Goal: Communication & Community: Answer question/provide support

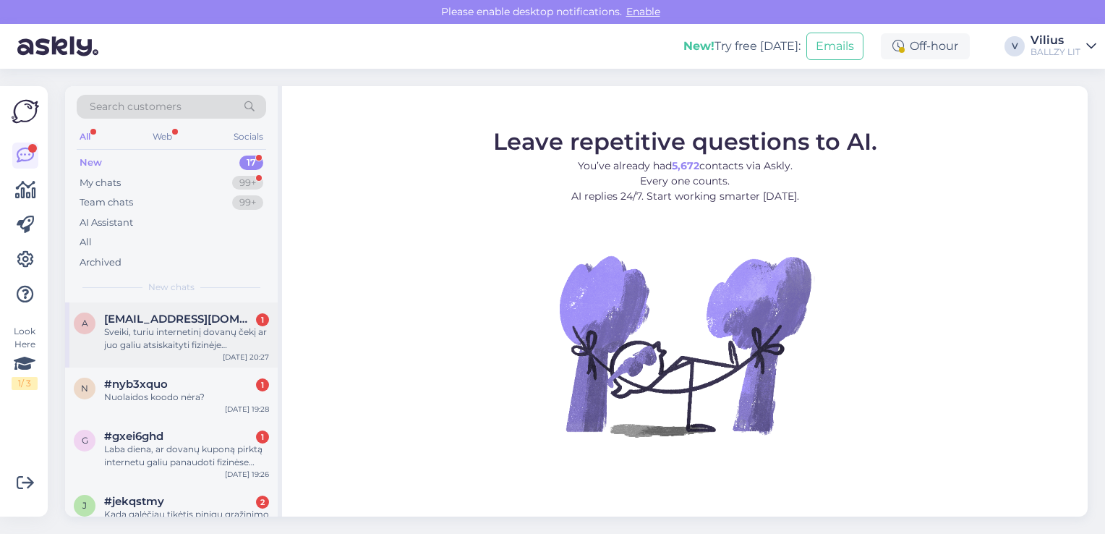
click at [171, 326] on div "Sveiki, turiu internetinį dovanų čekį ar juo galiu atsiskaityti fizinėje parduo…" at bounding box center [186, 339] width 165 height 26
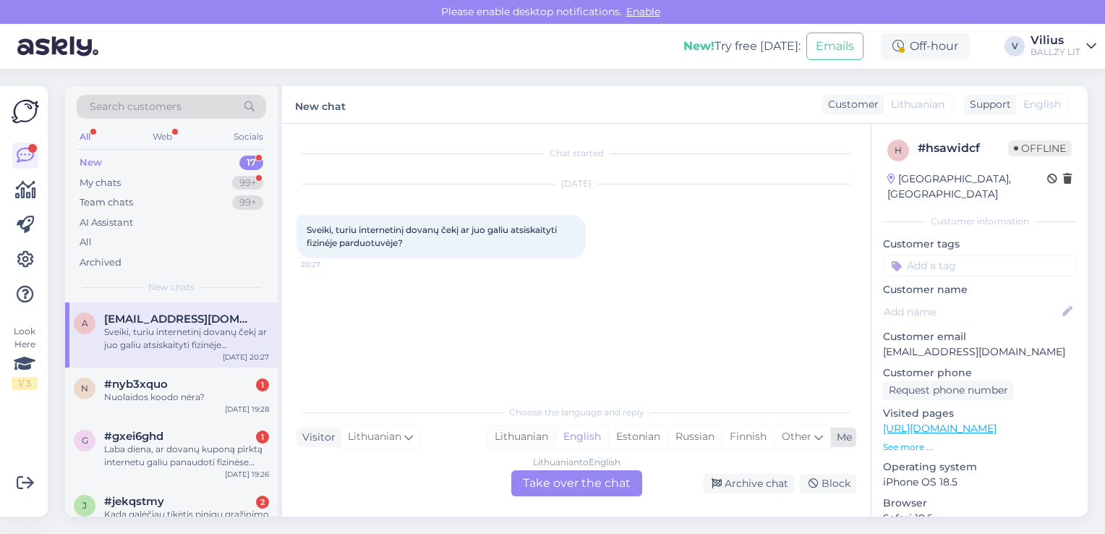
click at [525, 436] on div "Lithuanian" at bounding box center [522, 437] width 68 height 22
click at [566, 485] on div "Lithuanian to Lithuanian Take over the chat" at bounding box center [576, 483] width 131 height 26
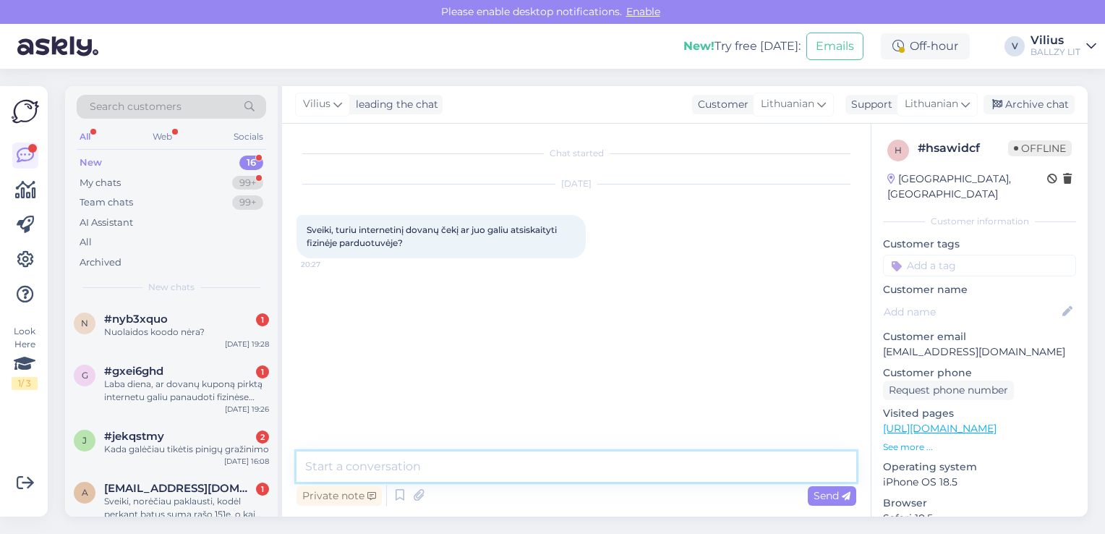
click at [521, 461] on textarea at bounding box center [577, 466] width 560 height 30
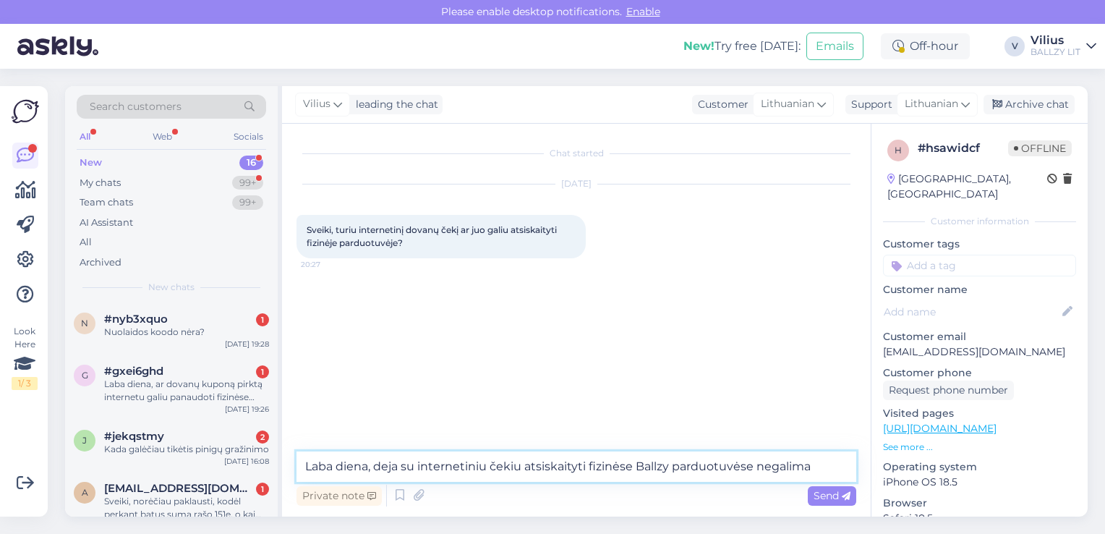
type textarea "Laba diena, deja su internetiniu čekiu atsiskaityti fizinėse Ballzy parduotuvės…"
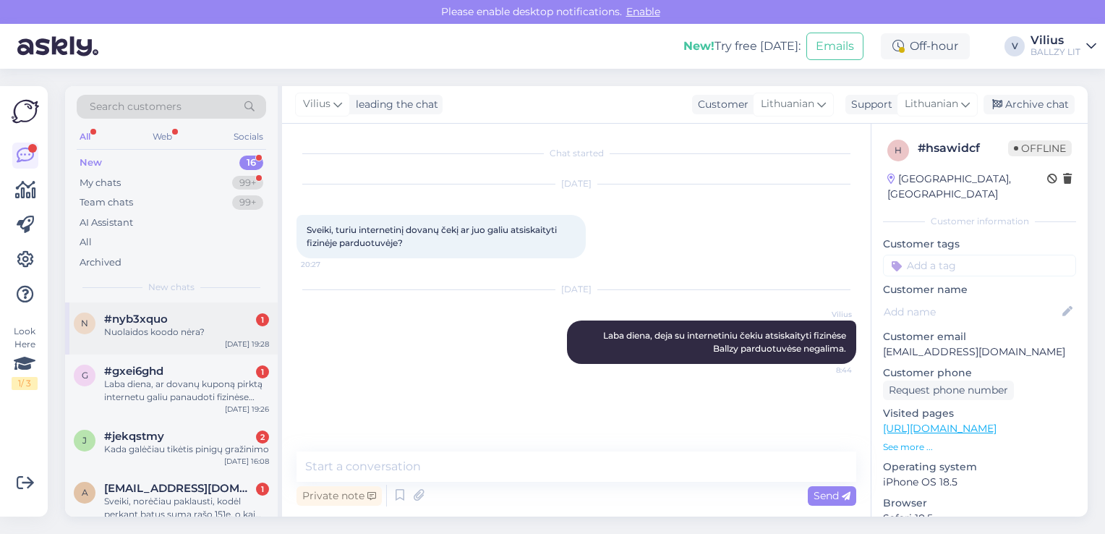
click at [185, 328] on div "Nuolaidos koodo nėra?" at bounding box center [186, 332] width 165 height 13
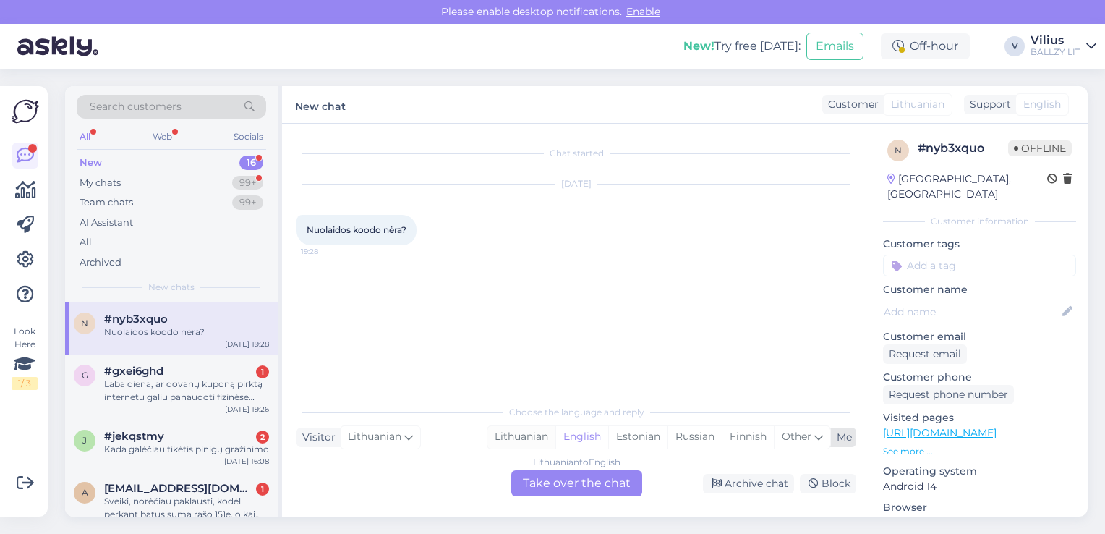
click at [524, 442] on div "Lithuanian" at bounding box center [522, 437] width 68 height 22
click at [556, 482] on div "Lithuanian to Lithuanian Take over the chat" at bounding box center [576, 483] width 131 height 26
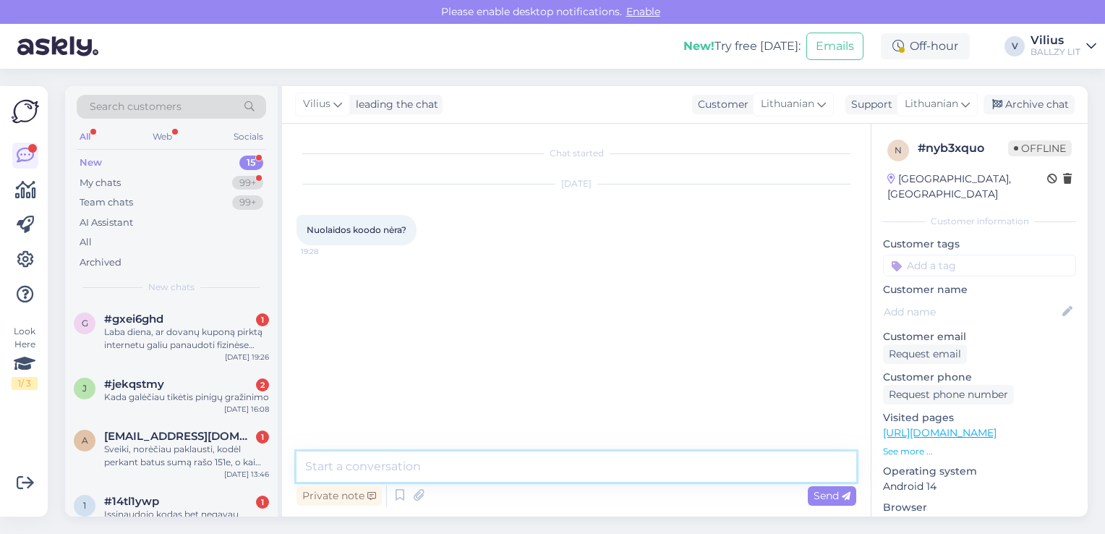
click at [519, 462] on textarea at bounding box center [577, 466] width 560 height 30
type textarea "Laba diena, bandykite kodą SVAJONIUKEDAI20"
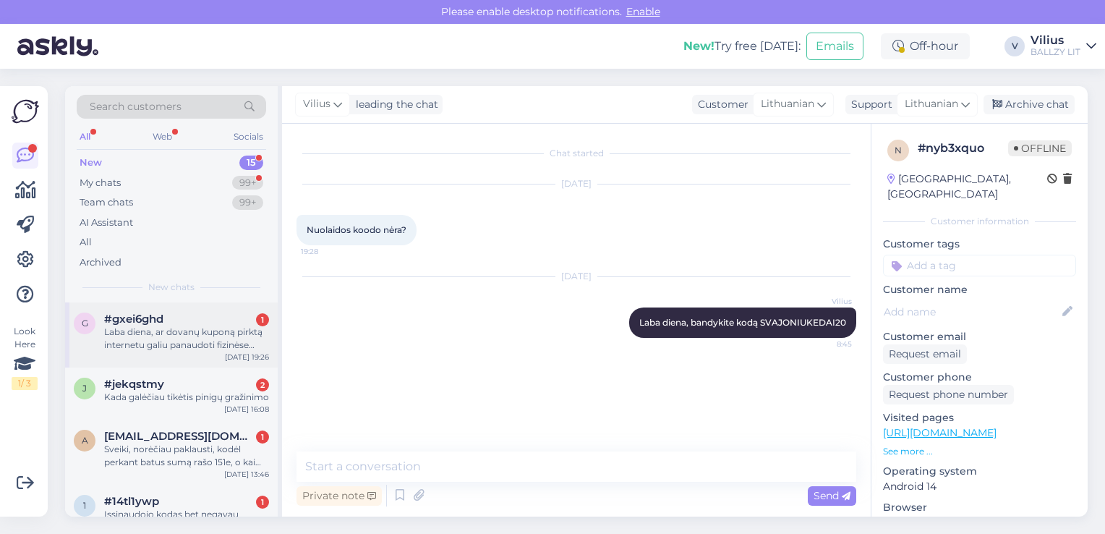
click at [206, 335] on div "Laba diena, ar dovanų kuponą pirktą internetu galiu panaudoti fizinėse parduotu…" at bounding box center [186, 339] width 165 height 26
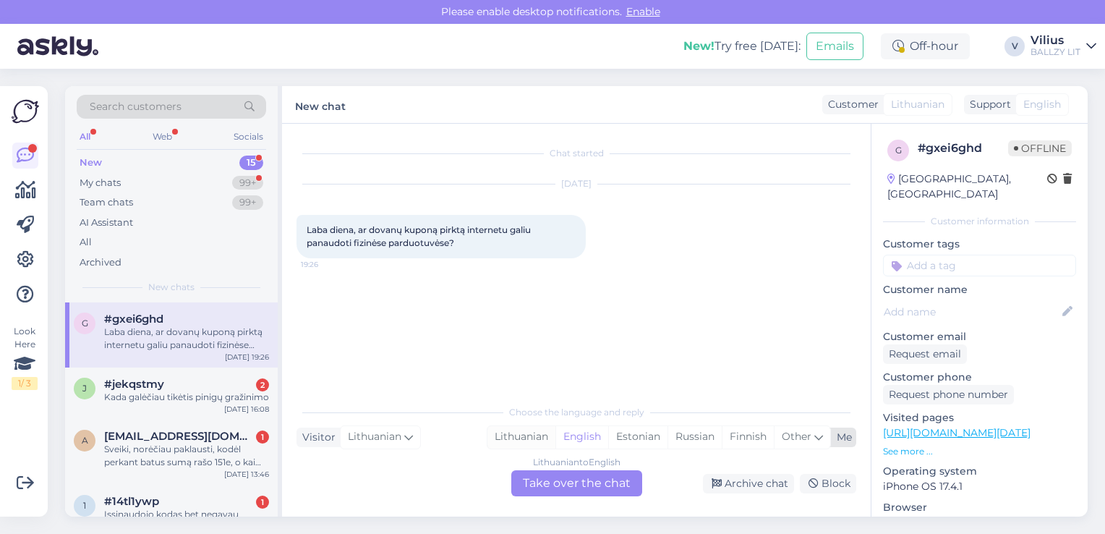
click at [527, 442] on div "Lithuanian" at bounding box center [522, 437] width 68 height 22
click at [574, 490] on div "Lithuanian to Lithuanian Take over the chat" at bounding box center [576, 483] width 131 height 26
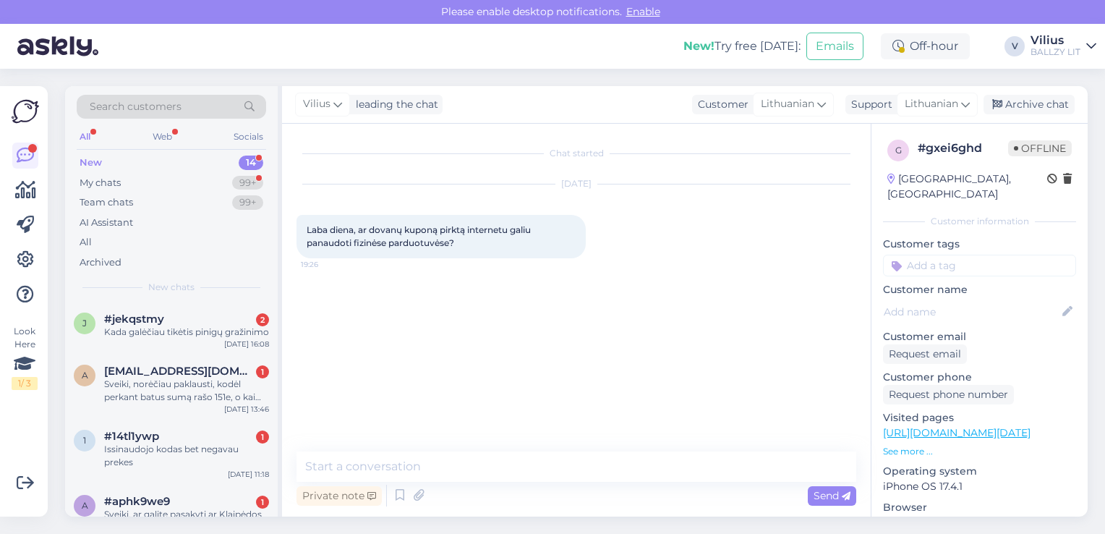
click at [489, 450] on div "Chat started [DATE] Laba diena, ar dovanų kuponą pirktą internetu galiu panaudo…" at bounding box center [576, 320] width 589 height 393
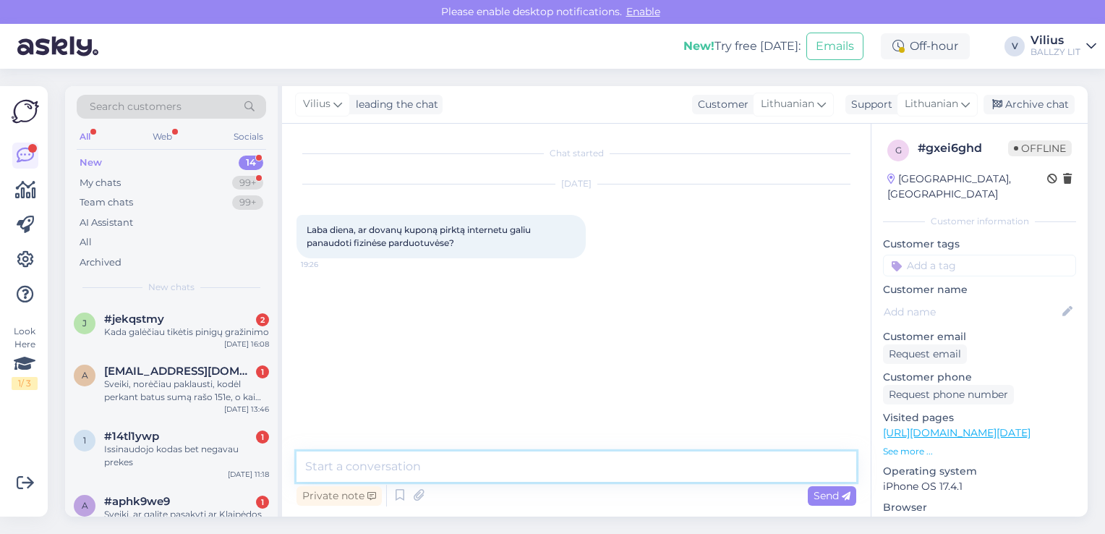
click at [514, 476] on textarea at bounding box center [577, 466] width 560 height 30
type textarea "Laba diena, deja internetinio kupono fizinėse parduotuvėse panaudoti negalima."
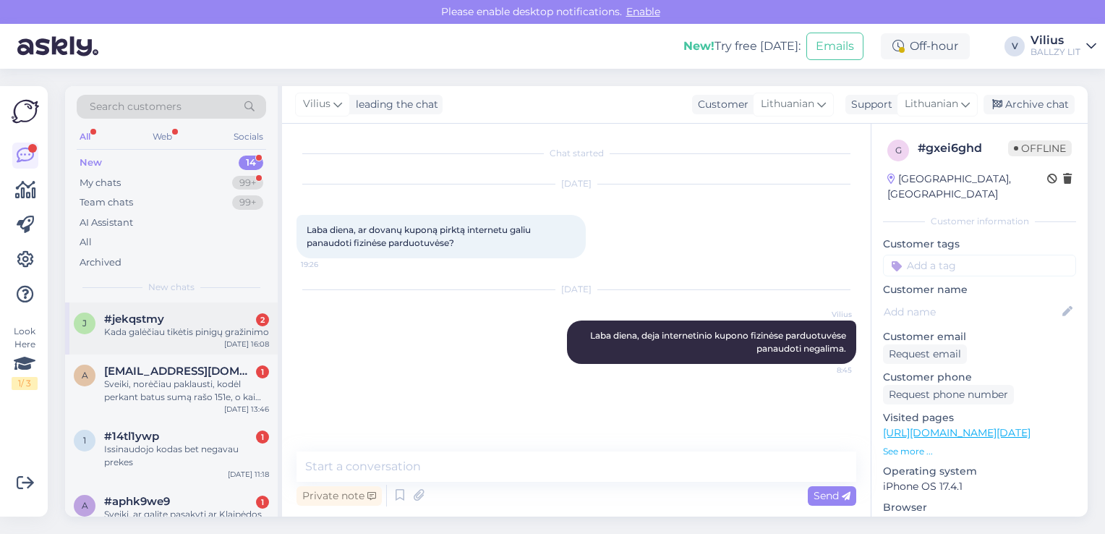
click at [175, 339] on div "Kada galėčiau tikėtis pinigų gražinimo" at bounding box center [186, 332] width 165 height 13
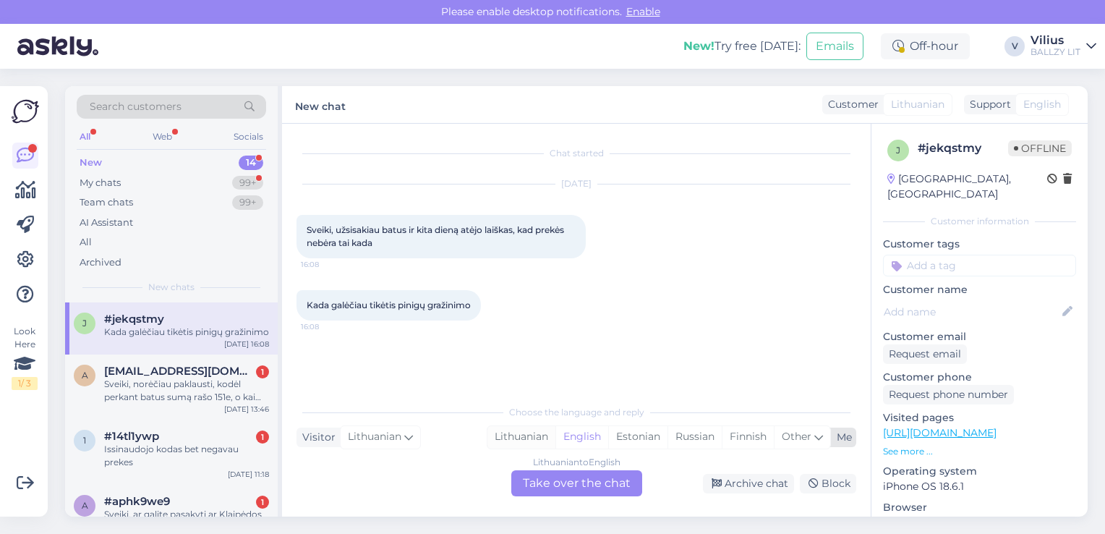
click at [526, 433] on div "Lithuanian" at bounding box center [522, 437] width 68 height 22
click at [551, 469] on div "Choose the language and reply Visitor Lithuanian Me Lithuanian English Estonian…" at bounding box center [577, 446] width 560 height 99
click at [568, 482] on div "Lithuanian to Lithuanian Take over the chat" at bounding box center [576, 483] width 131 height 26
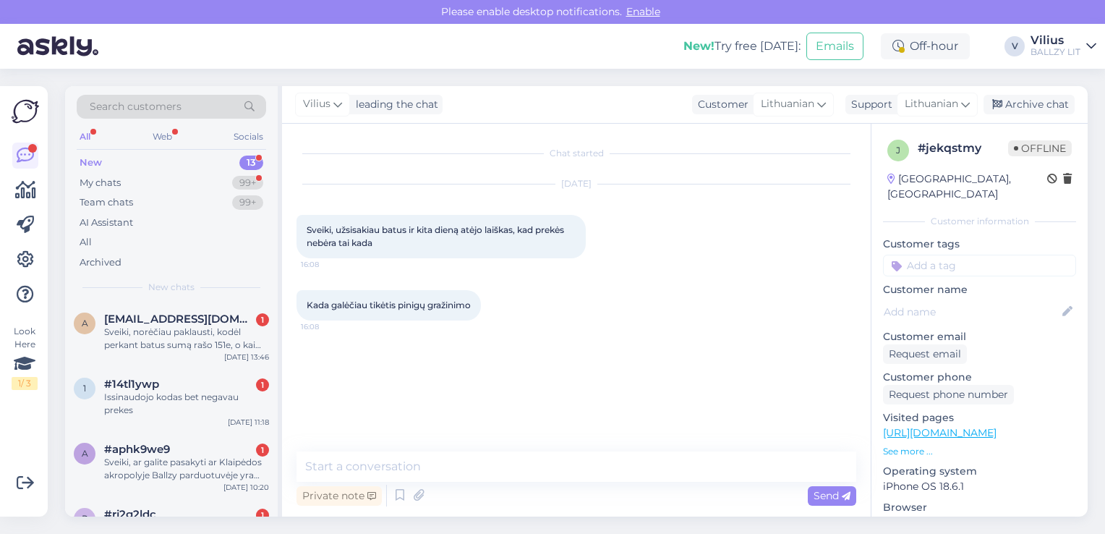
click at [515, 449] on div "Chat started [DATE] Sveiki, užsisakiau batus ir kita dieną atėjo laiškas, kad p…" at bounding box center [576, 320] width 589 height 393
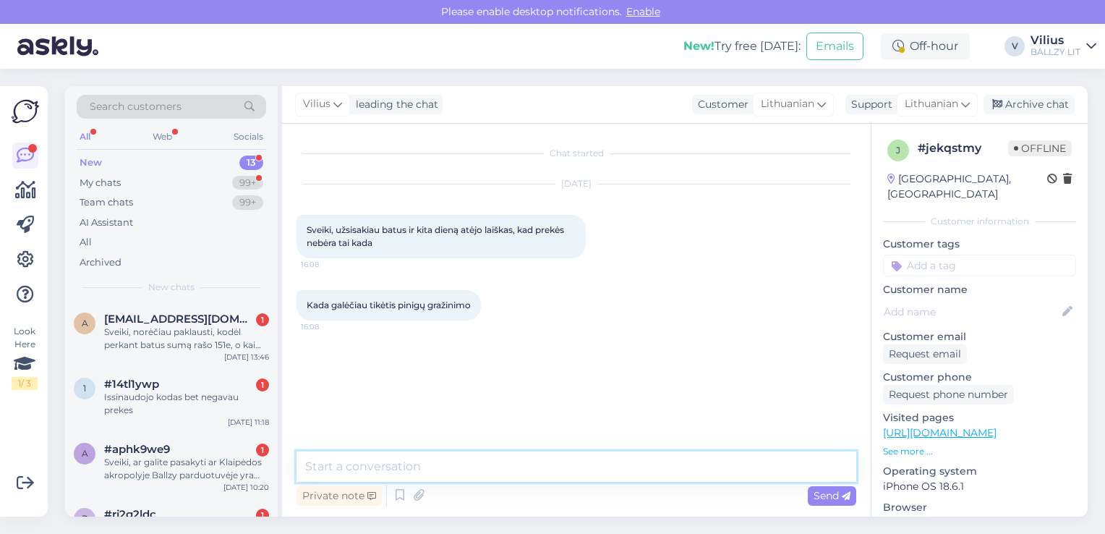
click at [522, 459] on textarea at bounding box center [577, 466] width 560 height 30
type textarea "Laba diena, įprastai turėtumėte atgauti pinigus savaitės eigoje"
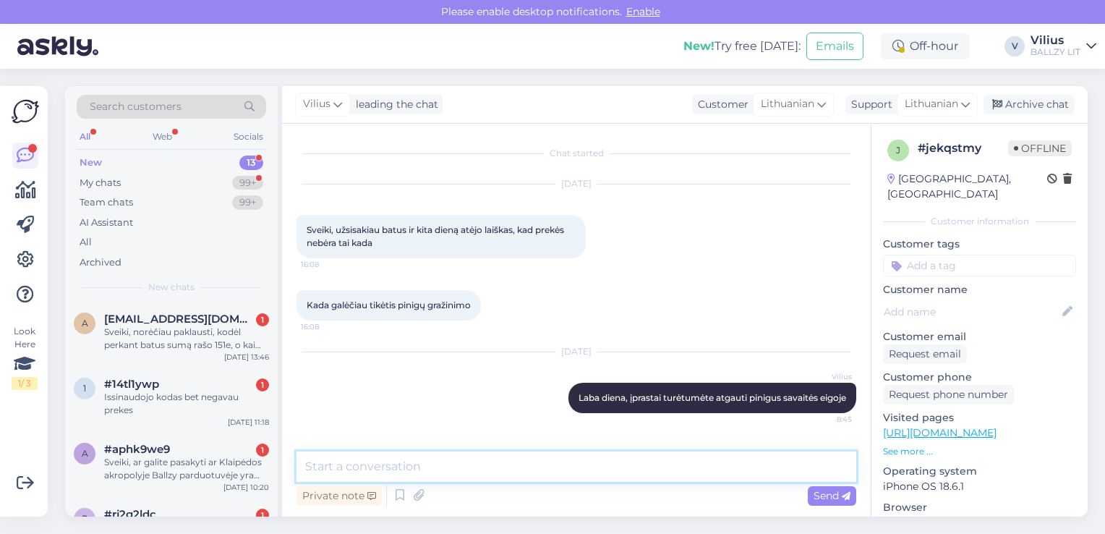
scroll to position [3, 0]
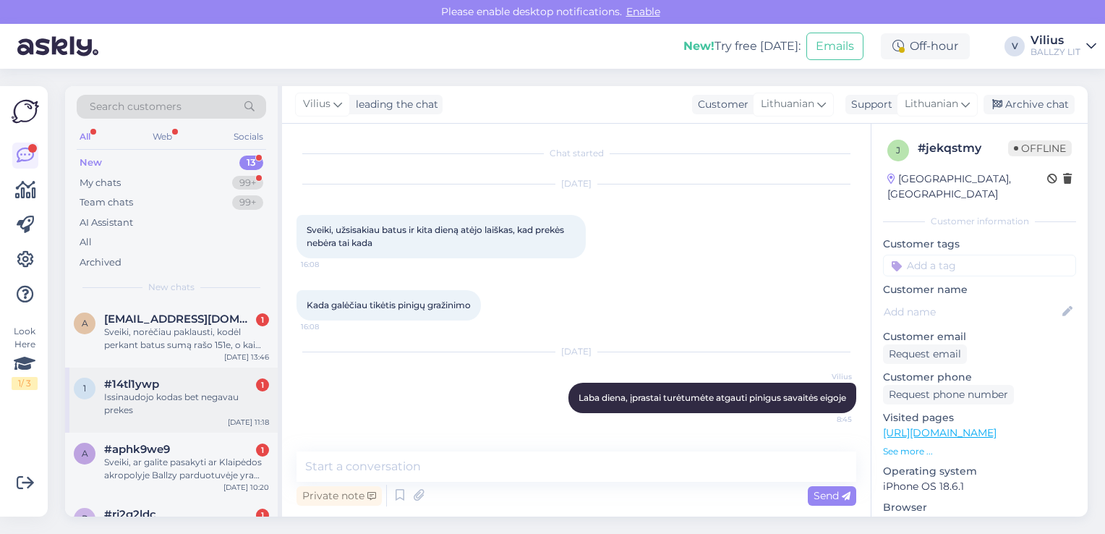
click at [179, 396] on div "Issinaudojo kodas bet negavau prekes" at bounding box center [186, 404] width 165 height 26
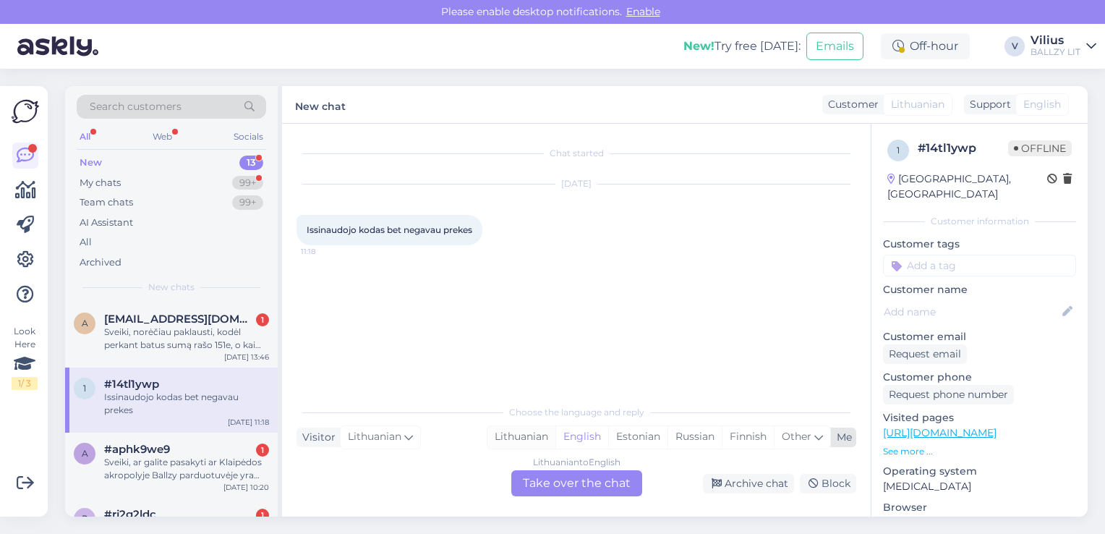
click at [519, 438] on div "Lithuanian" at bounding box center [522, 437] width 68 height 22
click at [587, 490] on div "Lithuanian to Lithuanian Take over the chat" at bounding box center [576, 483] width 131 height 26
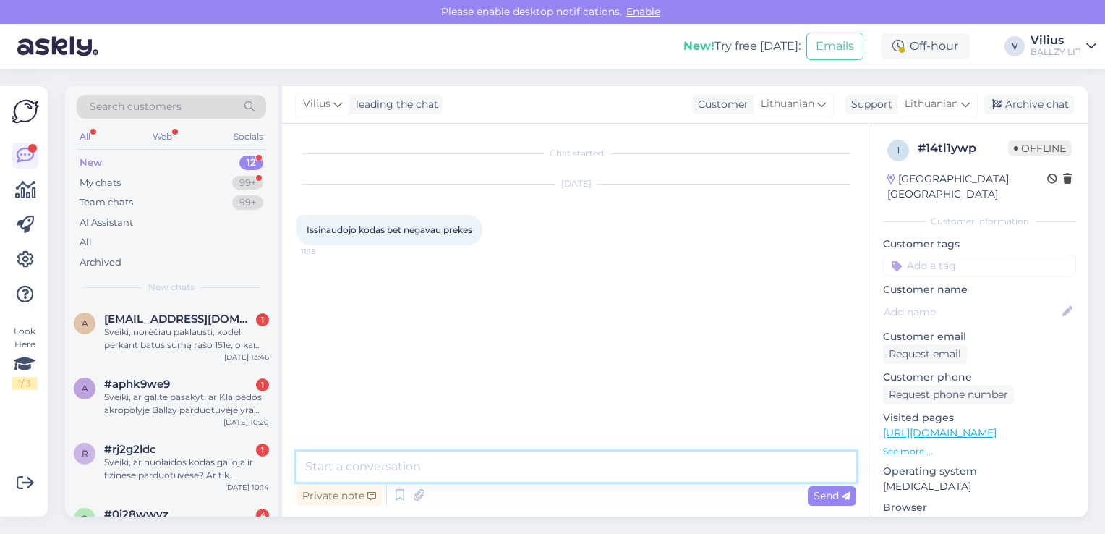
click at [521, 467] on textarea at bounding box center [577, 466] width 560 height 30
click at [464, 464] on textarea "Laba diena, naudokite koda SVAJONIUKEDAI20" at bounding box center [577, 466] width 560 height 30
click at [613, 465] on textarea "Laba diena, naudokite kodą SVAJONIUKEDAI20" at bounding box center [577, 466] width 560 height 30
type textarea "Laba diena, naudokite kodą SVAJONIUKEDAI20."
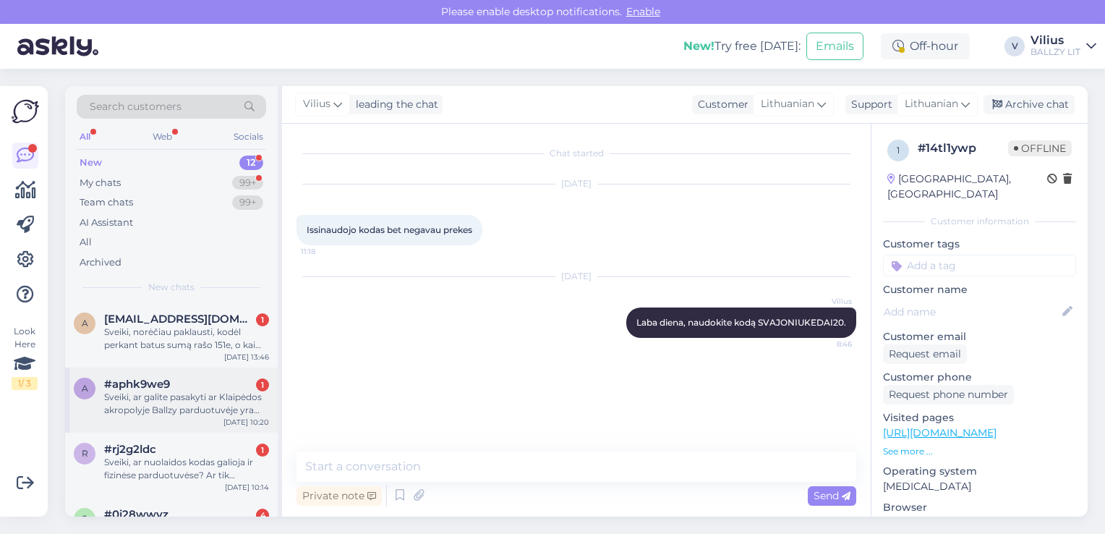
click at [202, 415] on div "Sveiki, ar galite pasakyti ar Klaipėdos akropolyje Ballzy parduotuvėje yra new …" at bounding box center [186, 404] width 165 height 26
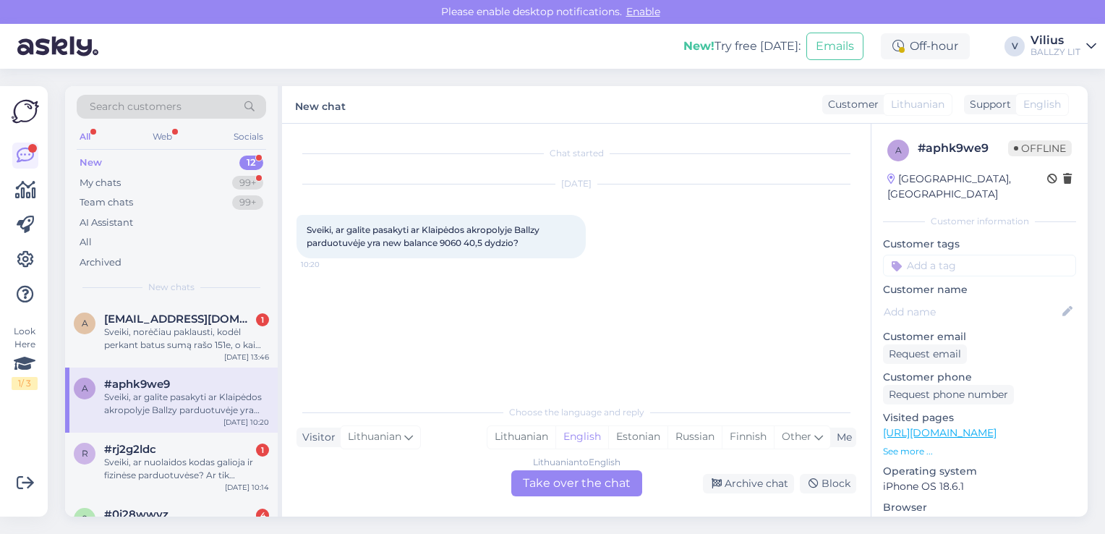
click at [997, 426] on link "[URL][DOMAIN_NAME]" at bounding box center [940, 432] width 114 height 13
click at [523, 444] on div "Lithuanian" at bounding box center [522, 437] width 68 height 22
click at [545, 499] on div "Chat started [DATE] Sveiki, ar galite pasakyti ar Klaipėdos akropolyje Ballzy p…" at bounding box center [576, 320] width 589 height 393
click at [540, 489] on div "Lithuanian to Lithuanian Take over the chat" at bounding box center [576, 483] width 131 height 26
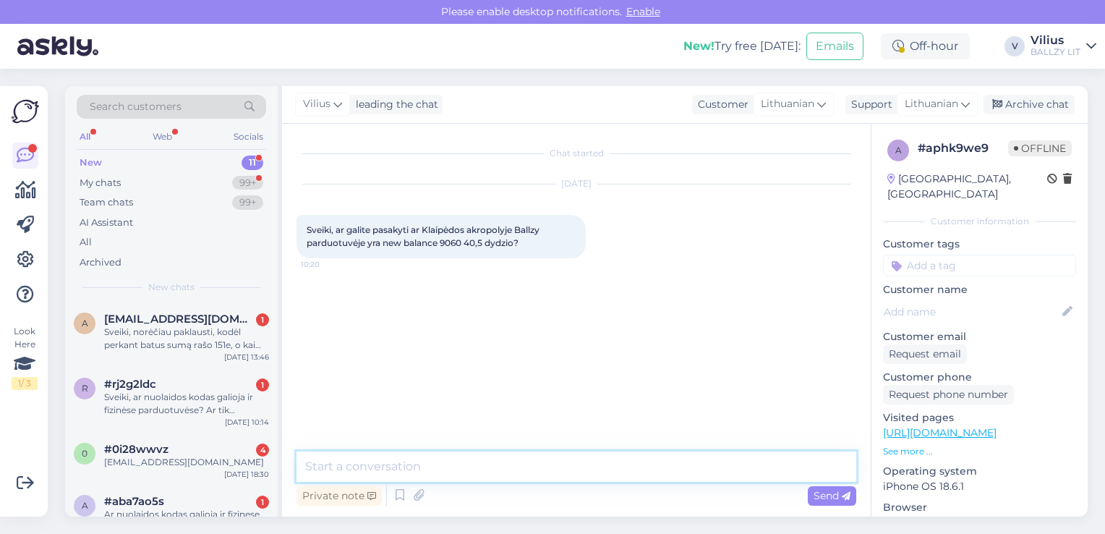
click at [498, 477] on textarea at bounding box center [577, 466] width 560 height 30
type textarea "Laba diena, bent šiuo metu rodoma, jog 40.5 dydis yra."
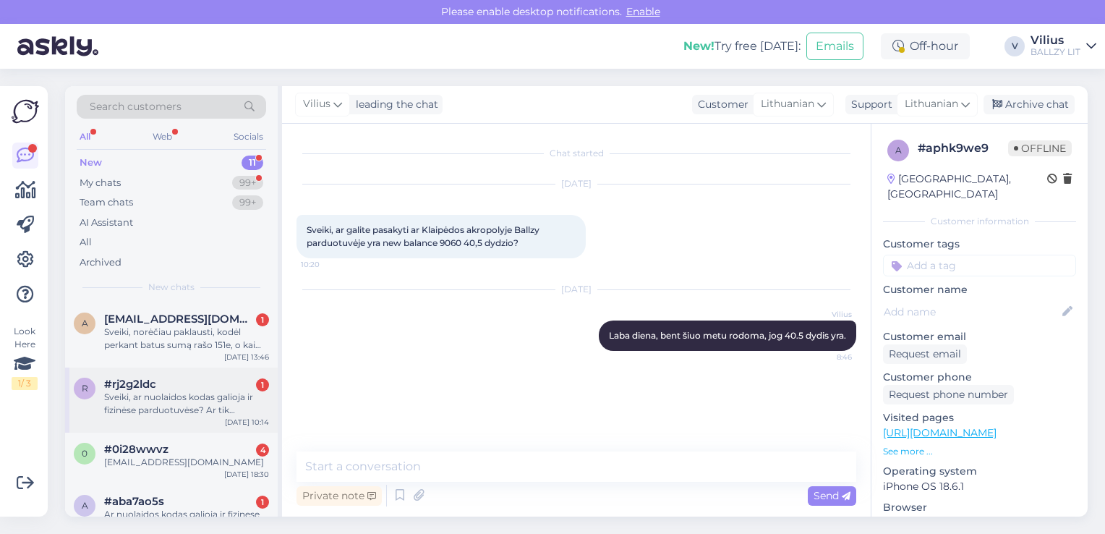
click at [171, 405] on div "Sveiki, ar nuolaidos kodas galioja ir fizinėse parduotuvėse? Ar tik internetu?" at bounding box center [186, 404] width 165 height 26
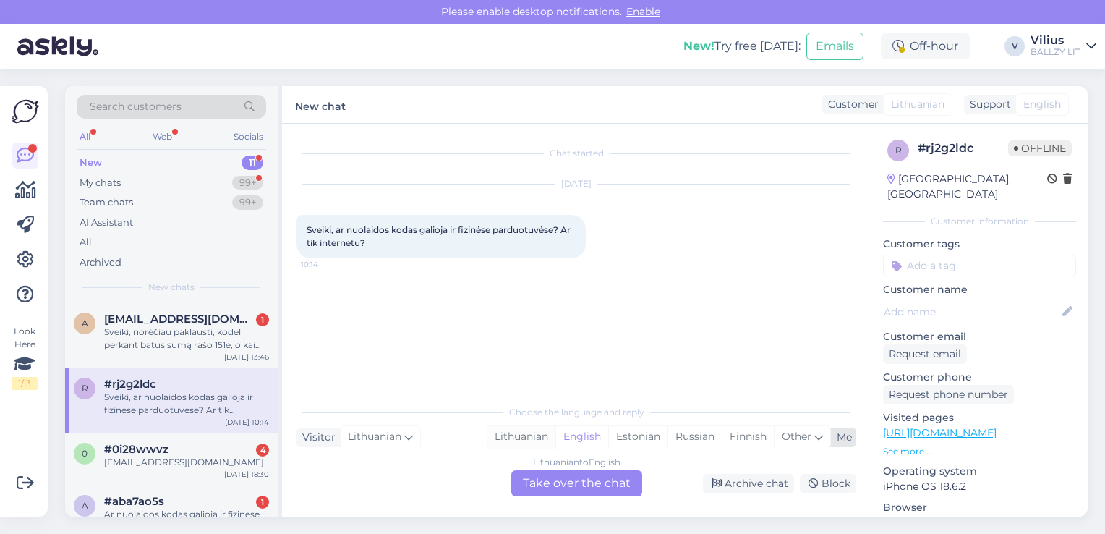
click at [536, 432] on div "Lithuanian" at bounding box center [522, 437] width 68 height 22
click at [569, 485] on div "Lithuanian to Lithuanian Take over the chat" at bounding box center [576, 483] width 131 height 26
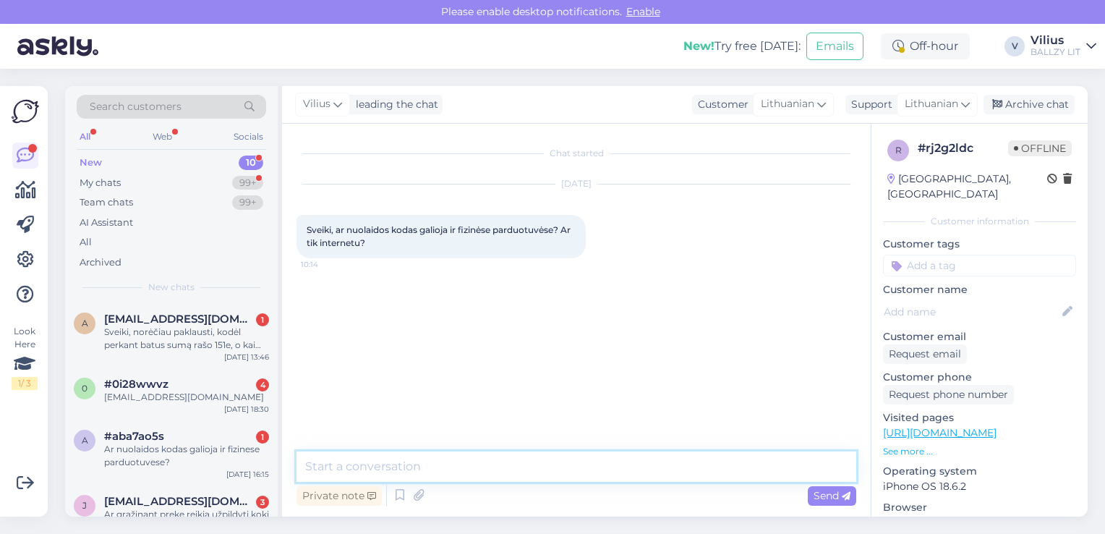
click at [477, 464] on textarea at bounding box center [577, 466] width 560 height 30
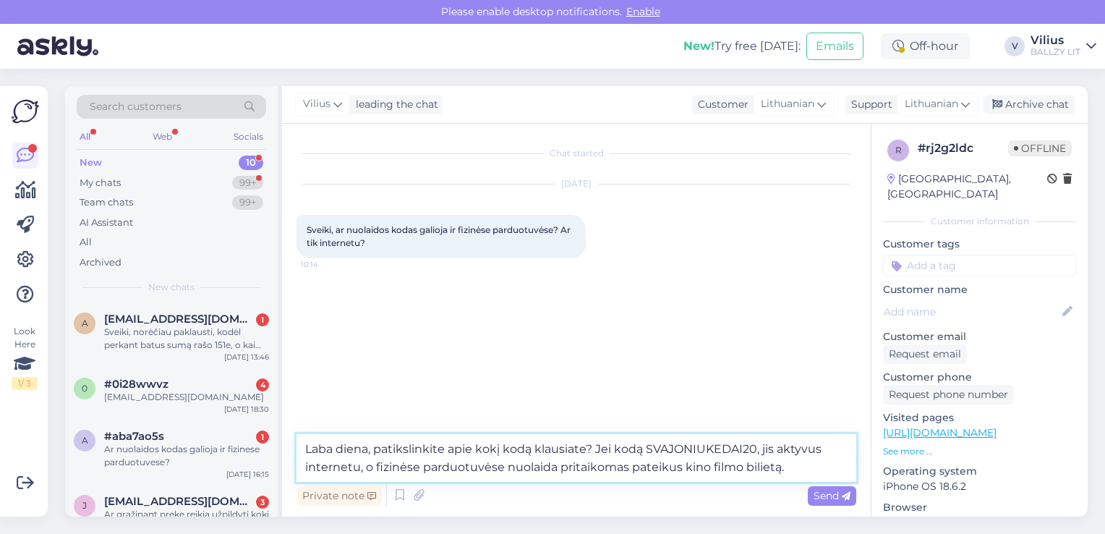
click at [626, 467] on textarea "Laba diena, patikslinkite apie kokį kodą klausiate? Jei kodą SVAJONIUKEDAI20, j…" at bounding box center [577, 458] width 560 height 48
type textarea "Laba diena, patikslinkite apie kokį kodą klausiate? Jei kodą SVAJONIUKEDAI20, j…"
click at [783, 469] on textarea "Laba diena, patikslinkite apie kokį kodą klausiate? Jei kodą SVAJONIUKEDAI20, j…" at bounding box center [577, 458] width 560 height 48
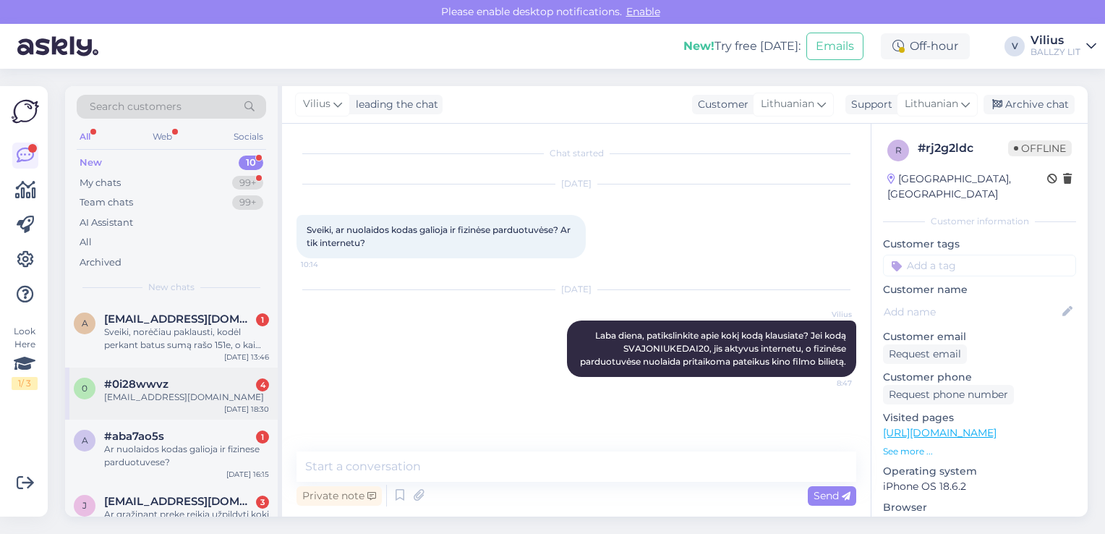
click at [173, 375] on div "0 #0i28wwvz 4 [EMAIL_ADDRESS][DOMAIN_NAME] [DATE] 18:30" at bounding box center [171, 393] width 213 height 52
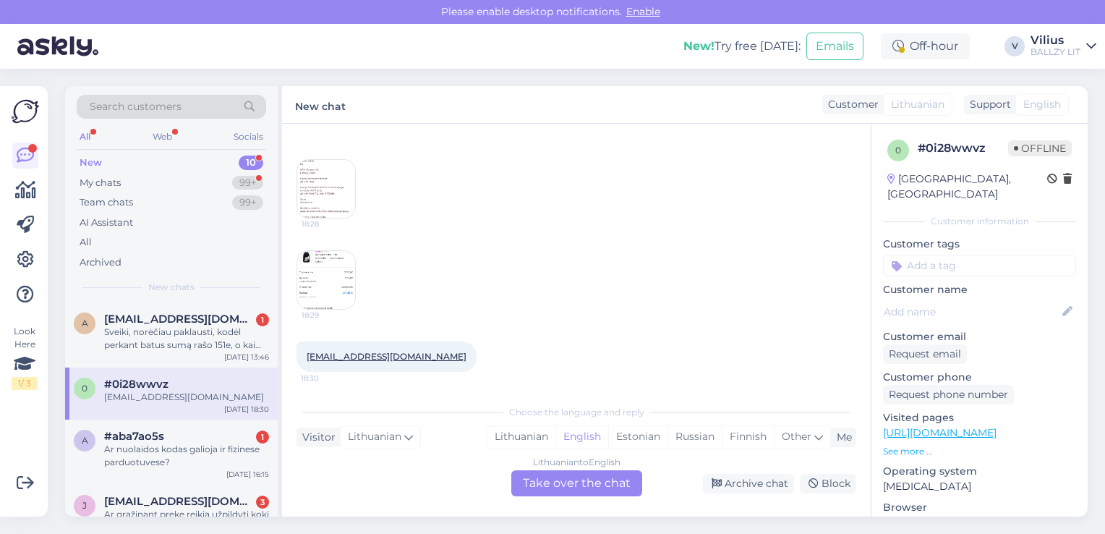
scroll to position [237, 0]
click at [197, 441] on div "#aba7ao5s 1" at bounding box center [186, 436] width 165 height 13
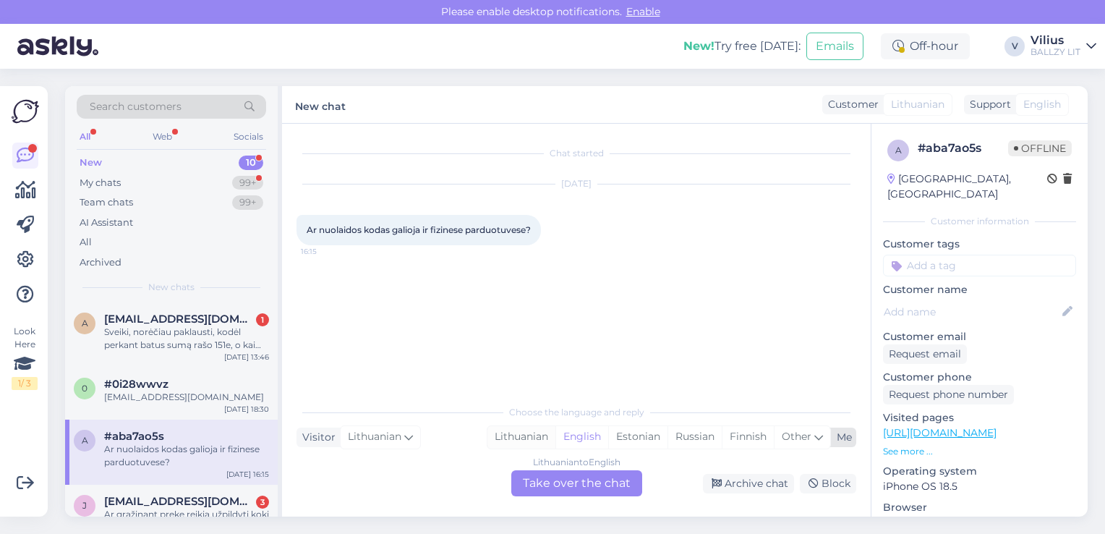
click at [525, 430] on div "Lithuanian" at bounding box center [522, 437] width 68 height 22
click at [560, 492] on div "Lithuanian to Lithuanian Take over the chat" at bounding box center [576, 483] width 131 height 26
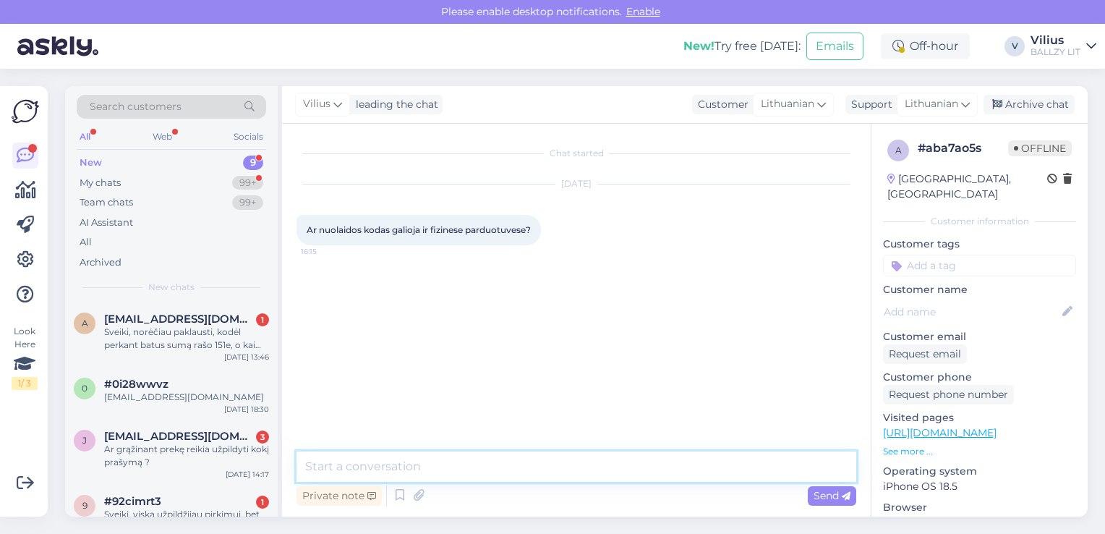
click at [505, 470] on textarea at bounding box center [577, 466] width 560 height 30
type textarea "Laba diena, gal galite patikslinti apie kokį nuolaidos kodą klausiate, dėkojame."
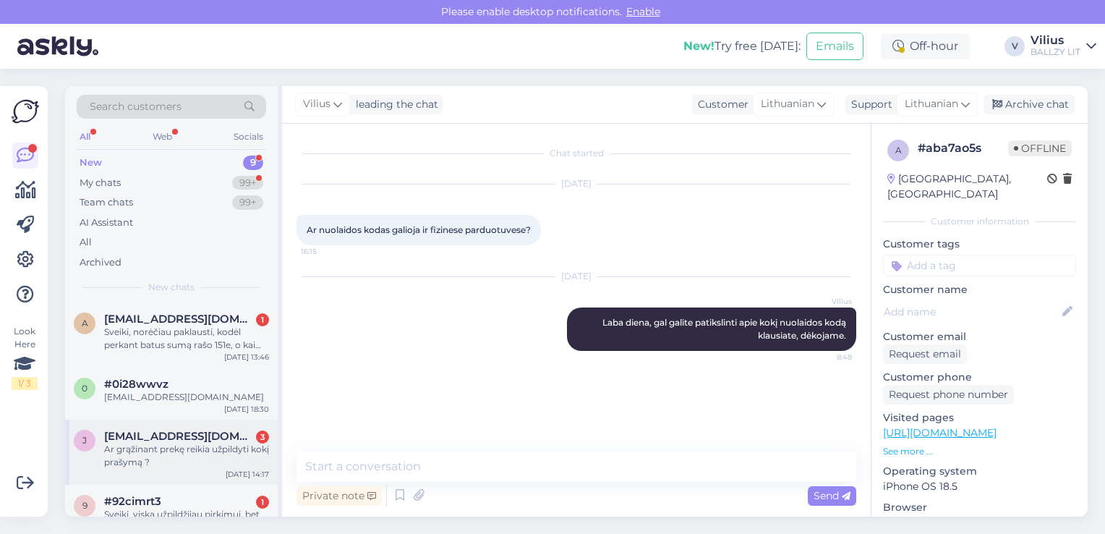
click at [187, 456] on div "Ar grąžinant prekę reikia užpildyti kokį prašymą ?" at bounding box center [186, 456] width 165 height 26
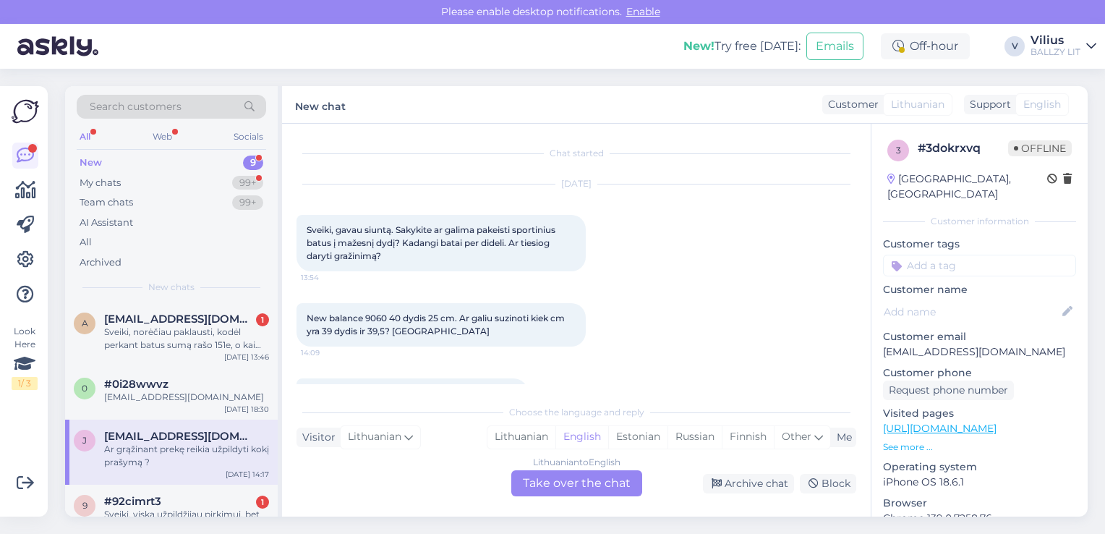
scroll to position [40, 0]
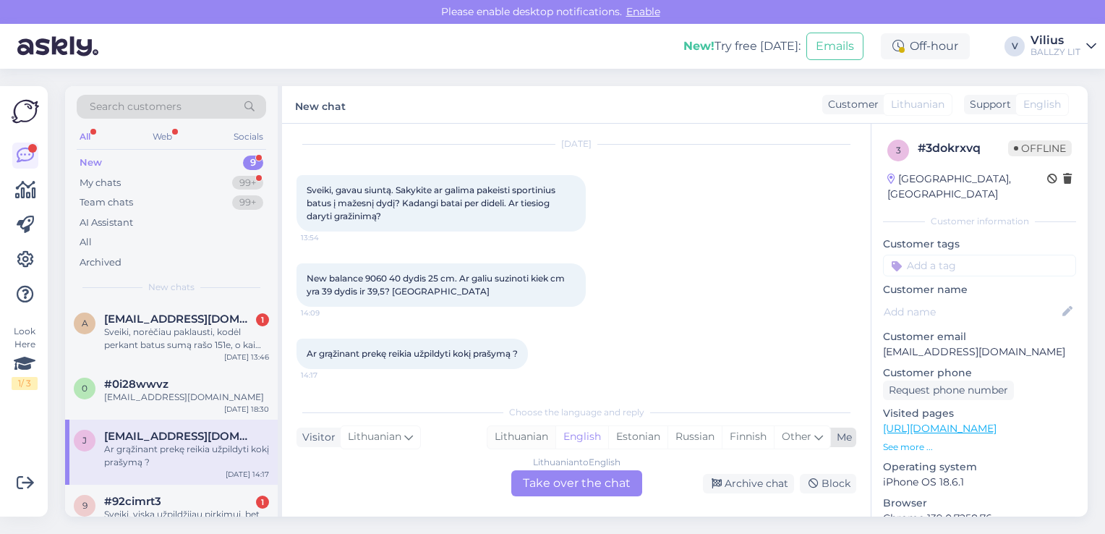
click at [530, 435] on div "Lithuanian" at bounding box center [522, 437] width 68 height 22
click at [557, 479] on div "Lithuanian to Lithuanian Take over the chat" at bounding box center [576, 483] width 131 height 26
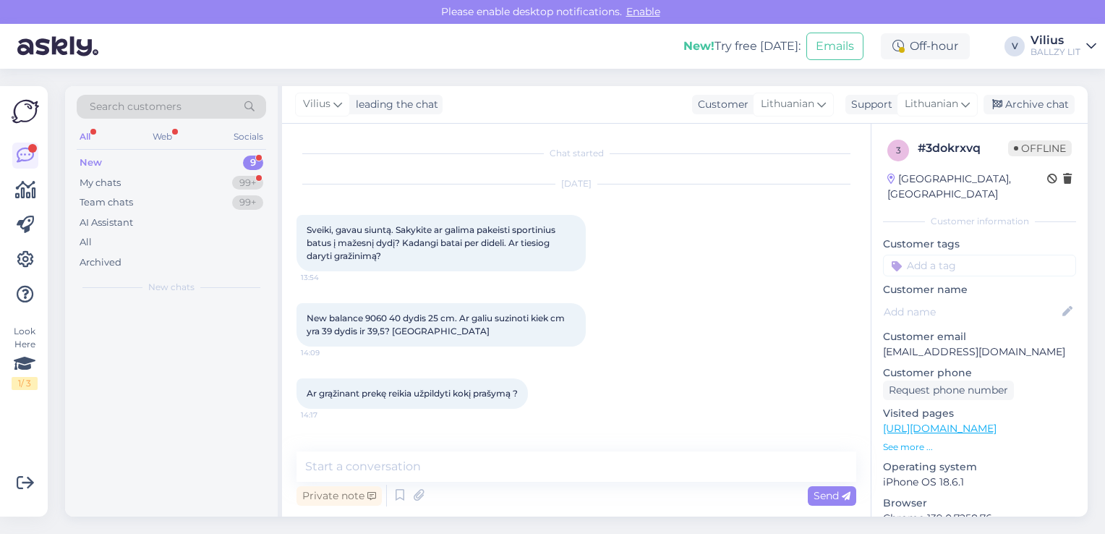
scroll to position [0, 0]
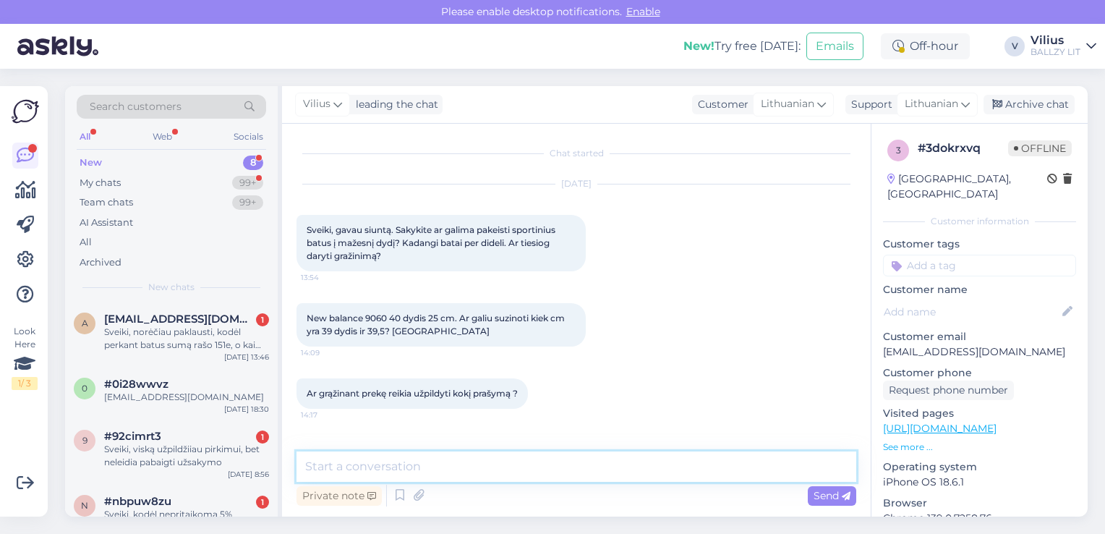
click at [499, 479] on textarea at bounding box center [577, 466] width 560 height 30
paste textarea "[URL][DOMAIN_NAME]"
type textarea "Laba diena, grąžinimo taisykles rasite čia: [URL][DOMAIN_NAME]"
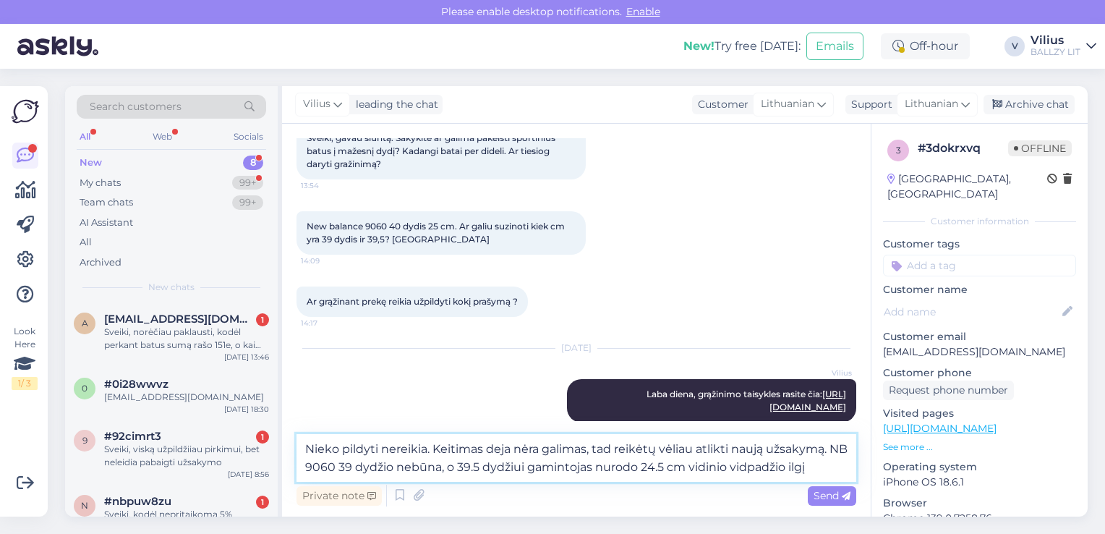
type textarea "Nieko pildyti nereikia. Keitimas deja nėra galimas, tad reikėtų vėliau atlikti …"
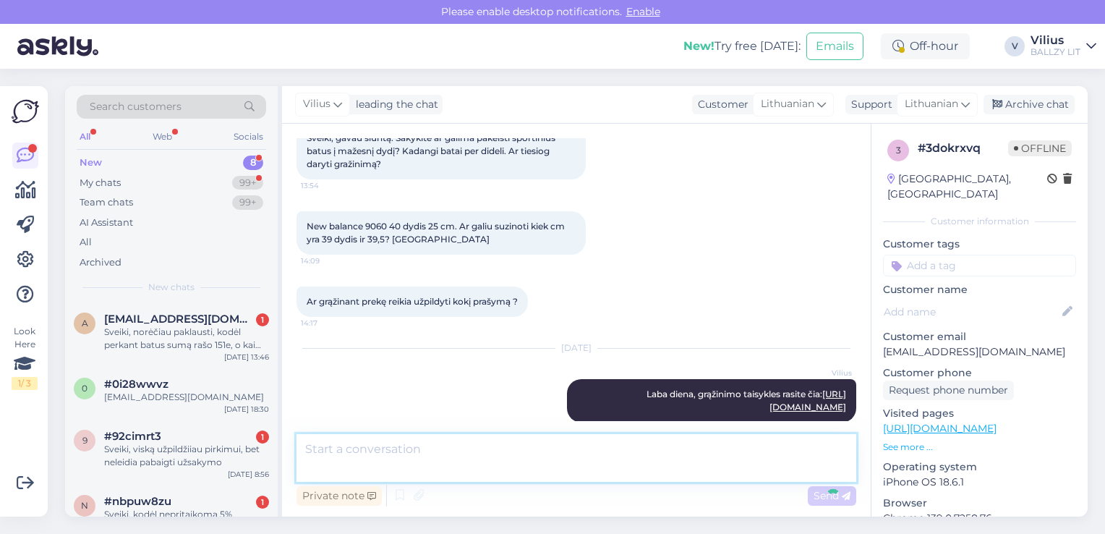
scroll to position [179, 0]
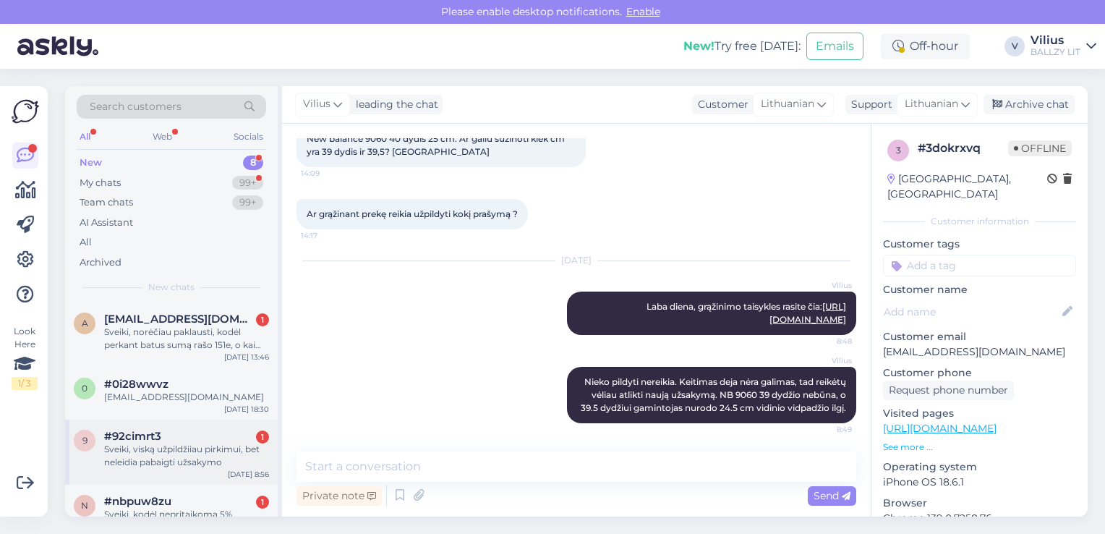
click at [194, 448] on div "Sveiki, viską užpildžiiau pirkimui, bet neleidia pabaigti užsakymo" at bounding box center [186, 456] width 165 height 26
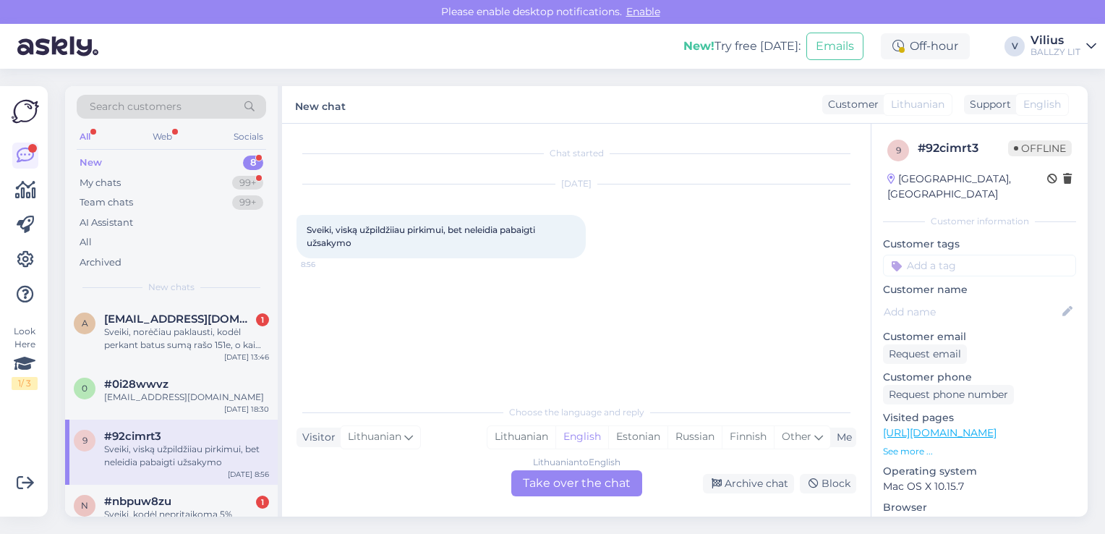
scroll to position [0, 0]
click at [523, 439] on div "Lithuanian" at bounding box center [522, 437] width 68 height 22
click at [537, 490] on div "Lithuanian to Lithuanian Take over the chat" at bounding box center [576, 483] width 131 height 26
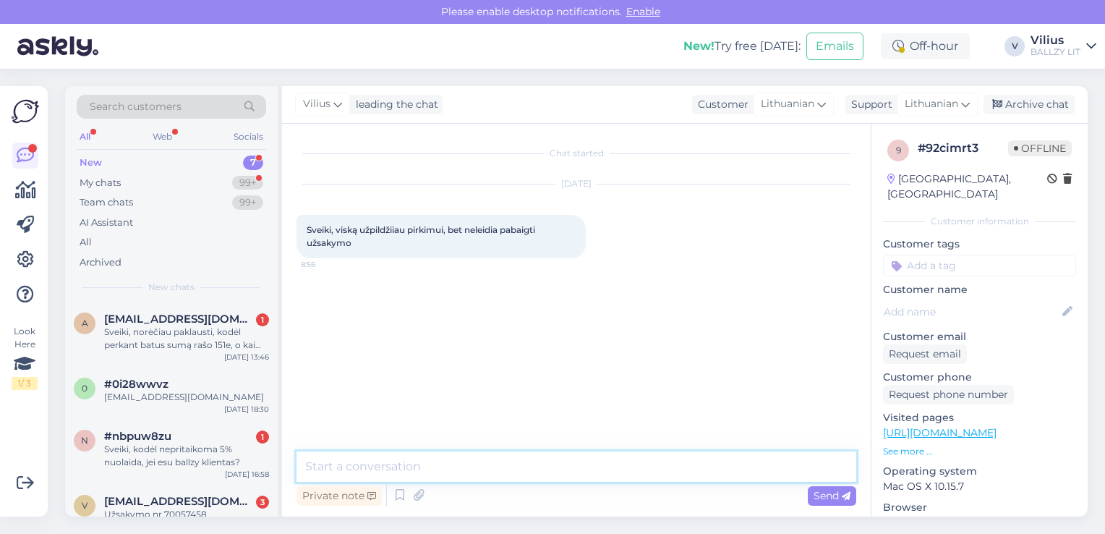
click at [488, 458] on textarea at bounding box center [577, 466] width 560 height 30
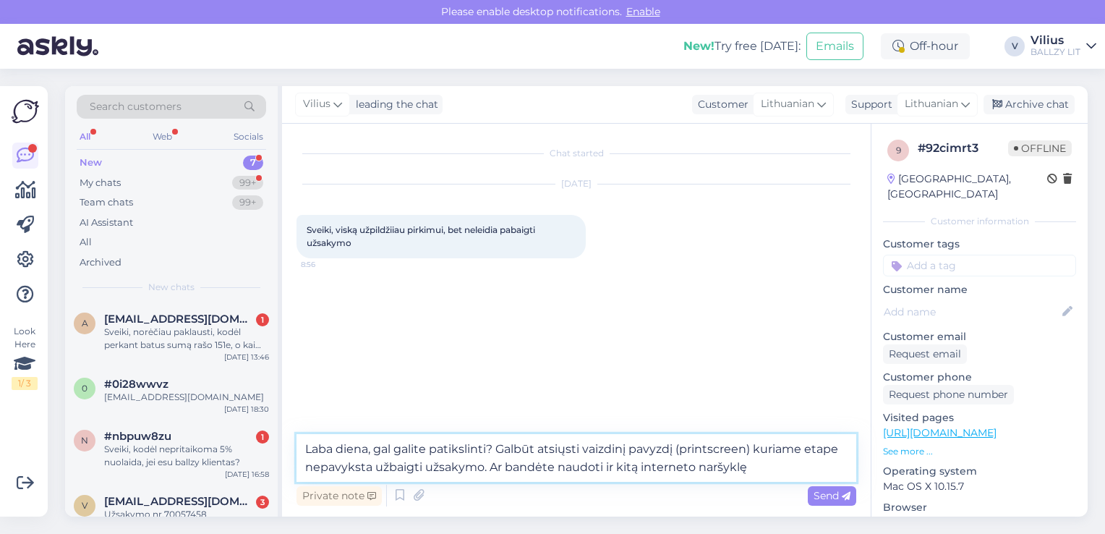
type textarea "Laba diena, gal galite patikslinti? Galbūt atsiųsti vaizdinį pavyzdį (printscre…"
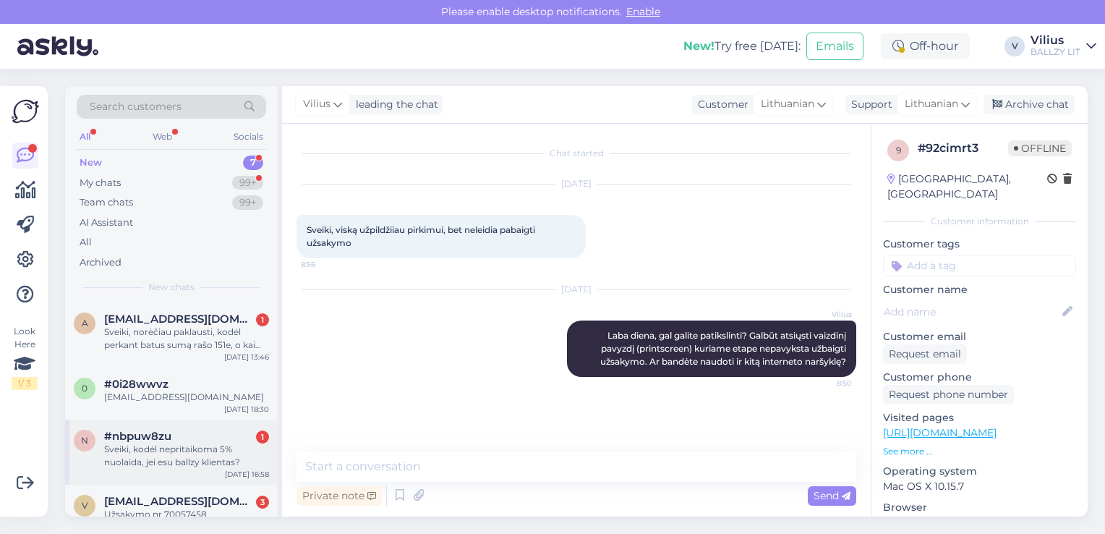
click at [200, 448] on div "Sveiki, kodėl nepritaikoma 5% nuolaida, jei esu ballzy klientas?" at bounding box center [186, 456] width 165 height 26
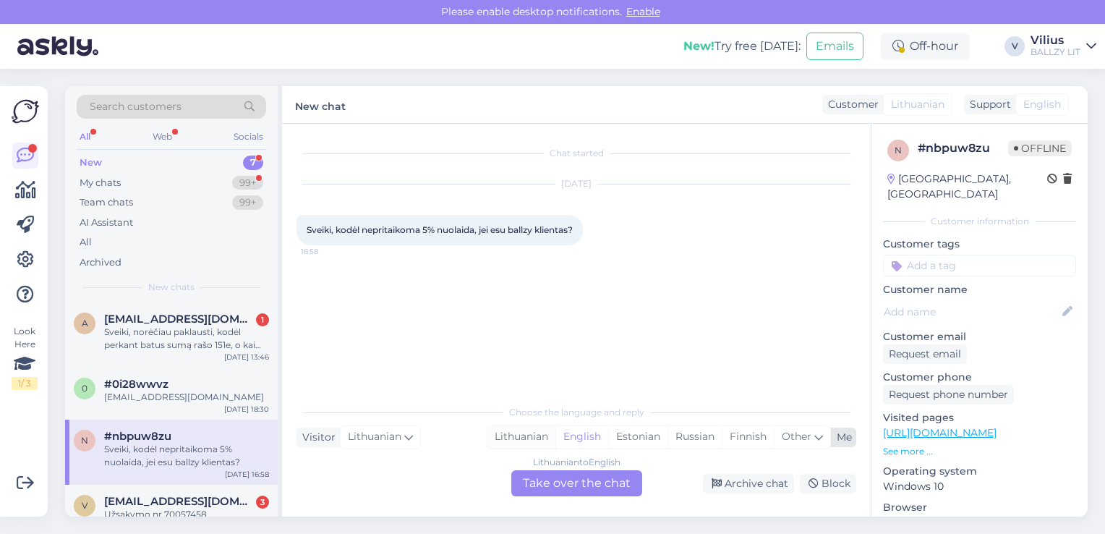
click at [509, 441] on div "Lithuanian" at bounding box center [522, 437] width 68 height 22
click at [548, 470] on div "Lithuanian to Lithuanian Take over the chat" at bounding box center [576, 483] width 131 height 26
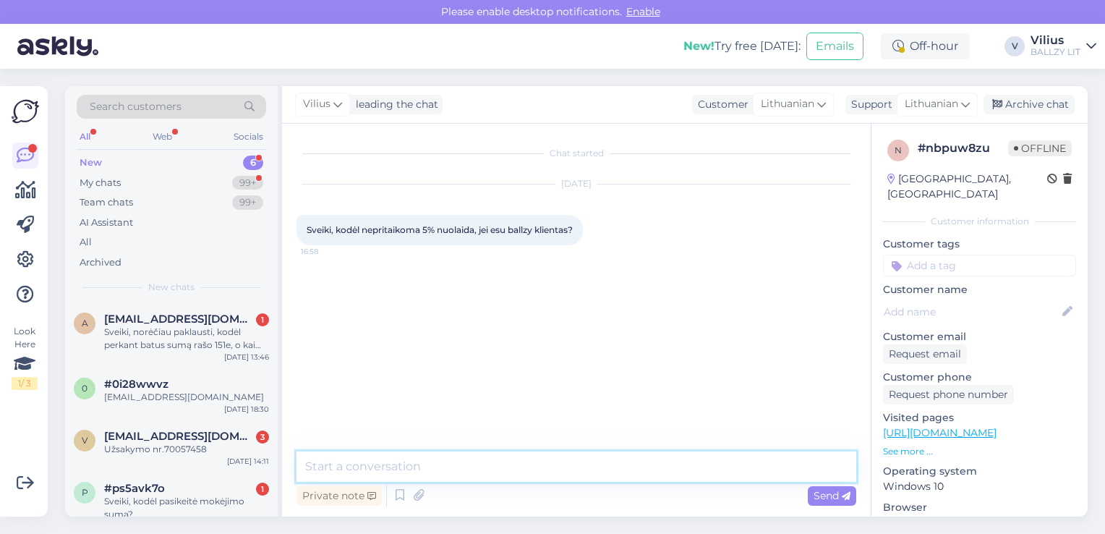
click at [521, 471] on textarea at bounding box center [577, 466] width 560 height 30
type textarea "a"
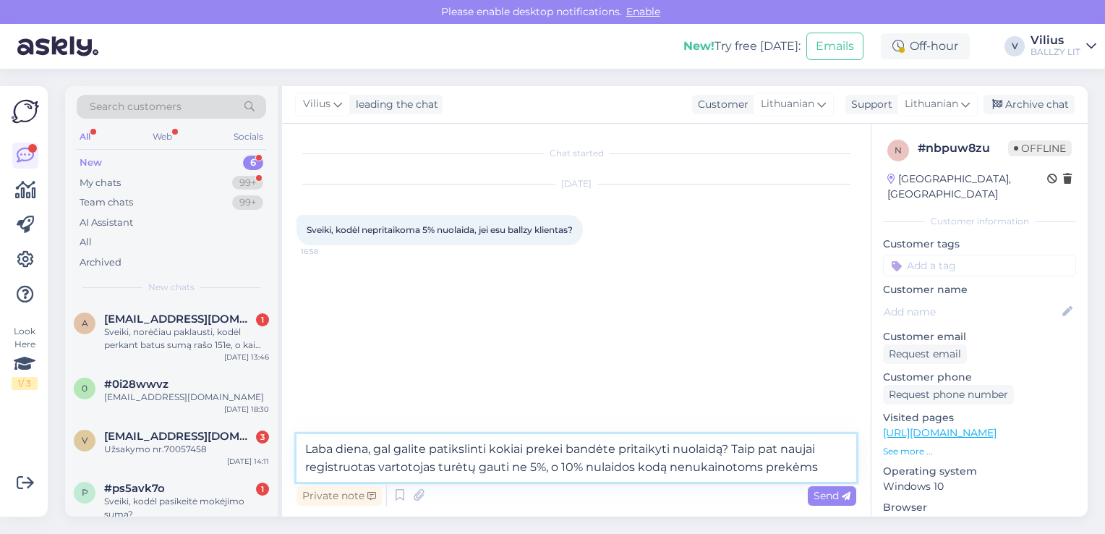
type textarea "Laba diena, gal galite patikslinti kokiai prekei bandėte pritaikyti nuolaidą? T…"
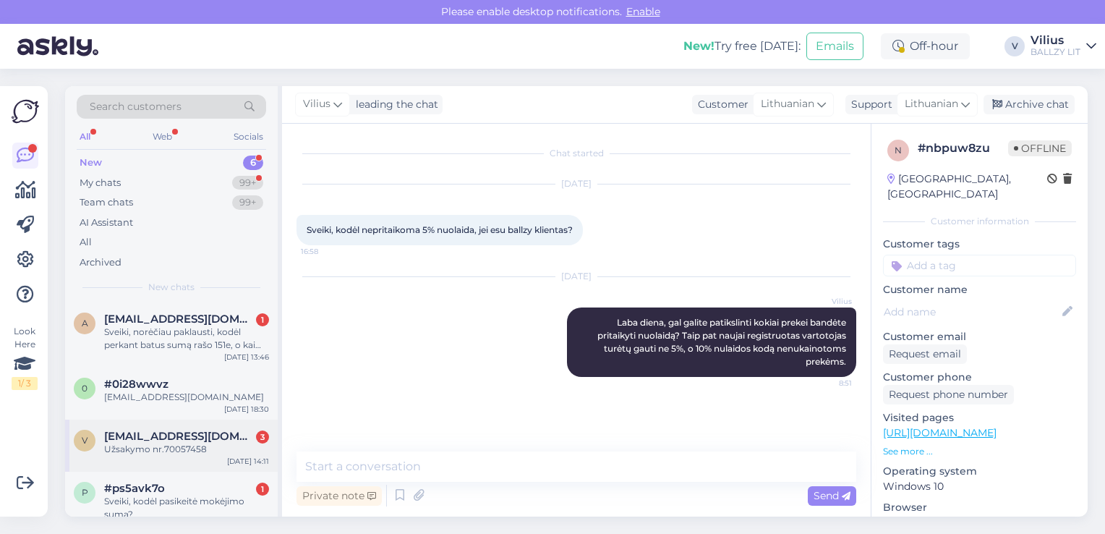
click at [181, 435] on span "[EMAIL_ADDRESS][DOMAIN_NAME]" at bounding box center [179, 436] width 150 height 13
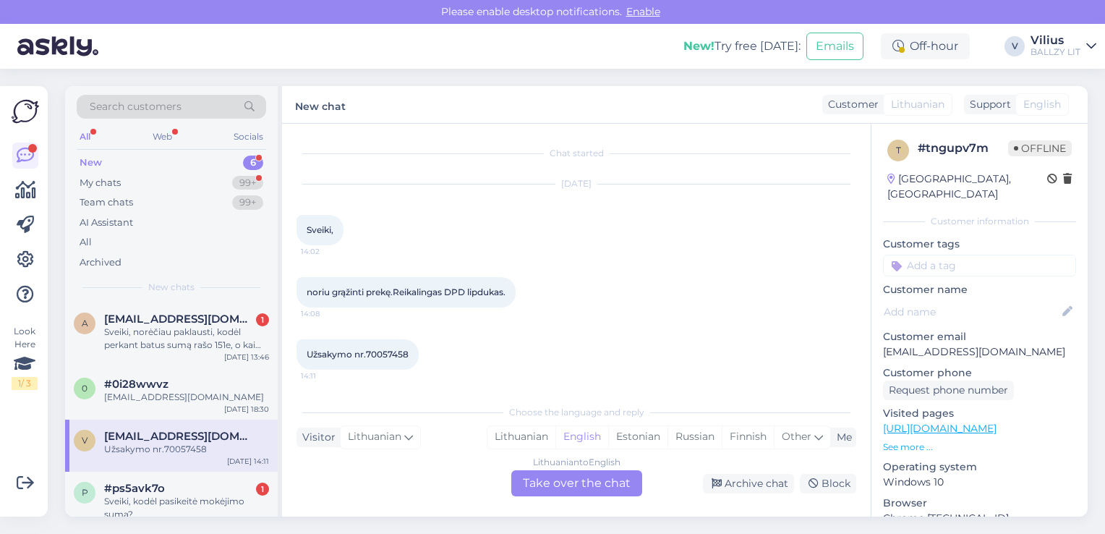
scroll to position [1, 0]
click at [524, 441] on div "Lithuanian" at bounding box center [522, 437] width 68 height 22
click at [543, 468] on div "Lithuanian to Lithuanian" at bounding box center [577, 462] width 102 height 13
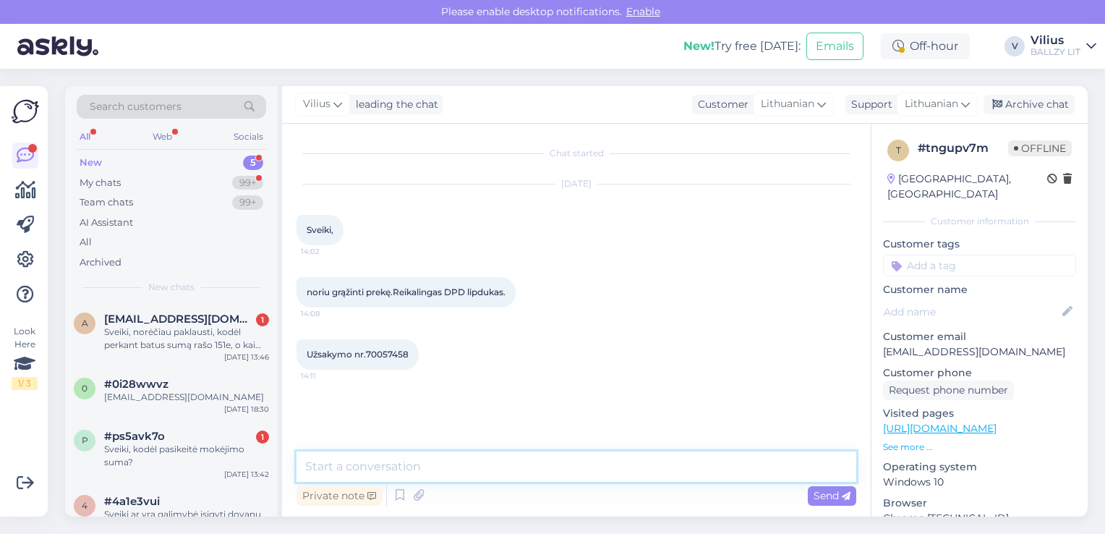
click at [530, 461] on textarea at bounding box center [577, 466] width 560 height 30
type textarea "Laba diena, grąžinimo kodą turėjote gauti SMS žinute:"
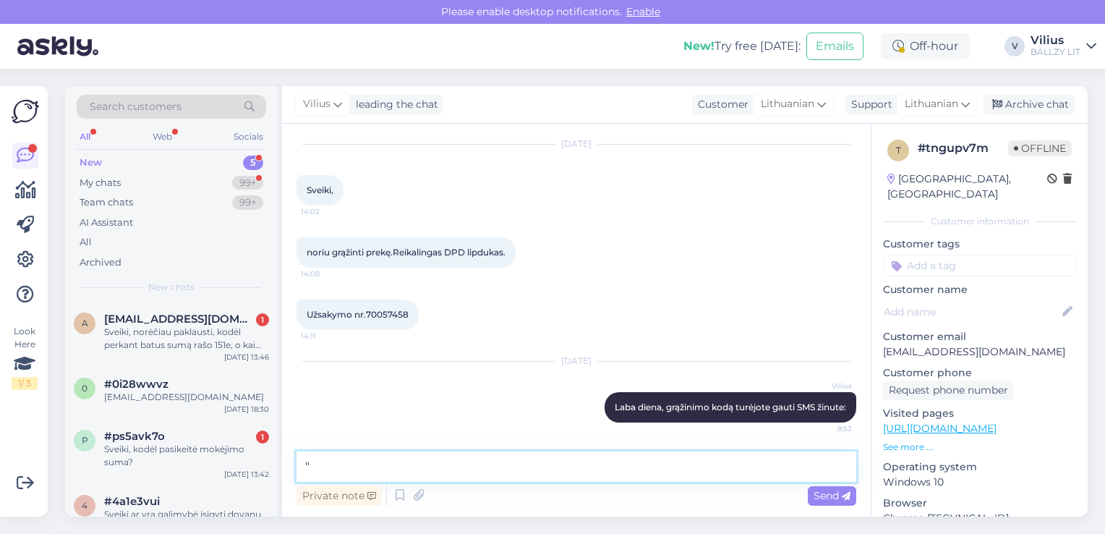
paste textarea "Grąžinimas, jei prekė buvo užsakyta iš DPD siuntų terminalo: Grąžinimas, jei pr…"
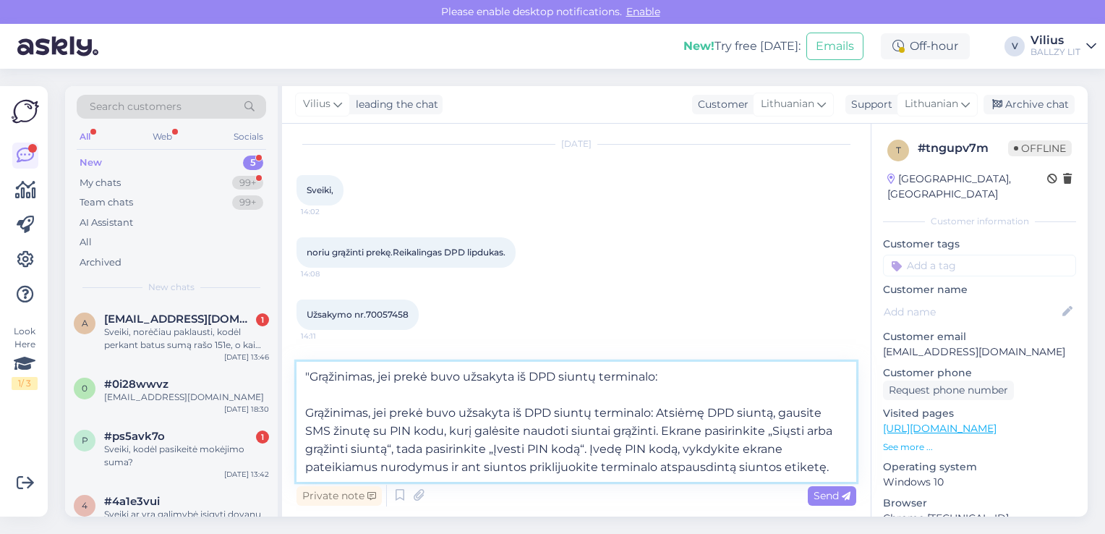
type textarea ""Grąžinimas, jei prekė buvo užsakyta iš DPD siuntų terminalo: Grąžinimas, jei p…"
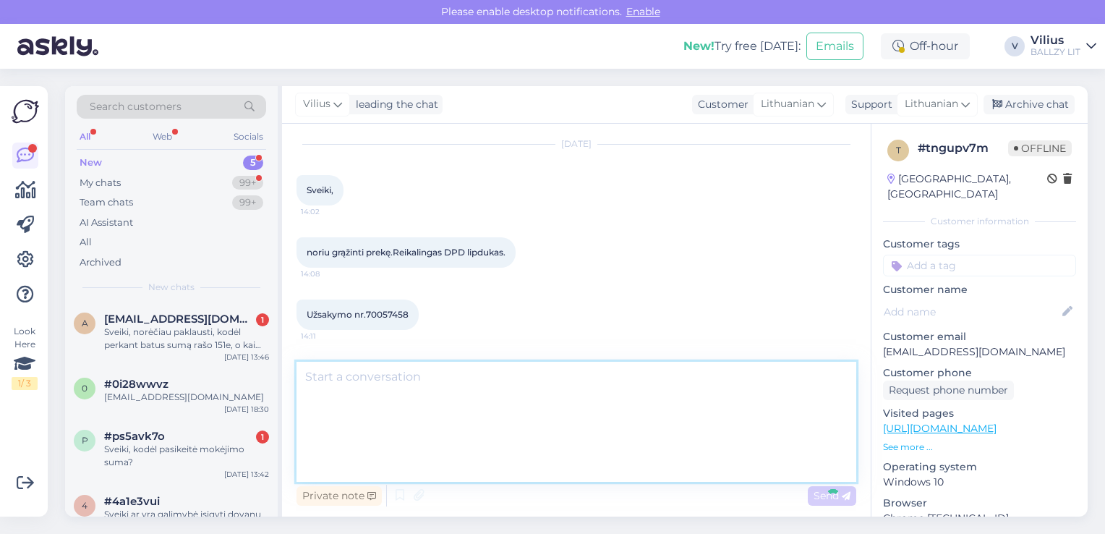
scroll to position [205, 0]
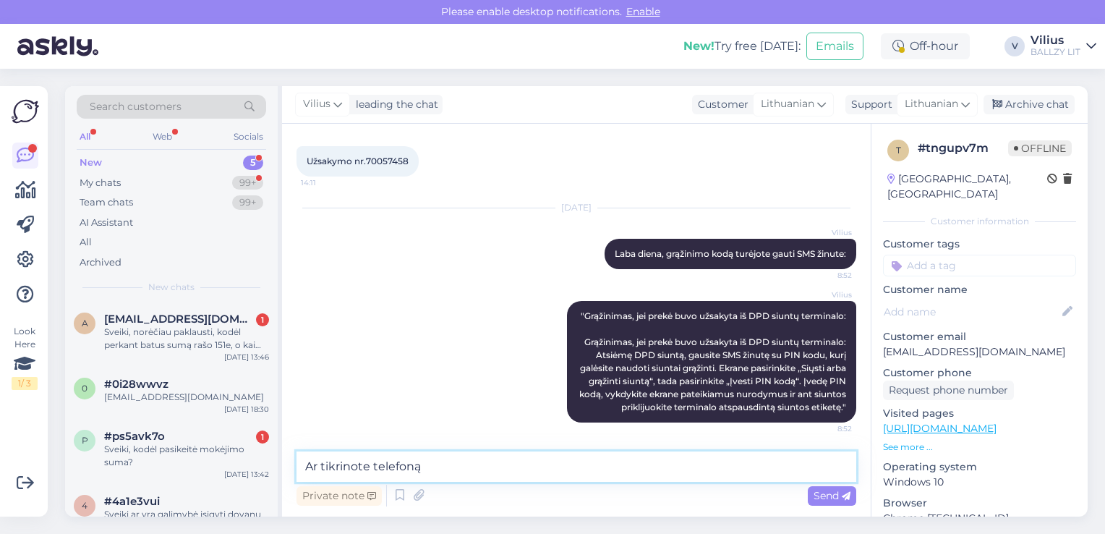
type textarea "Ar tikrinote telefoną?"
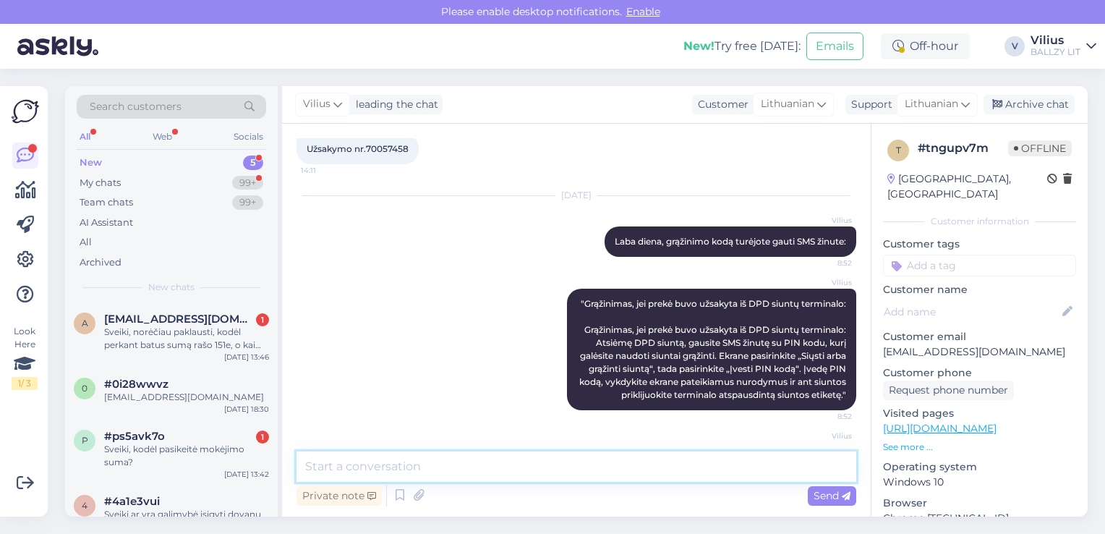
scroll to position [268, 0]
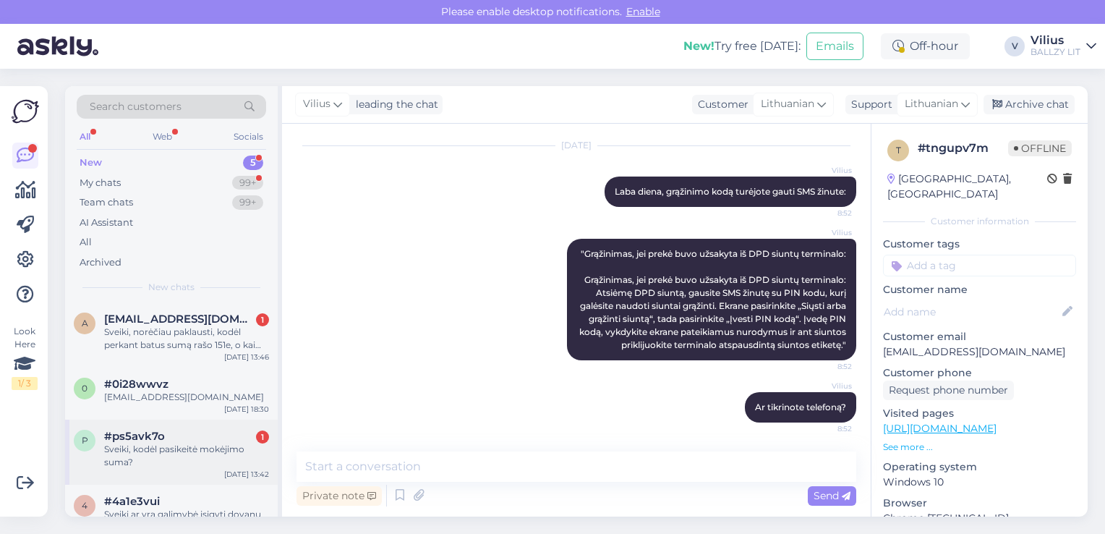
click at [182, 456] on div "Sveiki, kodėl pasikeitė mokėjimo suma?" at bounding box center [186, 456] width 165 height 26
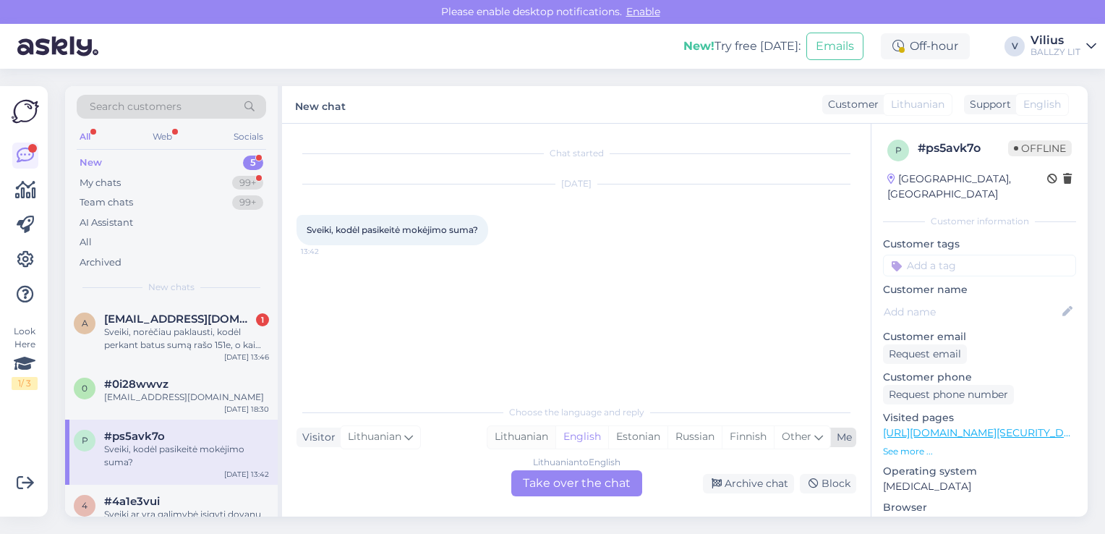
click at [521, 433] on div "Lithuanian" at bounding box center [522, 437] width 68 height 22
click at [579, 490] on div "Lithuanian to Lithuanian Take over the chat" at bounding box center [576, 483] width 131 height 26
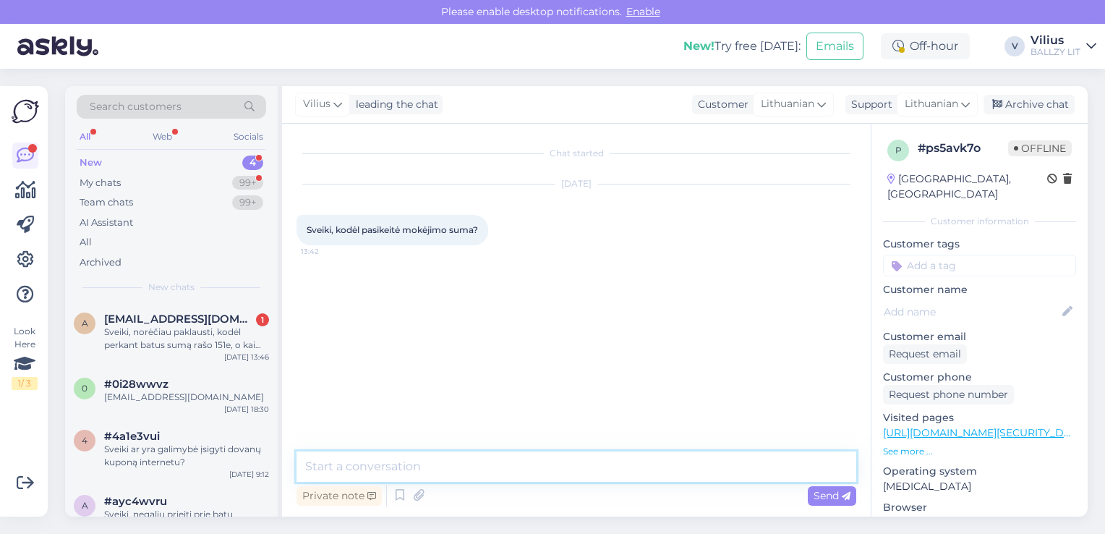
click at [518, 478] on textarea at bounding box center [577, 466] width 560 height 30
type textarea "Laba diena, gal galite patikslinti?"
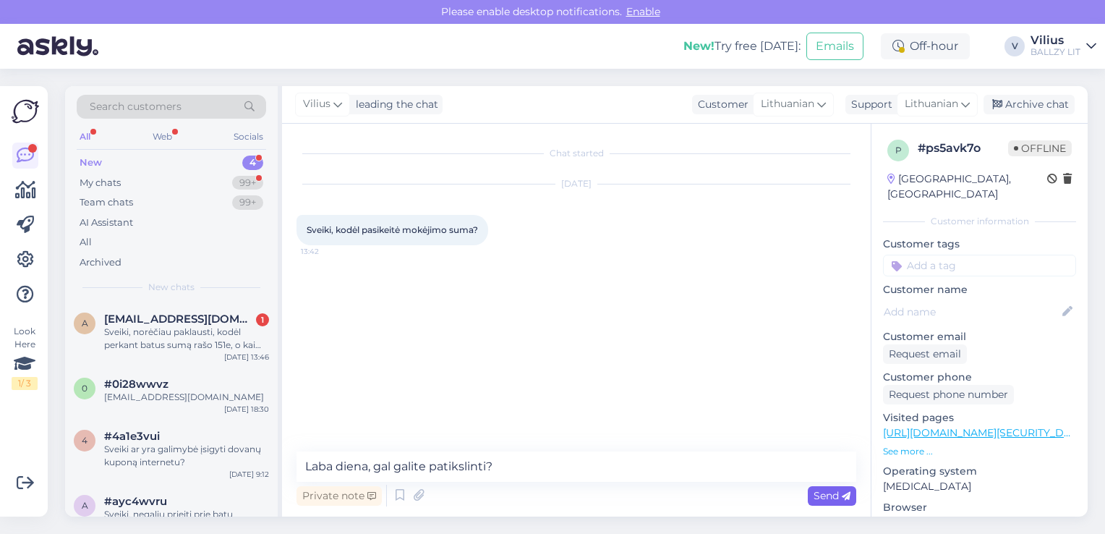
click at [817, 493] on span "Send" at bounding box center [832, 495] width 37 height 13
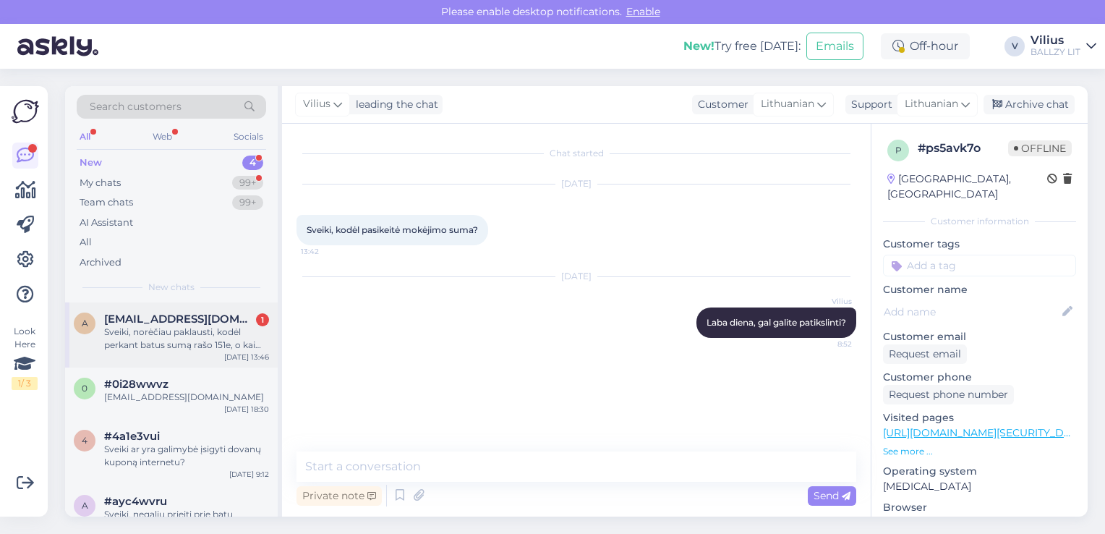
click at [211, 336] on div "Sveiki, norėčiau paklausti, kodėl perkant batus sumą rašo 151e, o kai pereinama…" at bounding box center [186, 339] width 165 height 26
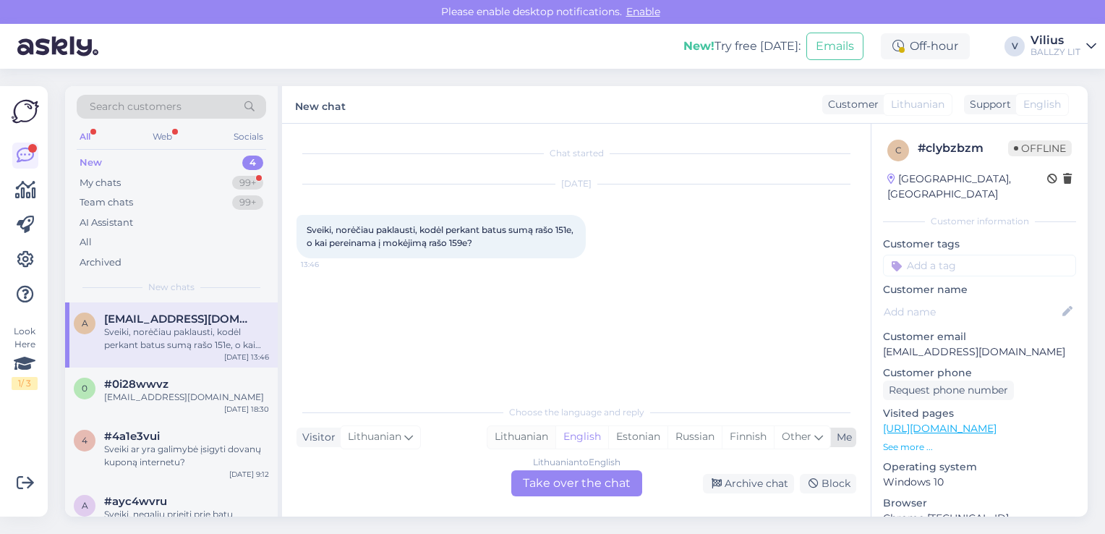
click at [516, 439] on div "Lithuanian" at bounding box center [522, 437] width 68 height 22
click at [564, 493] on div "Lithuanian to Lithuanian Take over the chat" at bounding box center [576, 483] width 131 height 26
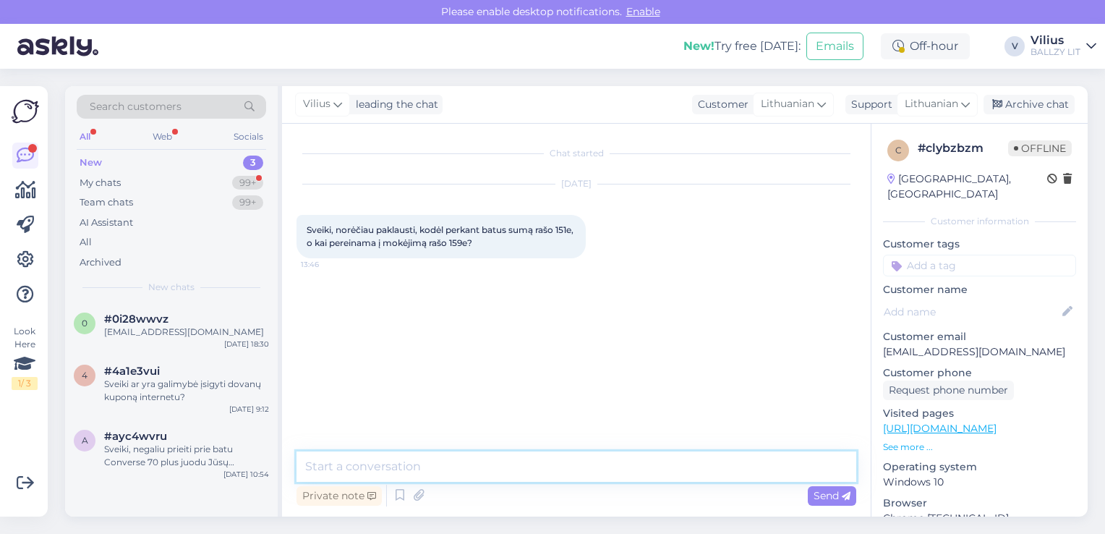
click at [511, 472] on textarea at bounding box center [577, 466] width 560 height 30
type textarea "Laba diena, gal galite patikslinti?"
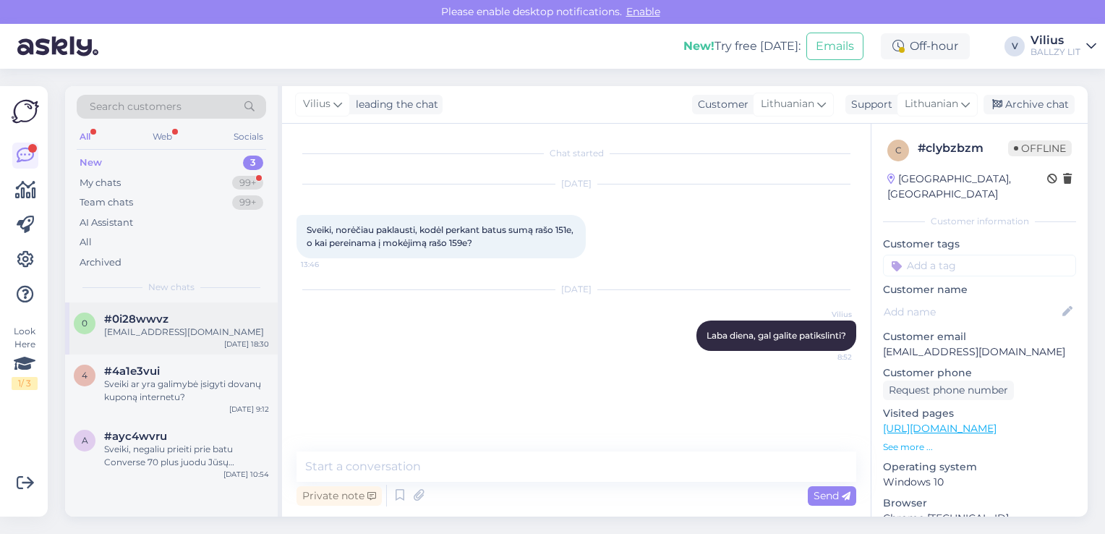
click at [165, 326] on div "[EMAIL_ADDRESS][DOMAIN_NAME]" at bounding box center [186, 332] width 165 height 13
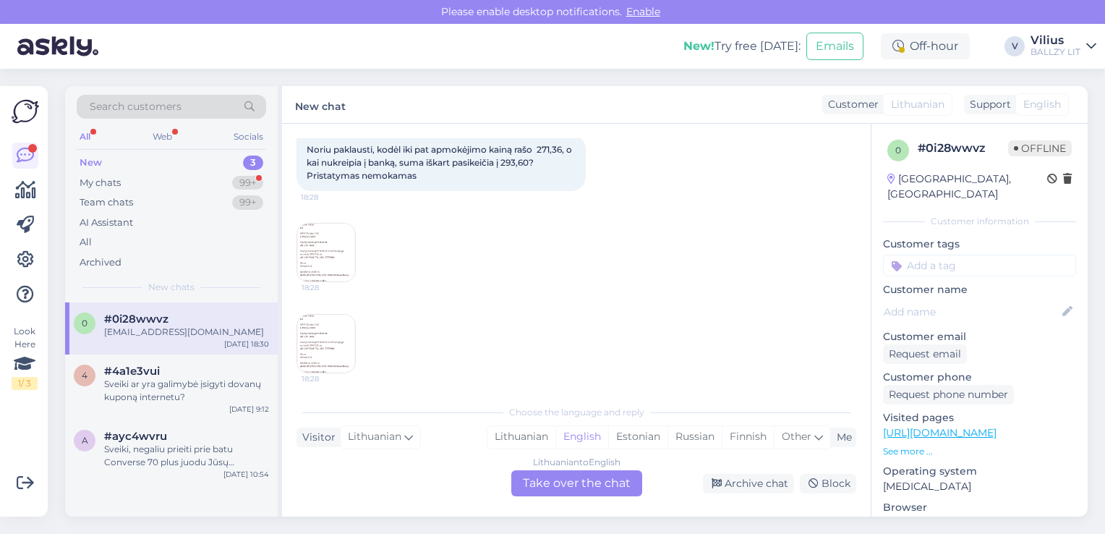
scroll to position [83, 0]
click at [326, 250] on img at bounding box center [326, 250] width 58 height 58
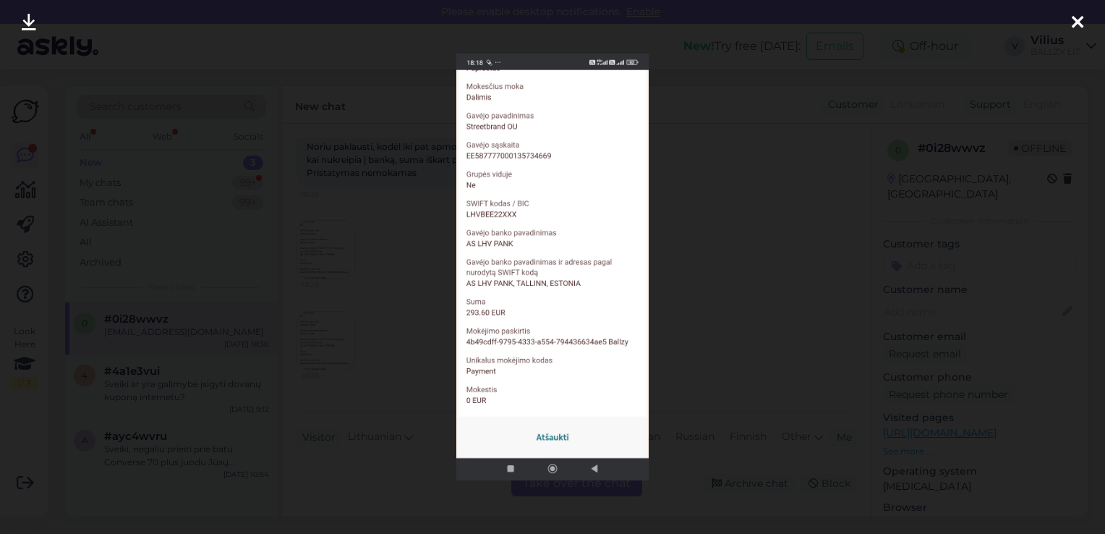
click at [401, 213] on div at bounding box center [552, 267] width 1105 height 534
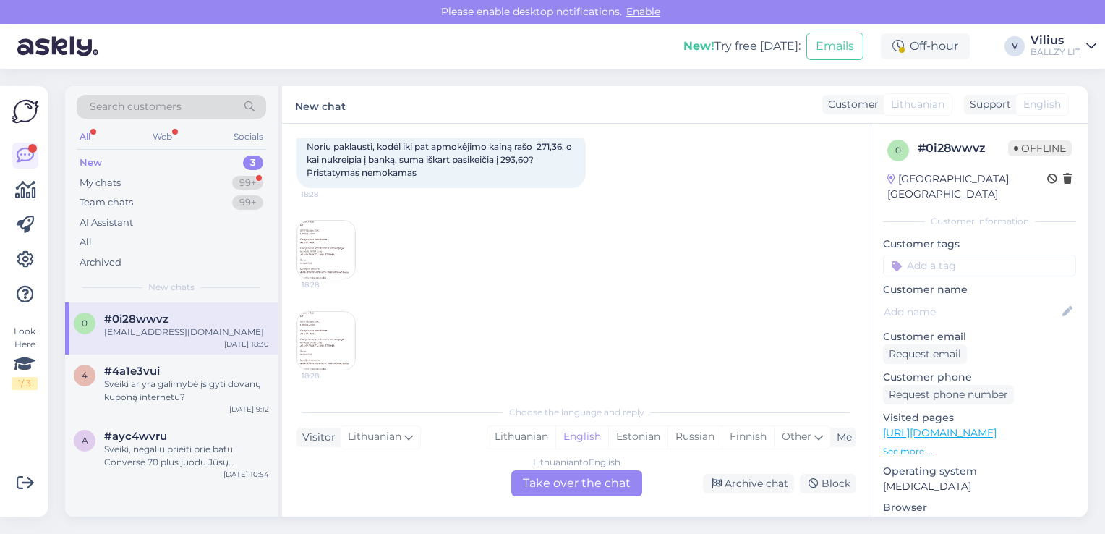
scroll to position [166, 0]
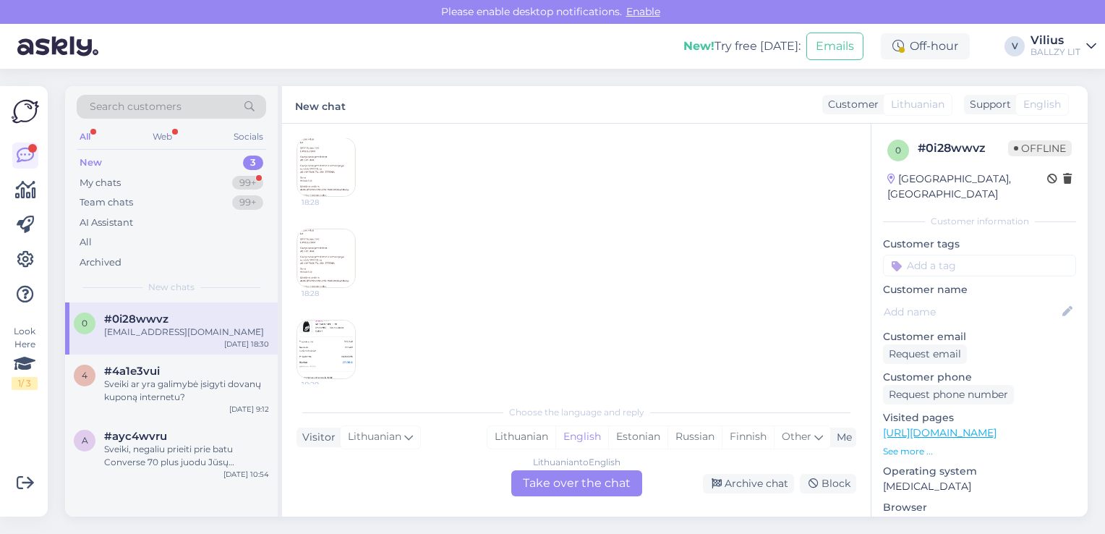
click at [307, 274] on img at bounding box center [326, 258] width 58 height 58
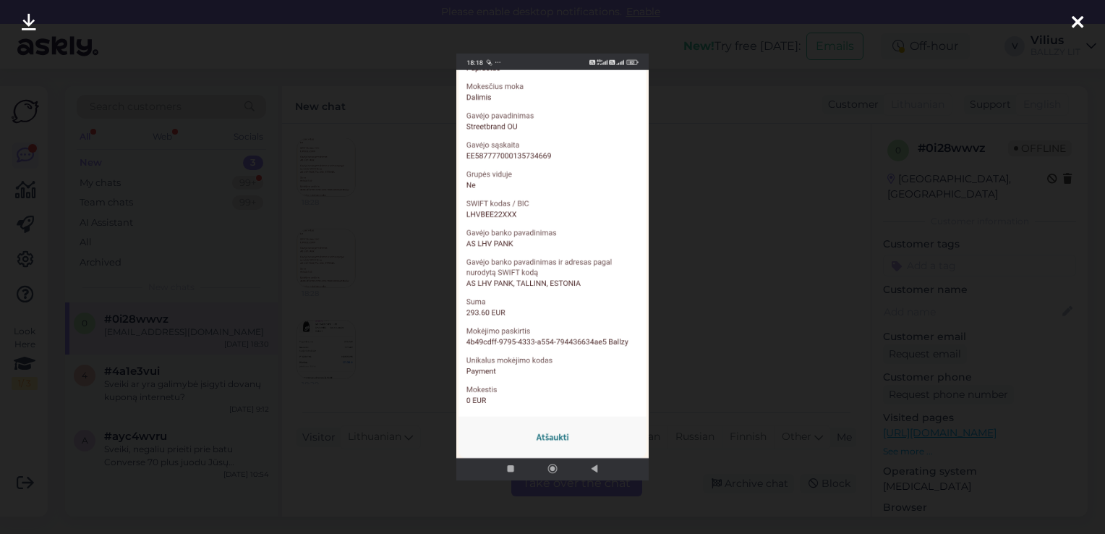
click at [422, 256] on div at bounding box center [552, 267] width 1105 height 534
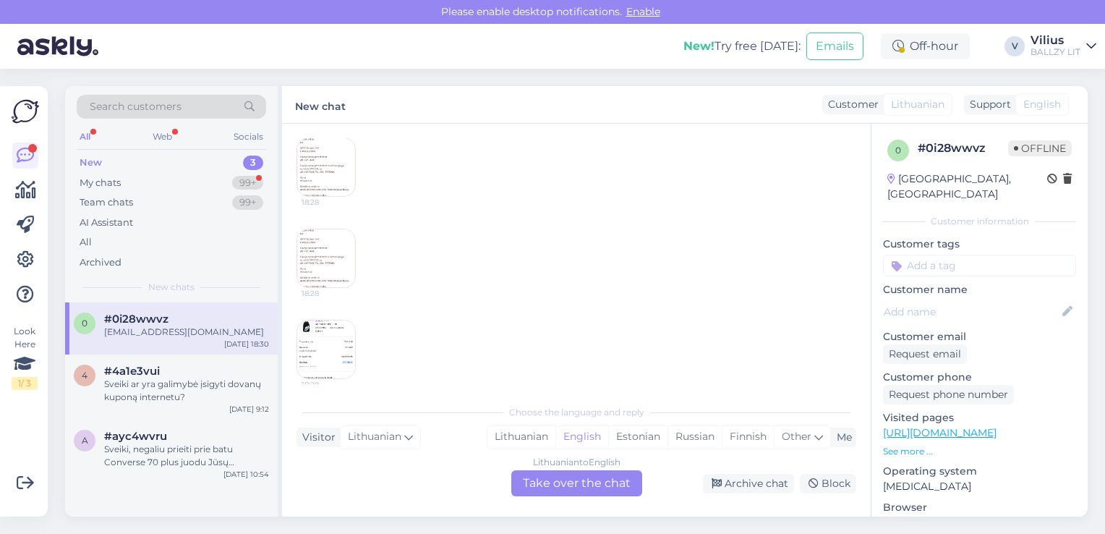
click at [328, 338] on img at bounding box center [326, 349] width 58 height 58
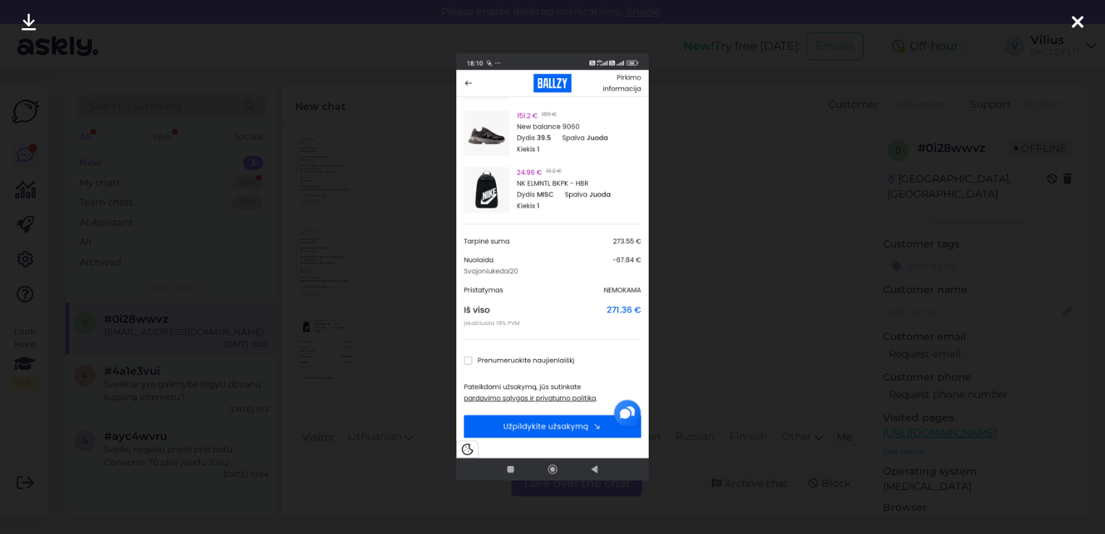
click at [570, 288] on img at bounding box center [552, 267] width 192 height 427
click at [752, 97] on div at bounding box center [552, 267] width 1105 height 534
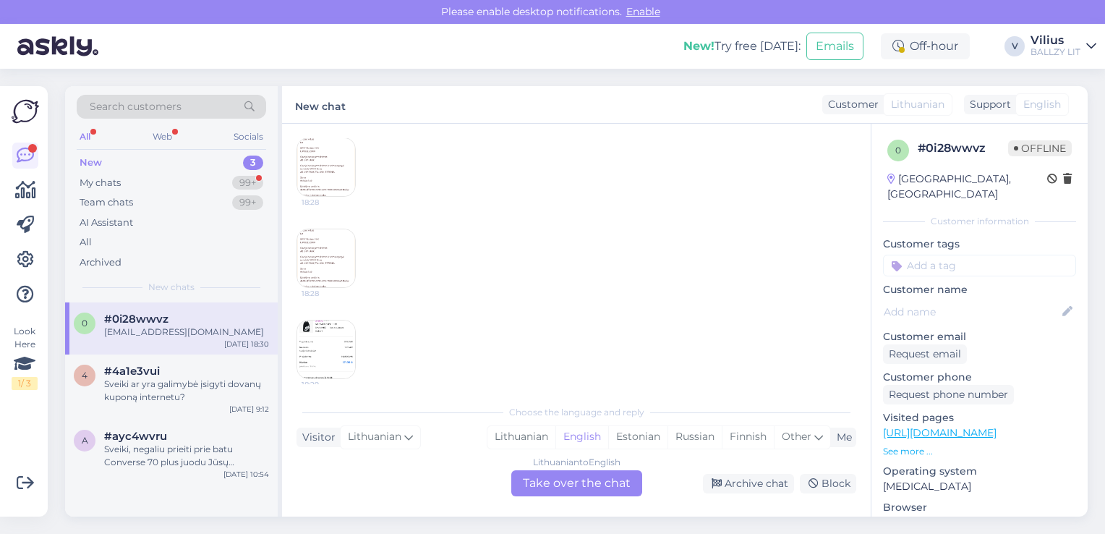
click at [329, 160] on img at bounding box center [326, 167] width 58 height 58
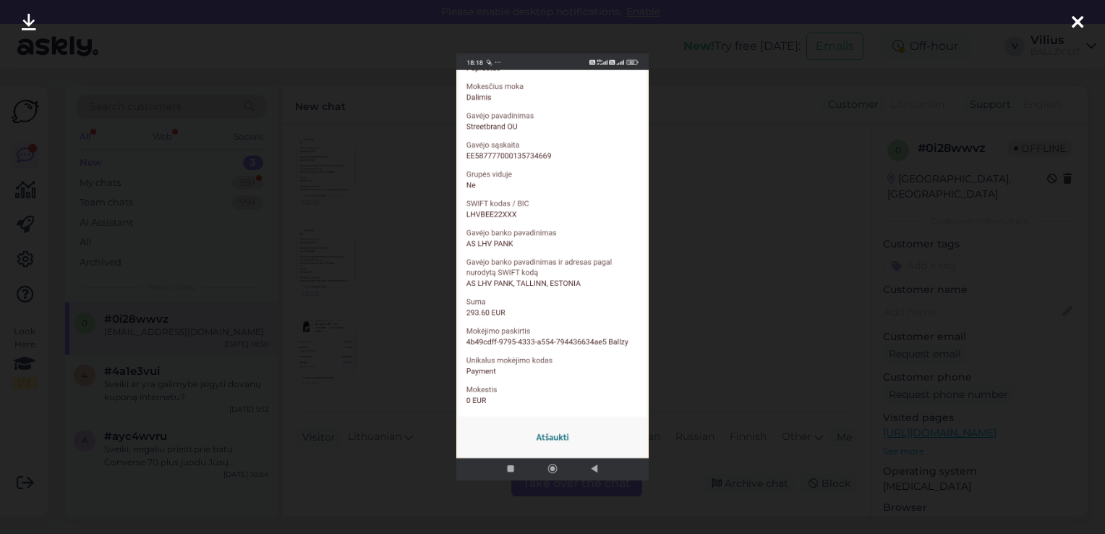
click at [651, 427] on div at bounding box center [552, 267] width 1105 height 534
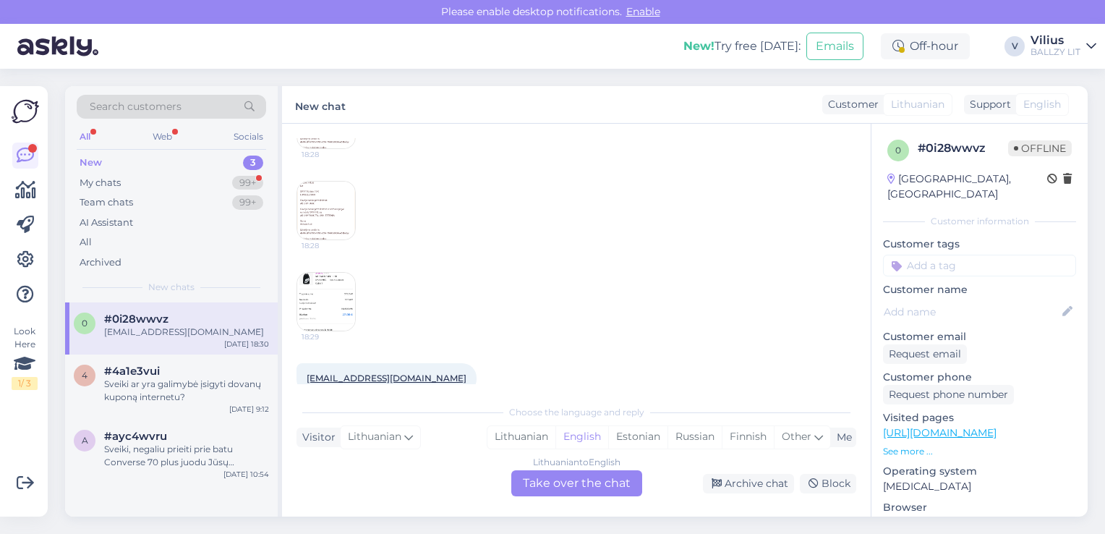
scroll to position [237, 0]
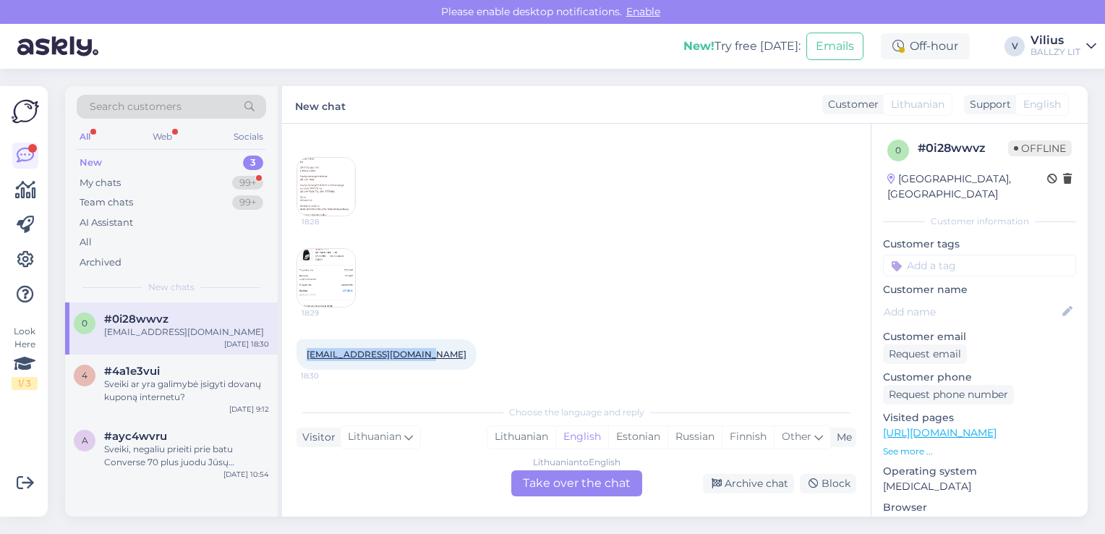
drag, startPoint x: 418, startPoint y: 357, endPoint x: 307, endPoint y: 356, distance: 110.7
click at [307, 356] on div "[EMAIL_ADDRESS][DOMAIN_NAME] 18:30" at bounding box center [387, 354] width 180 height 30
copy link "[EMAIL_ADDRESS][DOMAIN_NAME]"
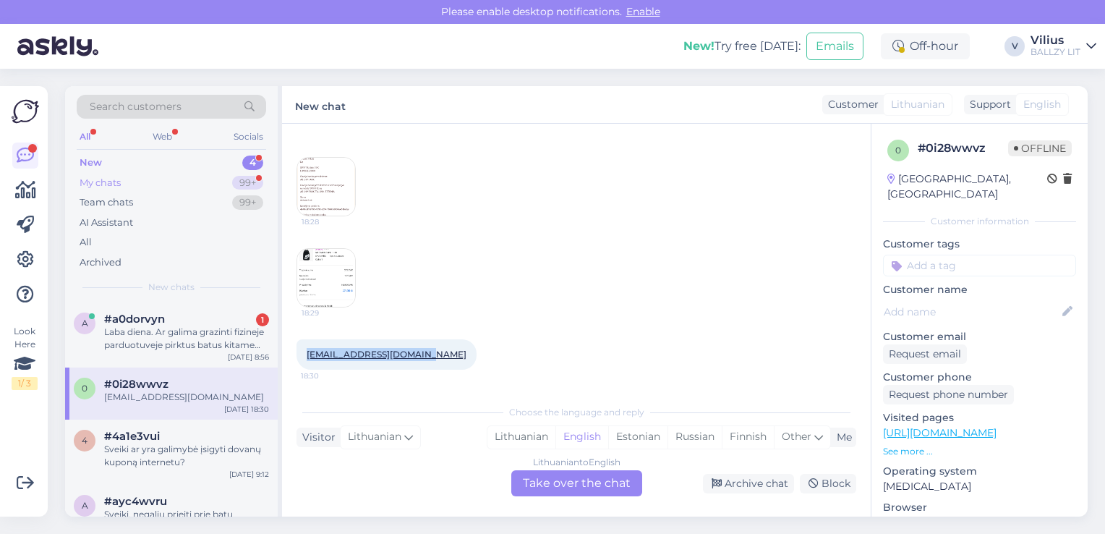
click at [103, 181] on div "My chats" at bounding box center [100, 183] width 41 height 14
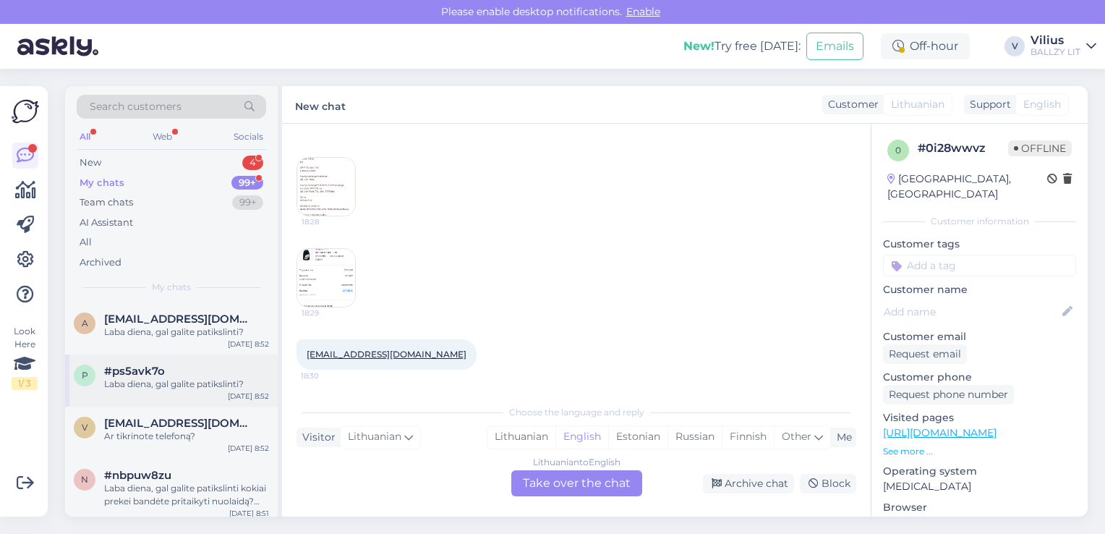
click at [177, 376] on div "#ps5avk7o" at bounding box center [186, 371] width 165 height 13
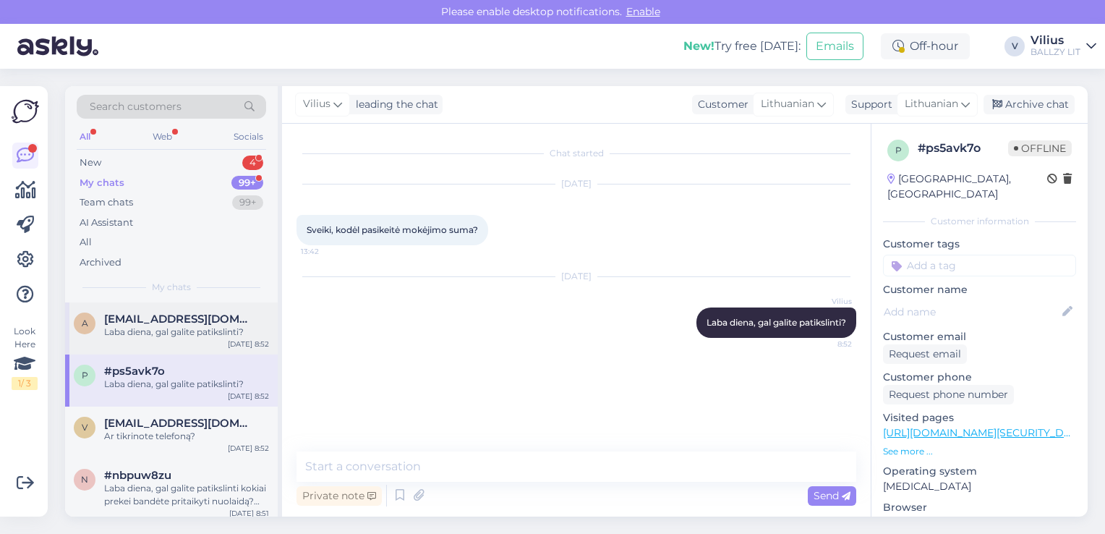
click at [168, 338] on div "a [EMAIL_ADDRESS][DOMAIN_NAME] Laba diena, gal galite patikslinti? [DATE] 8:52" at bounding box center [171, 328] width 213 height 52
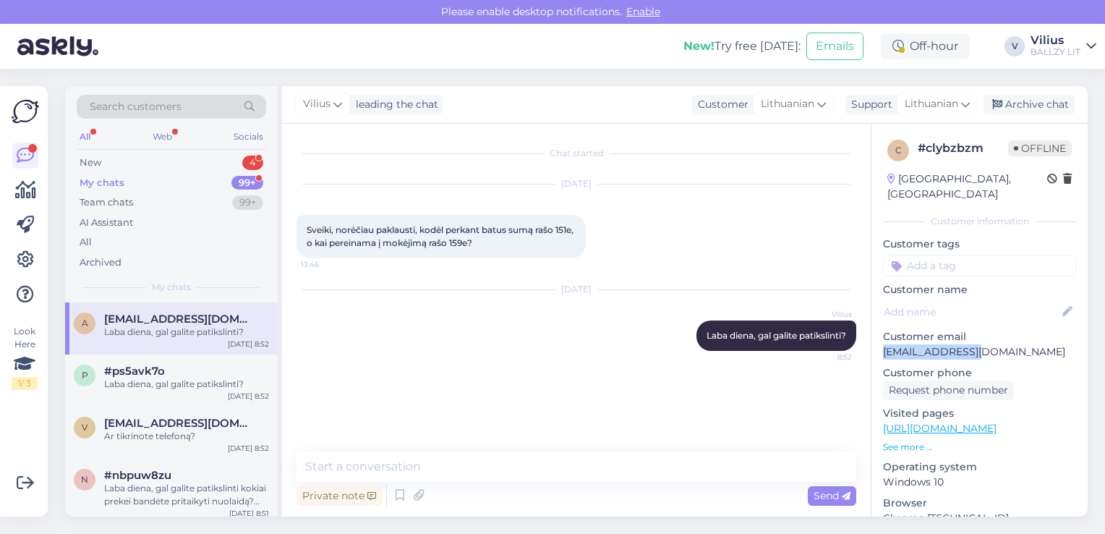
drag, startPoint x: 990, startPoint y: 333, endPoint x: 885, endPoint y: 341, distance: 105.2
click at [885, 344] on p "[EMAIL_ADDRESS][DOMAIN_NAME]" at bounding box center [979, 351] width 193 height 15
copy p "[EMAIL_ADDRESS][DOMAIN_NAME]"
click at [195, 371] on div "#ps5avk7o" at bounding box center [186, 371] width 165 height 13
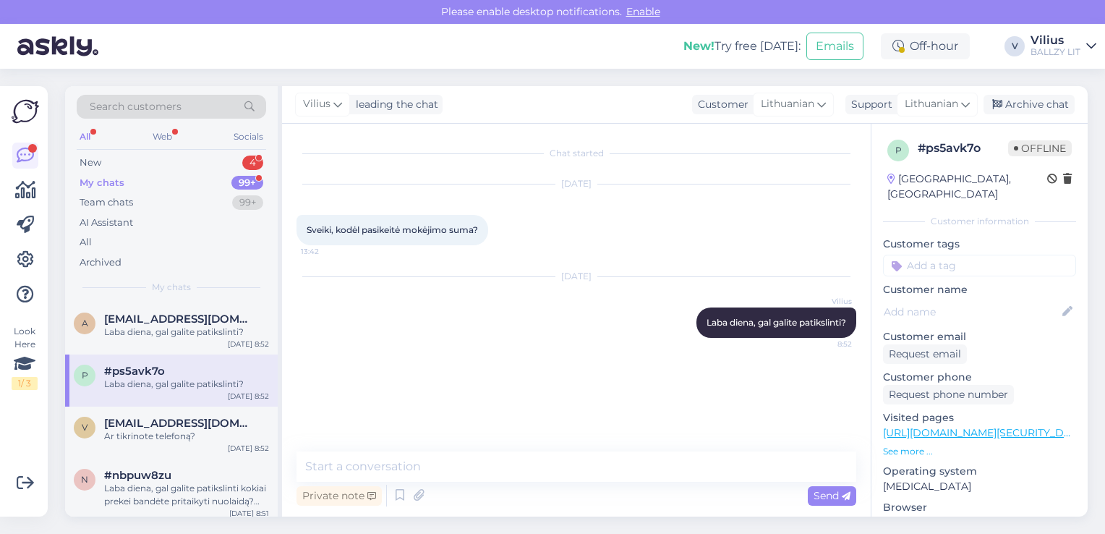
click at [182, 184] on div "My chats 99+" at bounding box center [172, 183] width 190 height 20
click at [151, 371] on span "#ps5avk7o" at bounding box center [134, 371] width 61 height 13
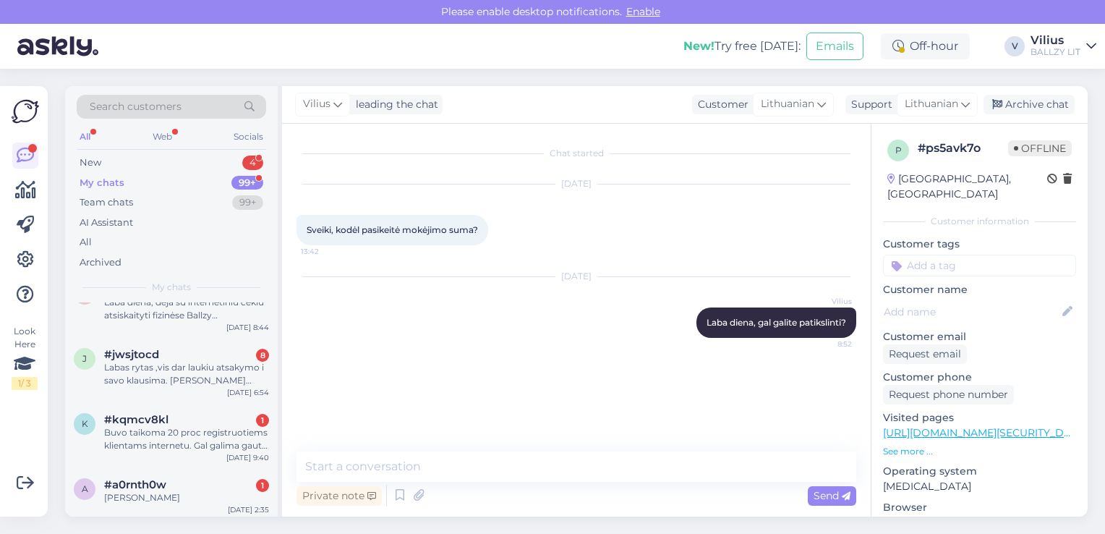
scroll to position [839, 0]
click at [189, 442] on div "Buvo taikoma 20 proc registruotiems klientams internetu. Gal galima gauti nuola…" at bounding box center [186, 437] width 165 height 26
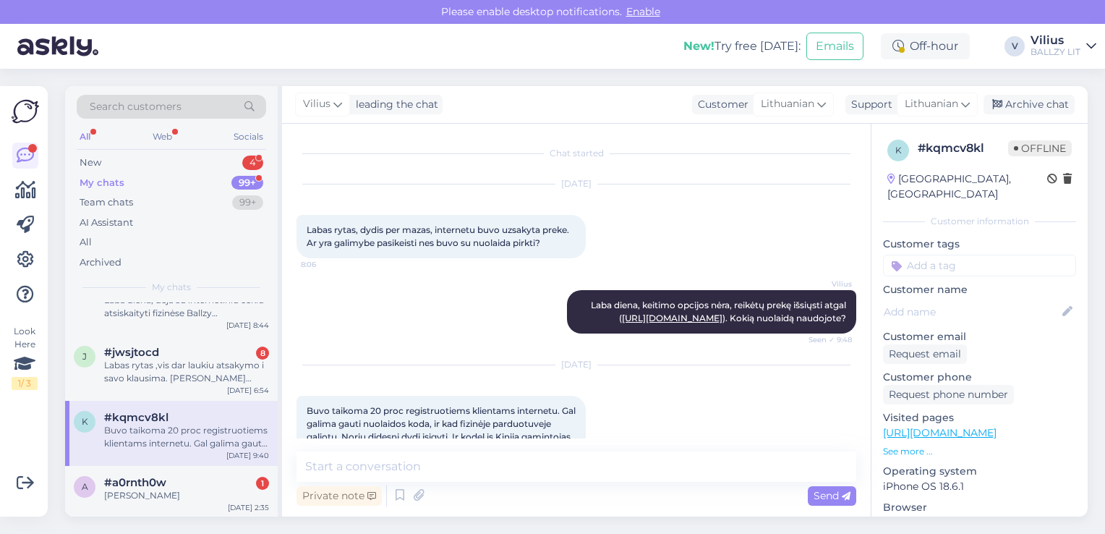
scroll to position [68, 0]
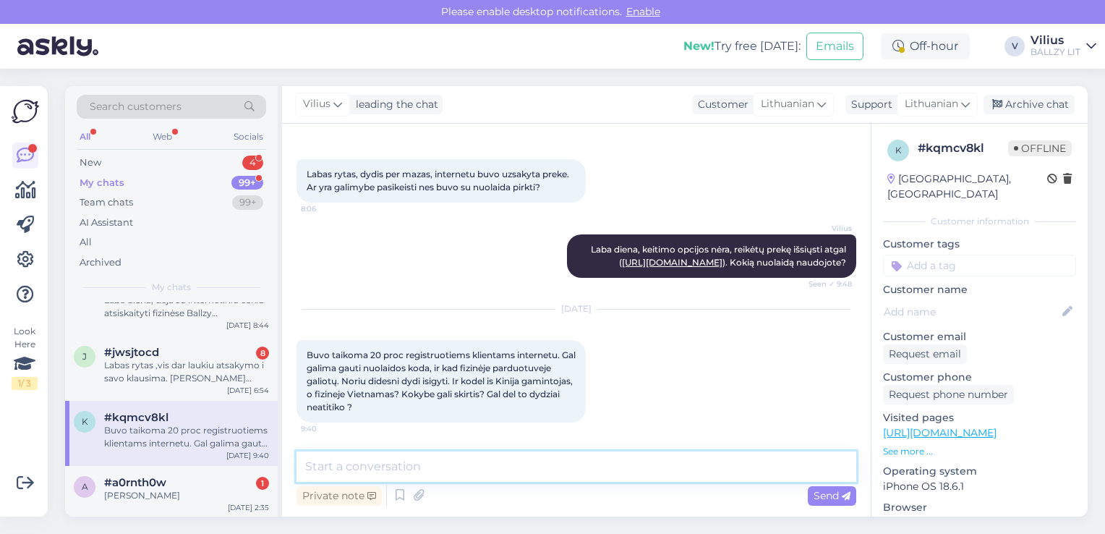
click at [458, 470] on textarea at bounding box center [577, 466] width 560 height 30
type textarea "Laba diena, naudokite kodą SVAJONIUKEDAI20"
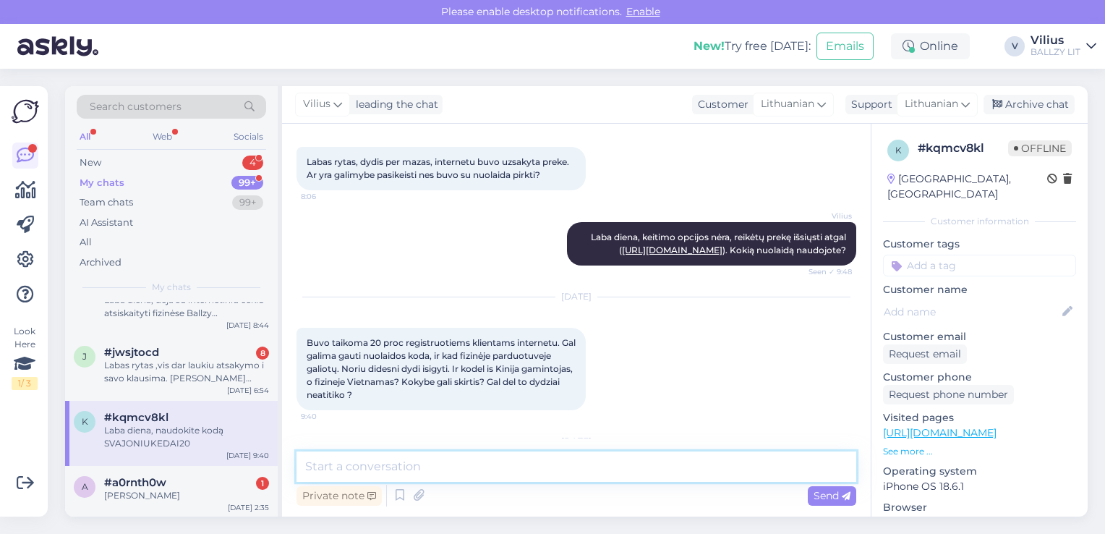
scroll to position [161, 0]
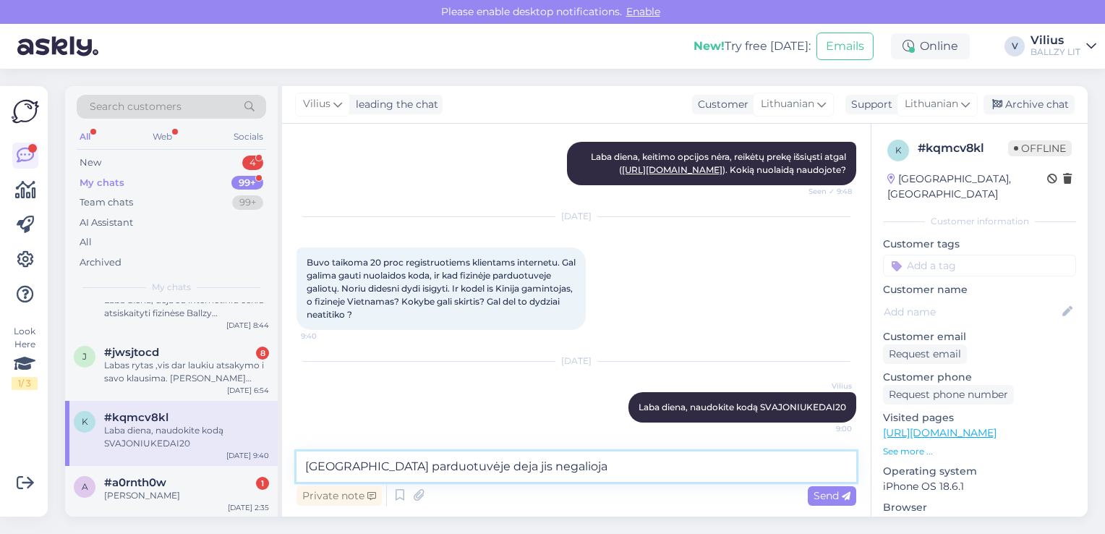
type textarea "[GEOGRAPHIC_DATA] parduotuvėje deja jis negalioja."
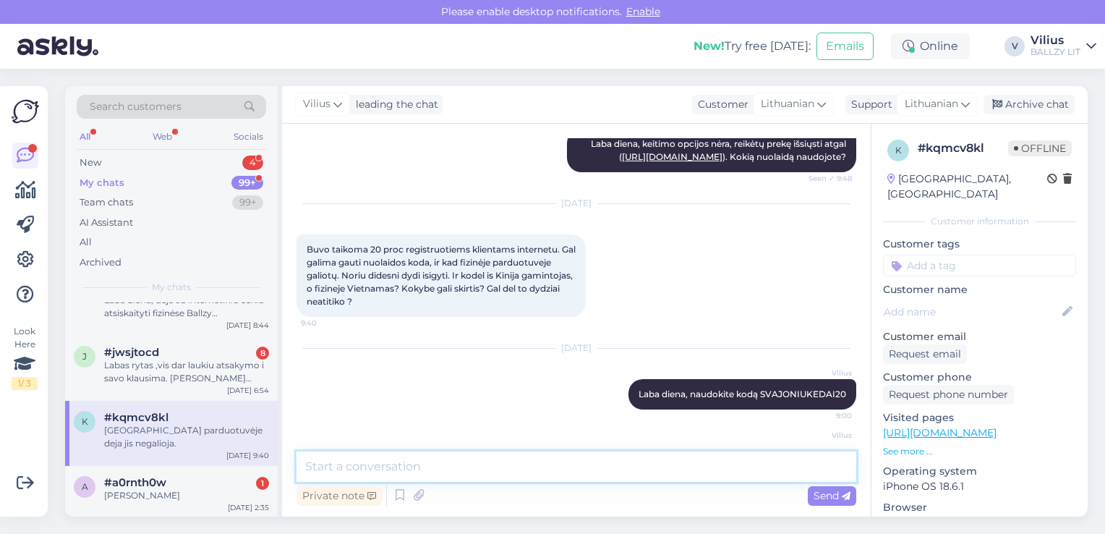
scroll to position [223, 0]
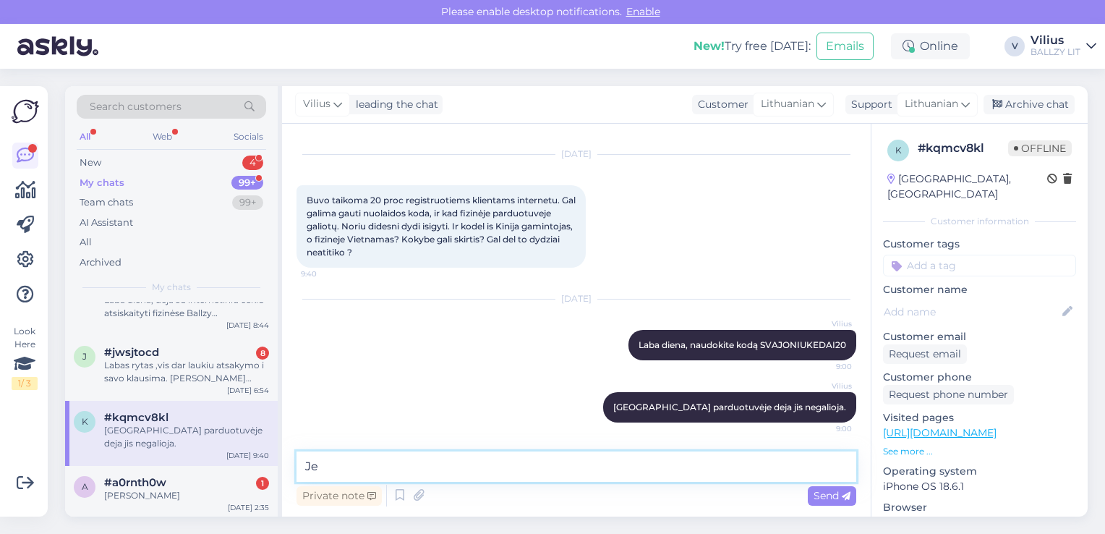
type textarea "J"
type textarea "D"
click at [644, 467] on textarea "Dydžiai dėl gamintojo šalies neturėtų skirtis, jei gamintojas yra tas pats." at bounding box center [577, 466] width 560 height 30
type textarea "Dydžiai dėl gamintojo šalies neturėtų skirtis, jei gamintojo ženklas yra tas pa…"
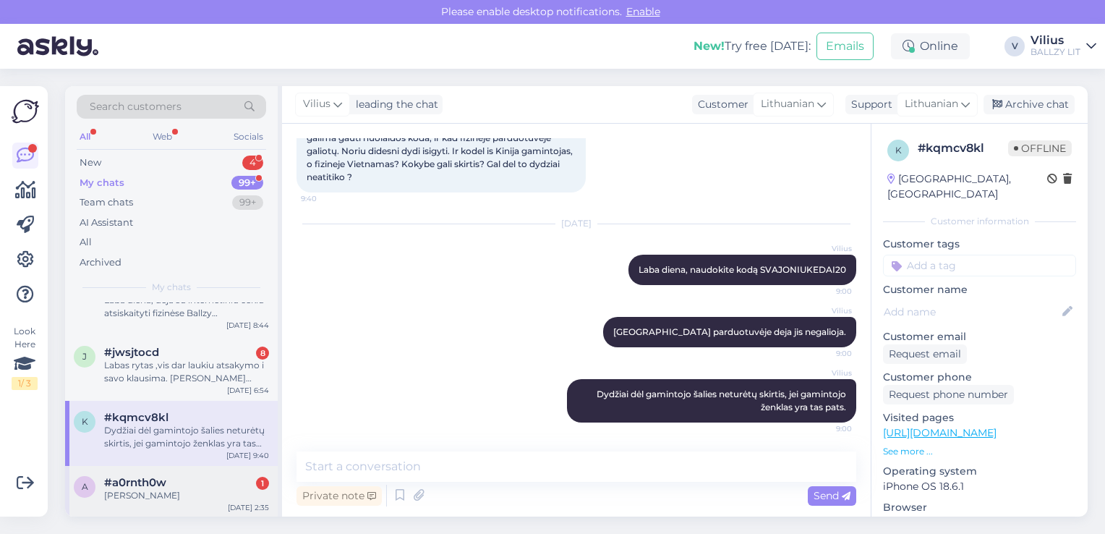
click at [161, 477] on span "#a0rnth0w" at bounding box center [135, 482] width 62 height 13
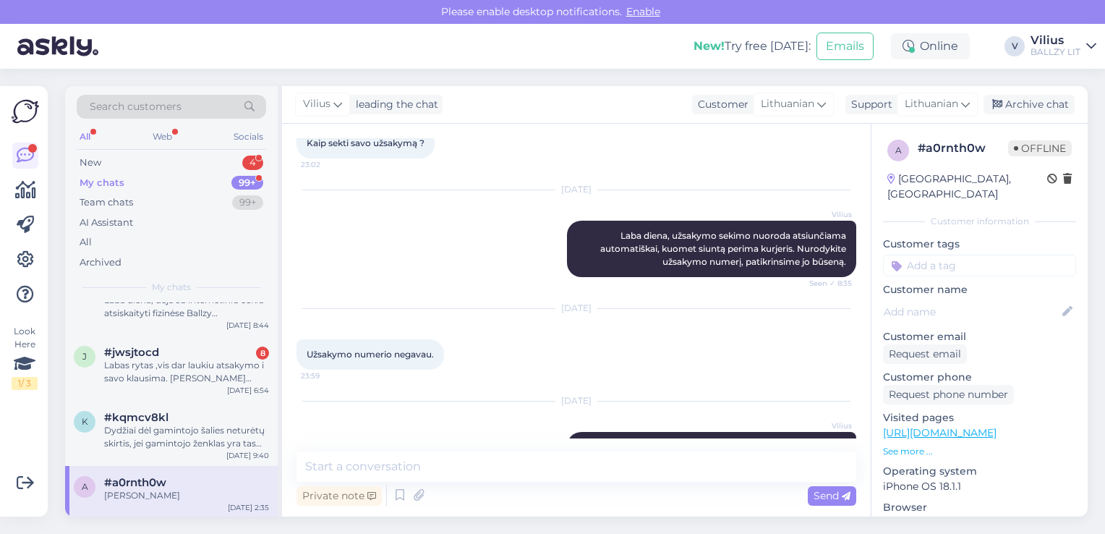
scroll to position [218, 0]
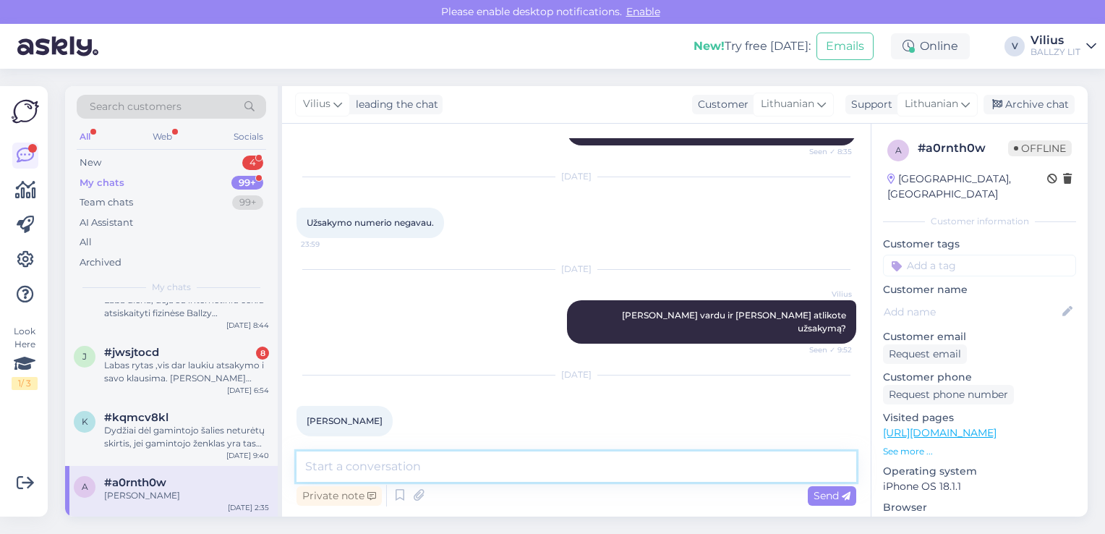
click at [404, 469] on textarea at bounding box center [577, 466] width 560 height 30
type textarea "Laba diena, patvirtinimo negavote, nes klaidingai nurodėte el.paštą."
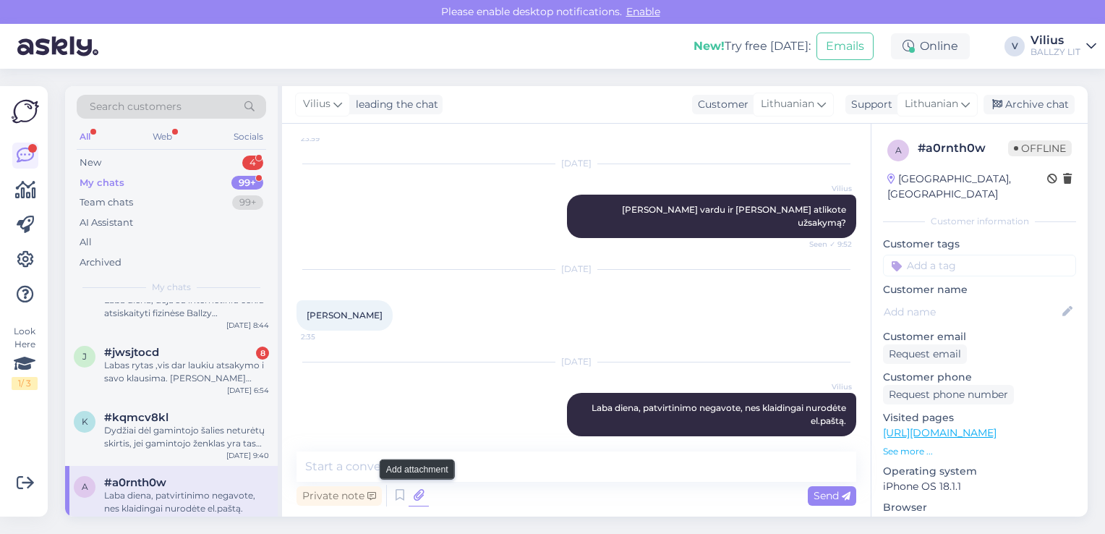
click at [417, 499] on icon at bounding box center [419, 496] width 20 height 22
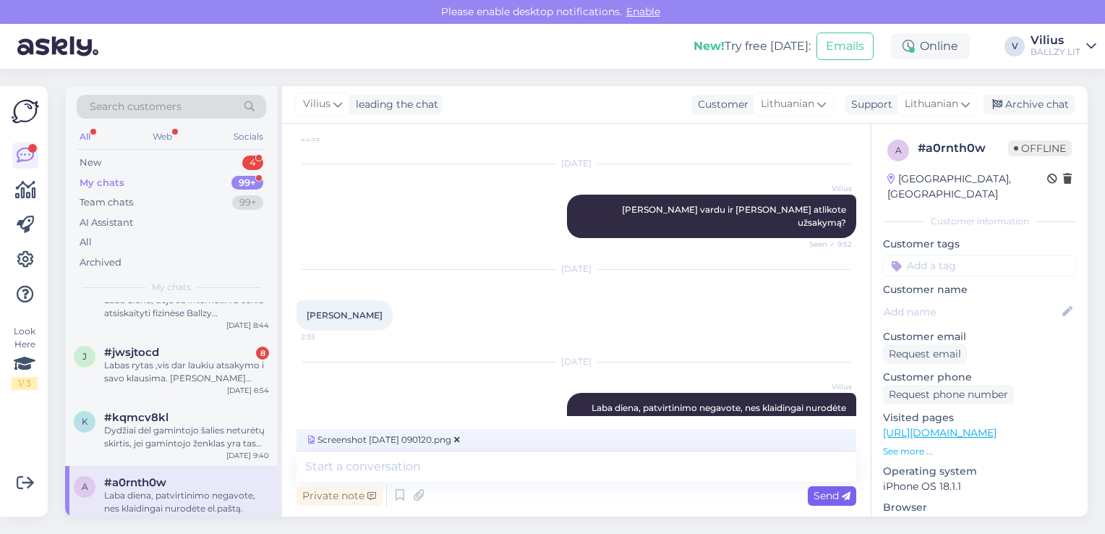
click at [836, 498] on span "Send" at bounding box center [832, 495] width 37 height 13
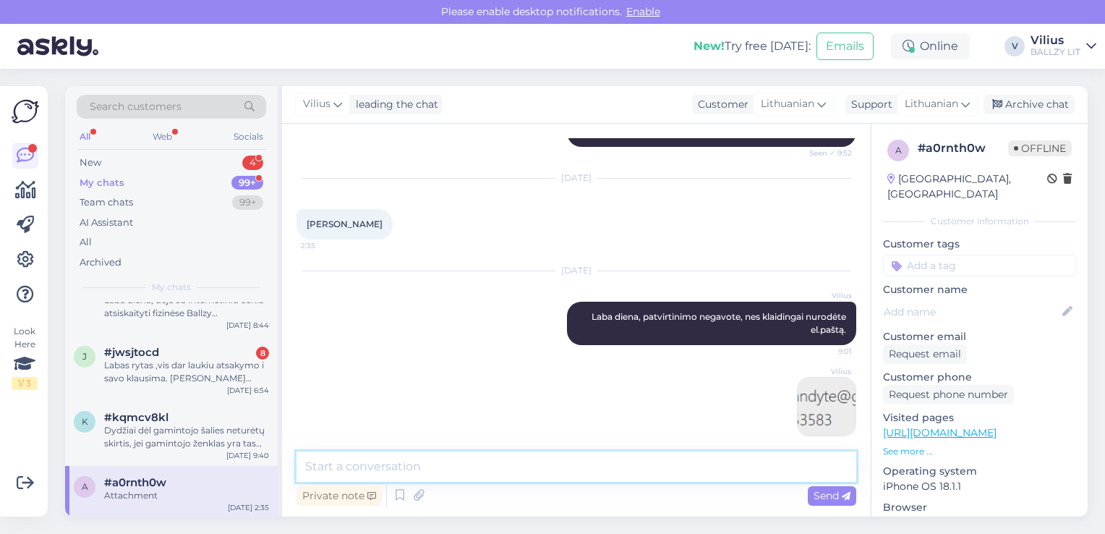
click at [490, 463] on textarea at bounding box center [577, 466] width 560 height 30
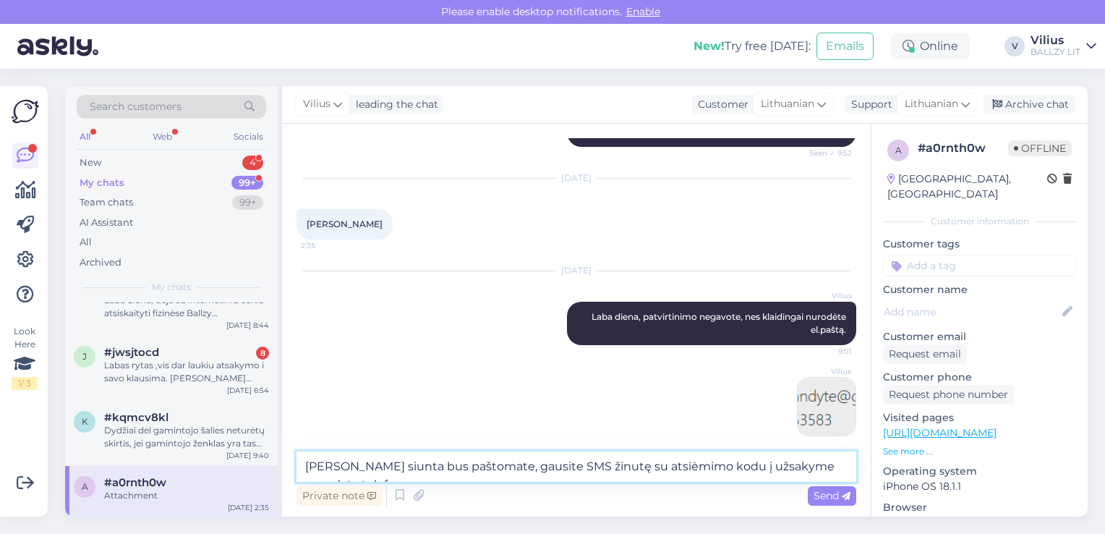
scroll to position [433, 0]
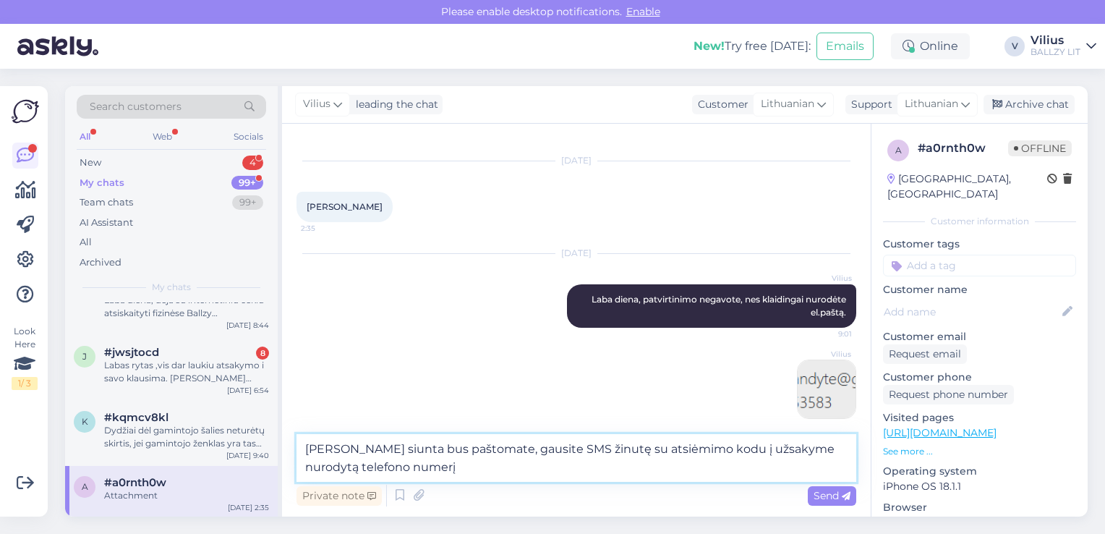
type textarea "[PERSON_NAME] siunta bus paštomate, gausite SMS žinutę su atsiėmimo kodu į užsa…"
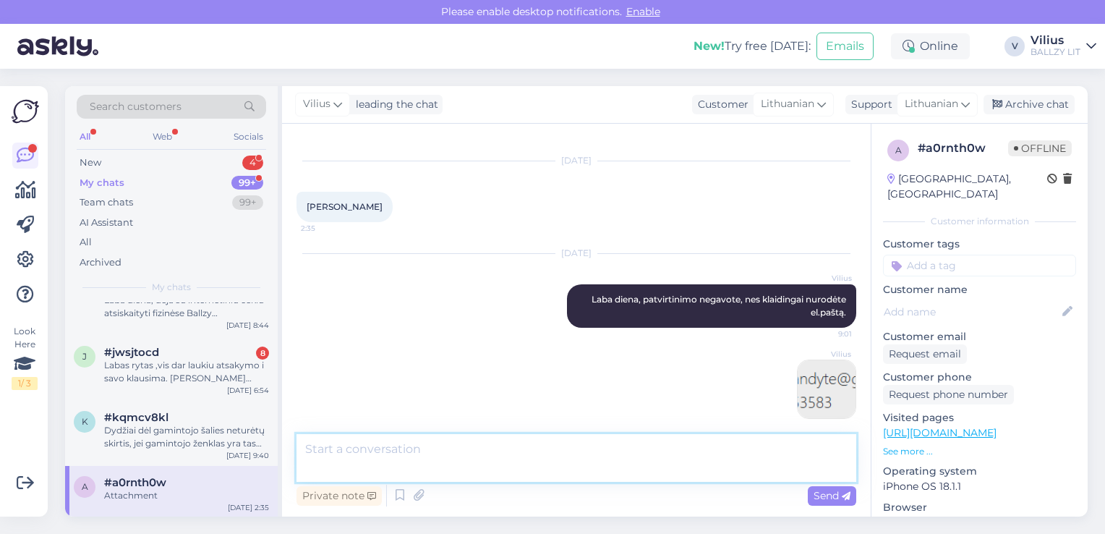
scroll to position [490, 0]
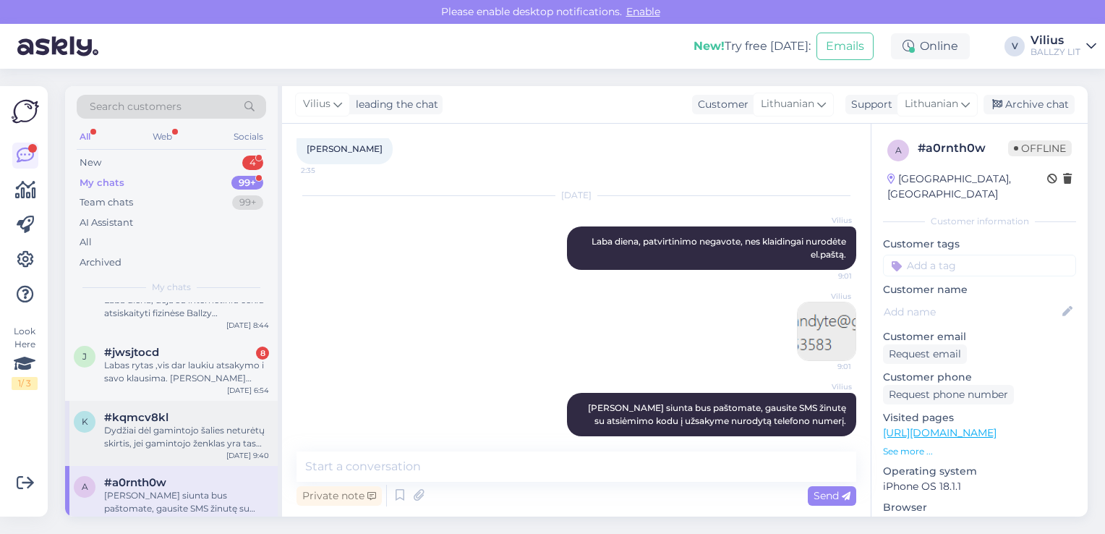
click at [178, 428] on div "Dydžiai dėl gamintojo šalies neturėtų skirtis, jei gamintojo ženklas yra tas pa…" at bounding box center [186, 437] width 165 height 26
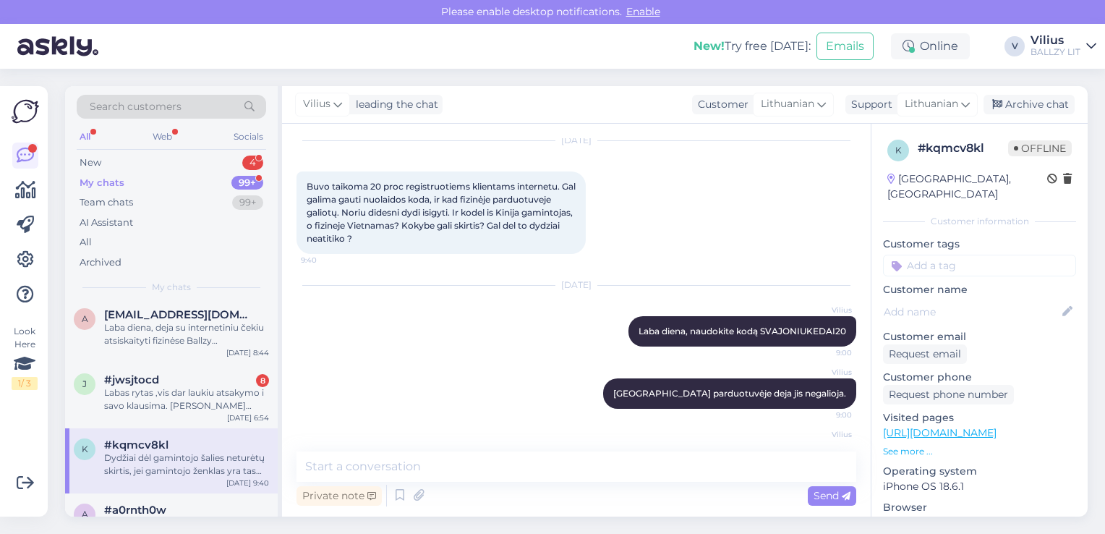
scroll to position [810, 0]
click at [138, 403] on div "Labas rytas ,vis dar laukiu atsakymo i savo klausima. [PERSON_NAME] penktadieni…" at bounding box center [186, 401] width 165 height 26
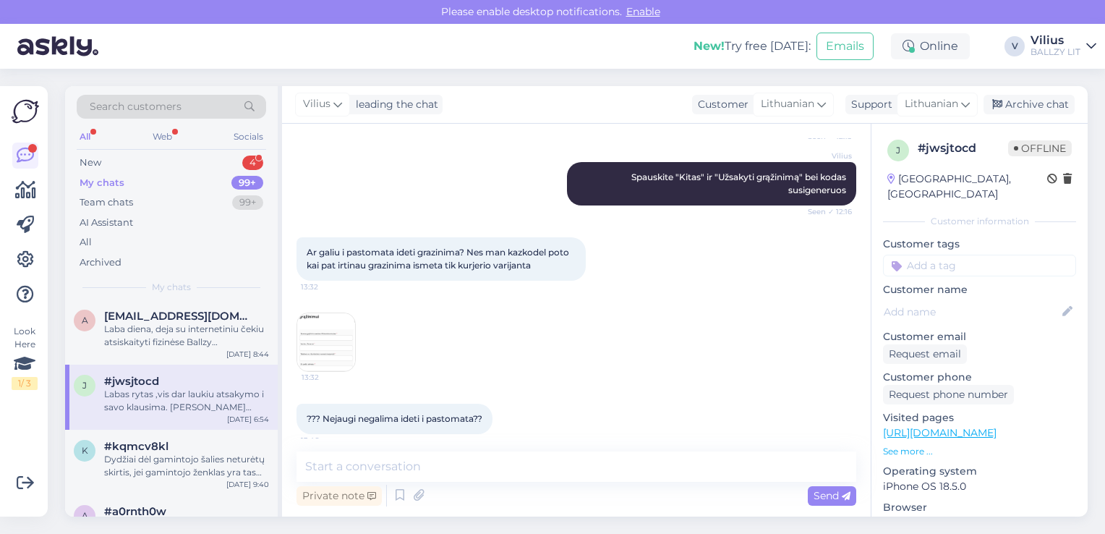
scroll to position [1421, 0]
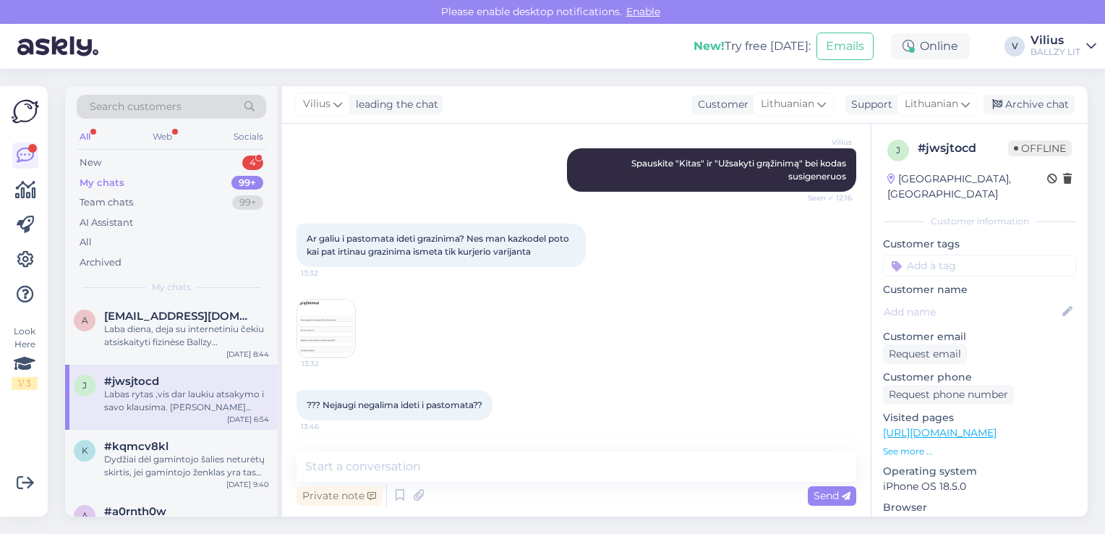
click at [330, 323] on img at bounding box center [326, 328] width 58 height 58
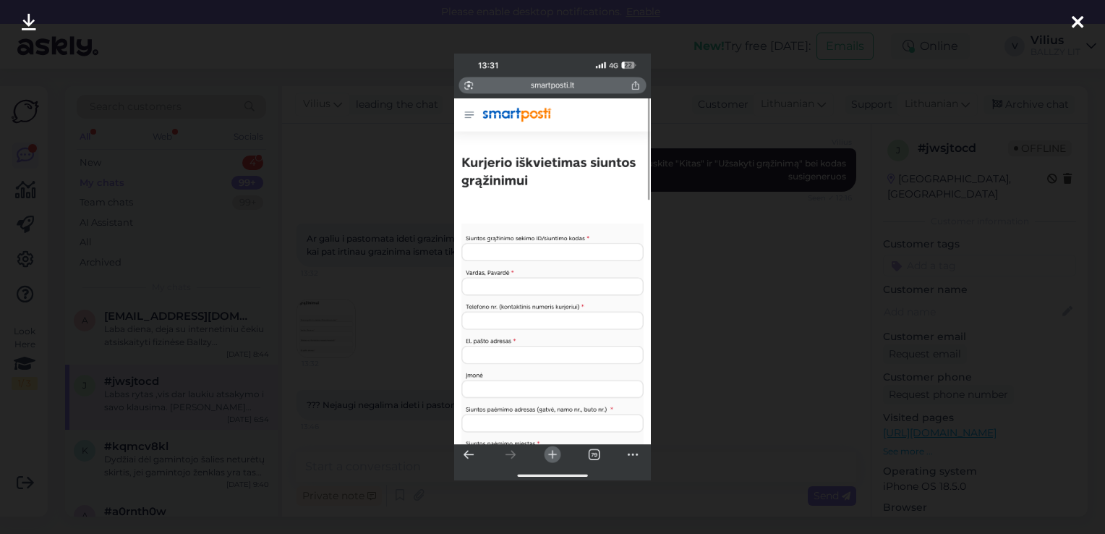
click at [391, 256] on div at bounding box center [552, 267] width 1105 height 534
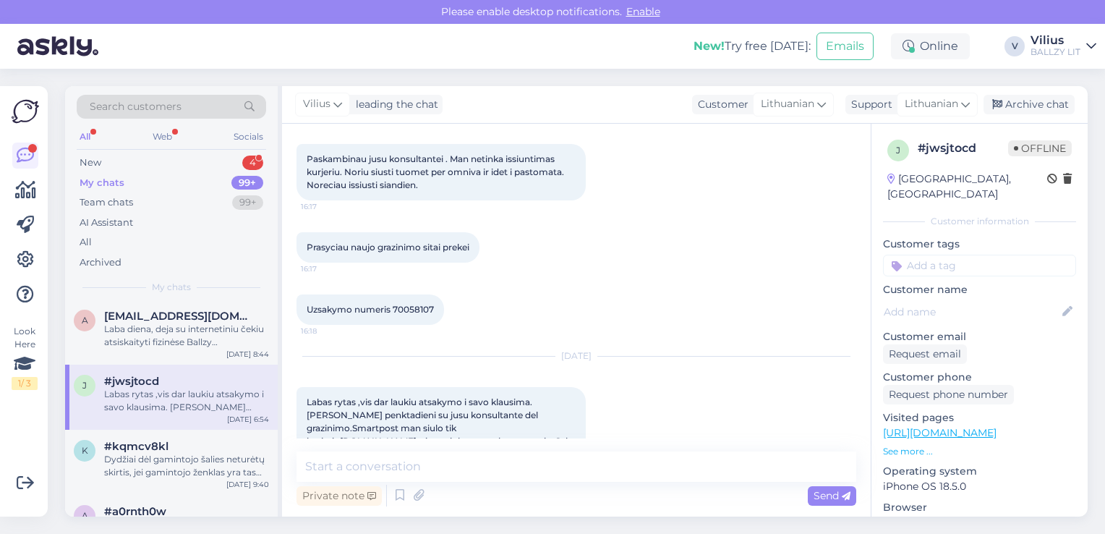
scroll to position [1889, 0]
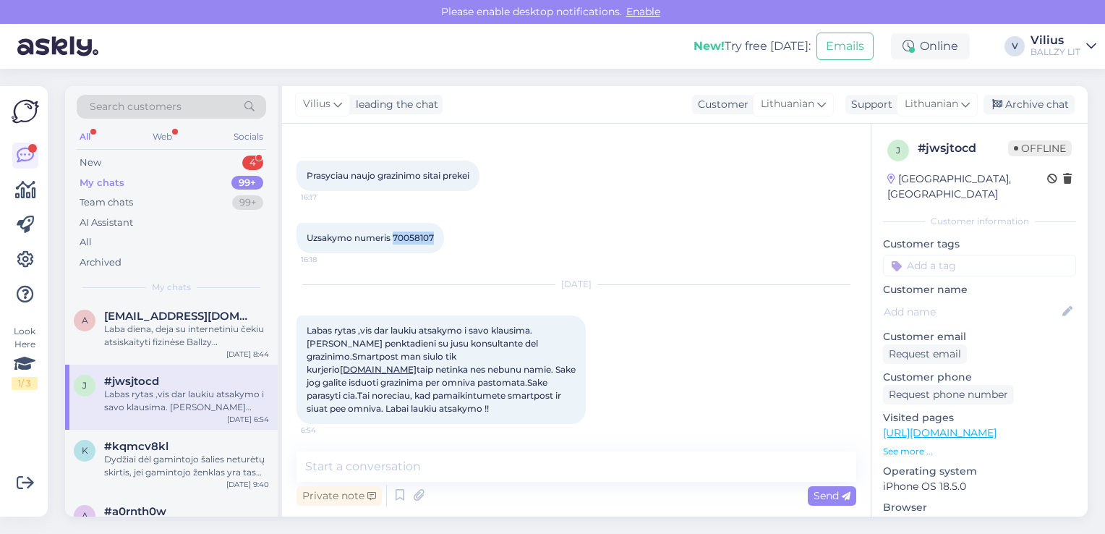
drag, startPoint x: 394, startPoint y: 236, endPoint x: 432, endPoint y: 236, distance: 38.3
click at [432, 236] on span "Uzsakymo numeris 70058107" at bounding box center [370, 237] width 127 height 11
copy span "70058107"
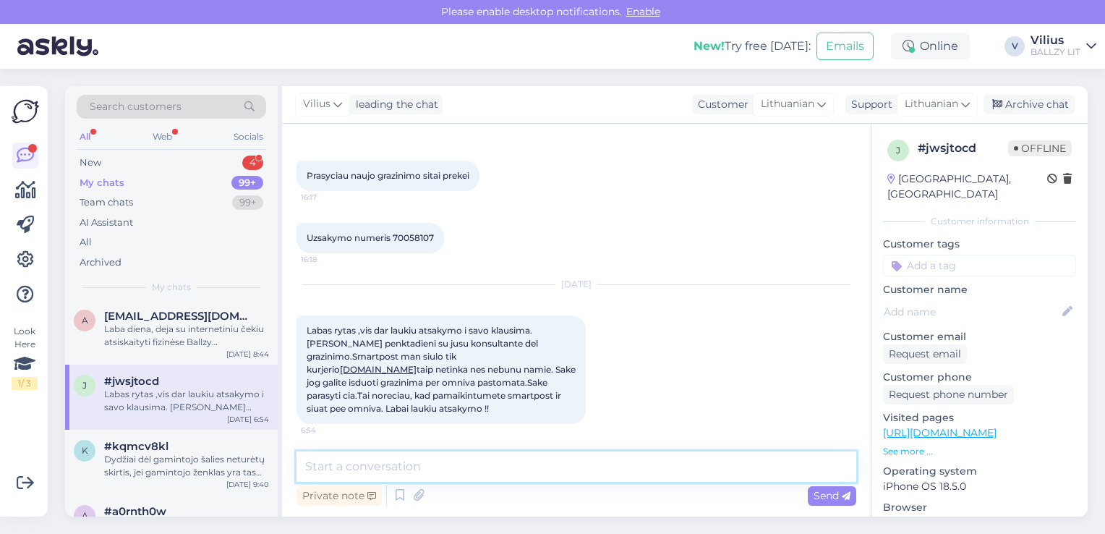
click at [472, 475] on textarea at bounding box center [577, 466] width 560 height 30
type textarea "Laba diena, paprašėme kolegų, jog Jums el.paštu atsiųstų Omniva grąžinimo kodą."
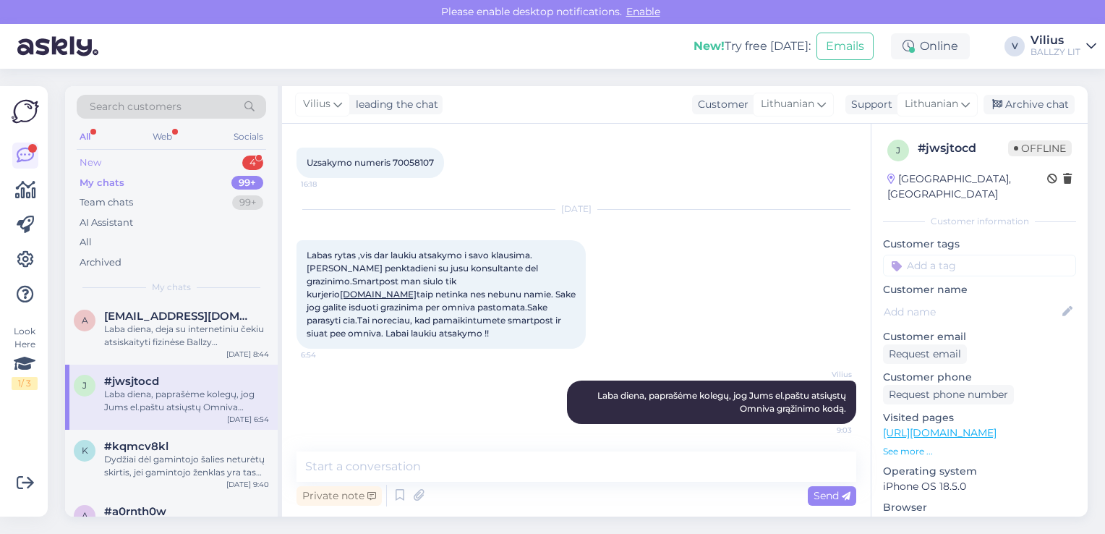
click at [216, 161] on div "New 4" at bounding box center [172, 163] width 190 height 20
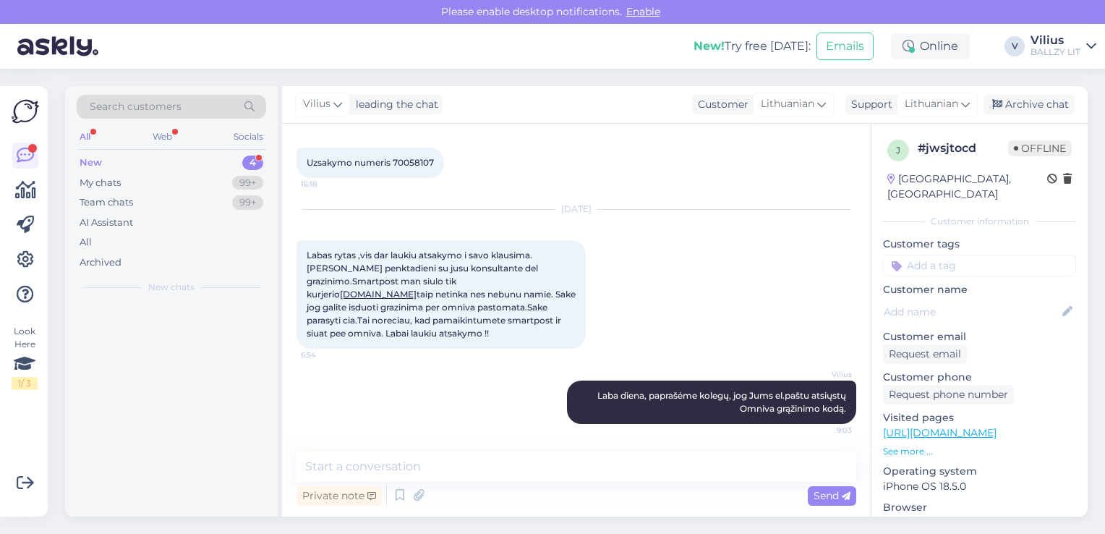
scroll to position [0, 0]
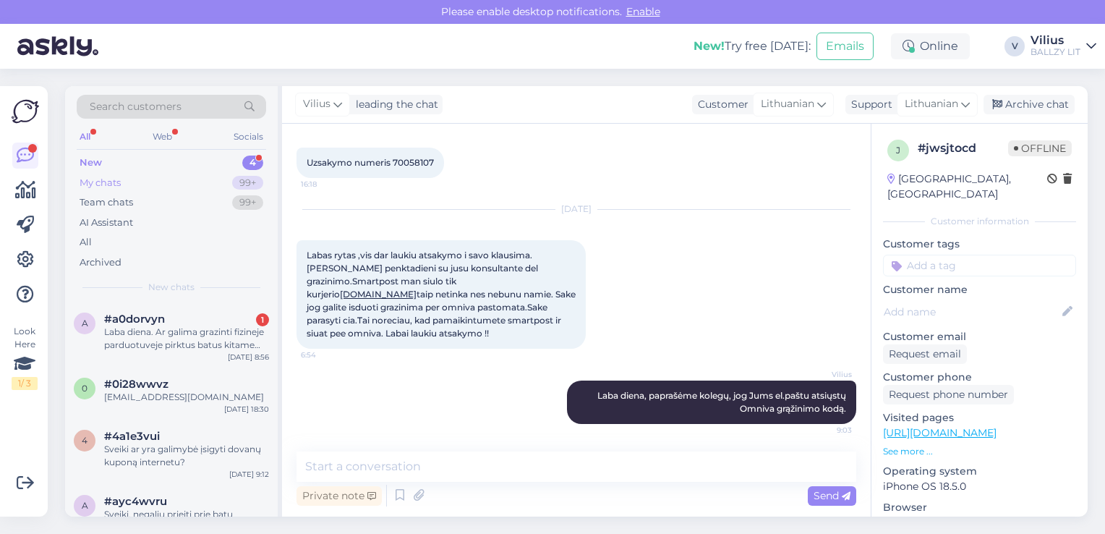
click at [153, 185] on div "My chats 99+" at bounding box center [172, 183] width 190 height 20
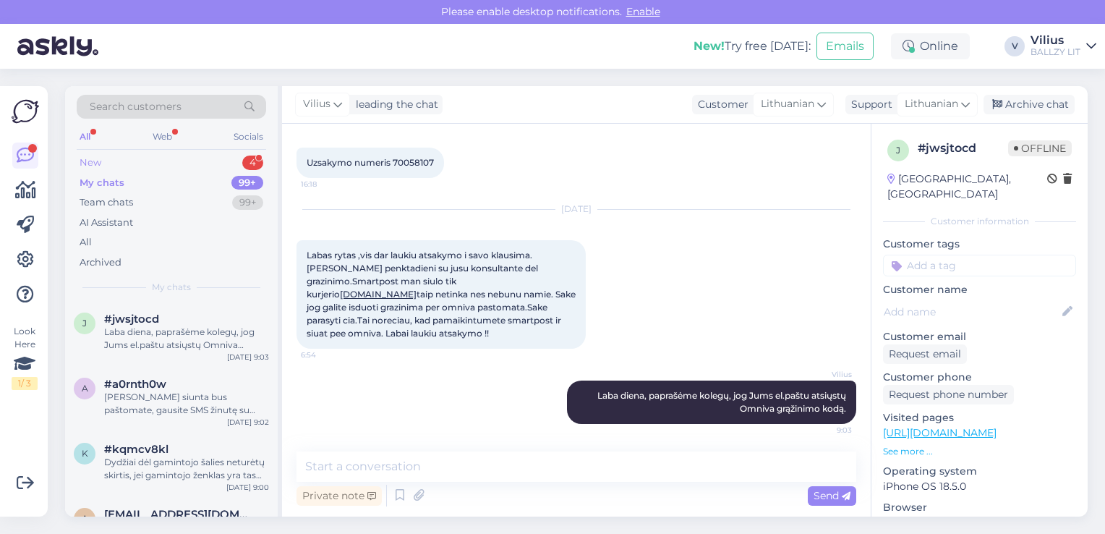
click at [119, 169] on div "New 4" at bounding box center [172, 163] width 190 height 20
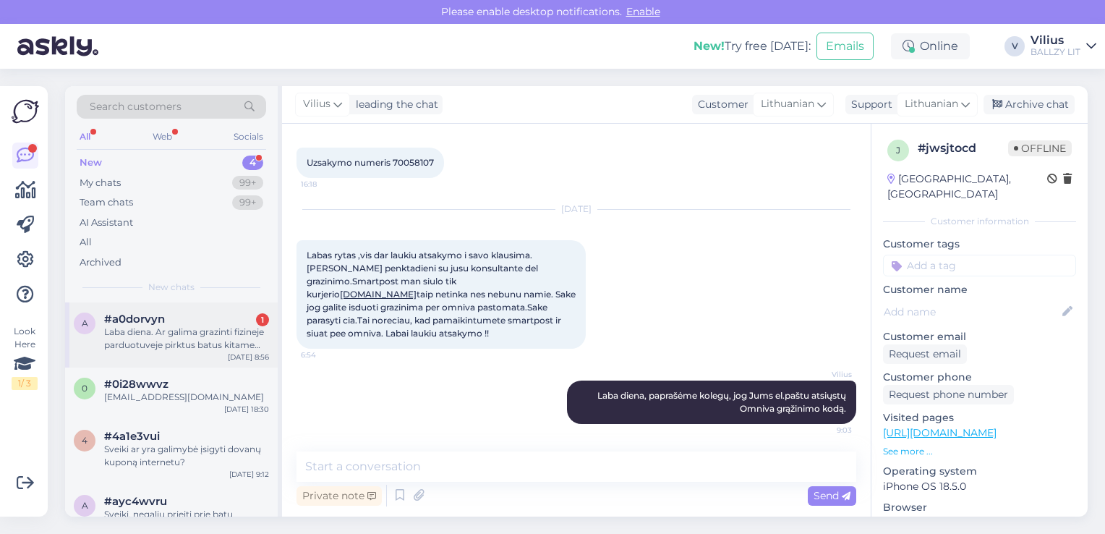
click at [213, 347] on div "Laba diena. Ar galima grazinti fizineje parduotuveje pirktus batus kitame miest…" at bounding box center [186, 339] width 165 height 26
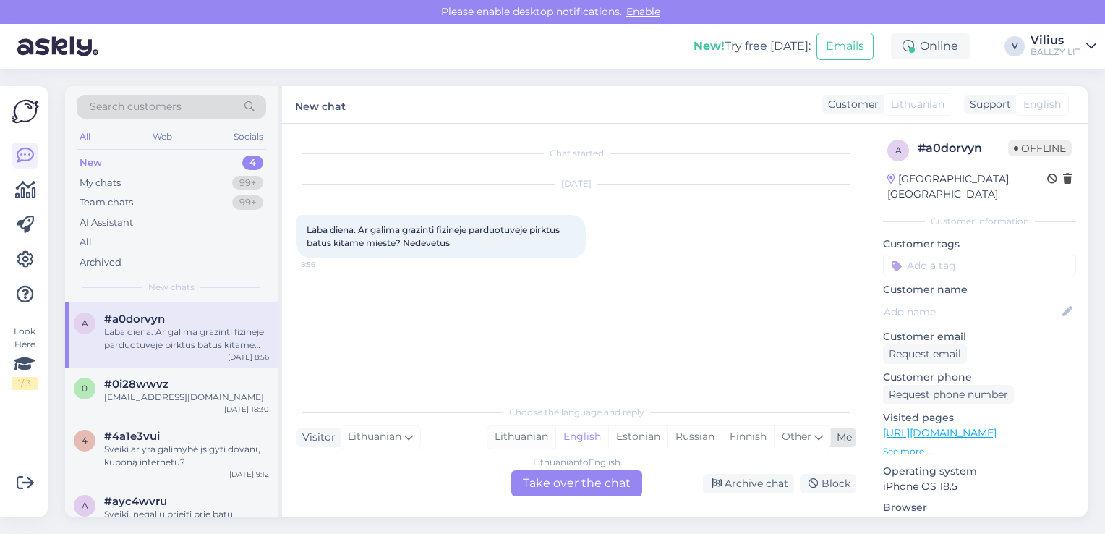
click at [523, 440] on div "Lithuanian" at bounding box center [522, 437] width 68 height 22
click at [548, 488] on div "Lithuanian to Lithuanian Take over the chat" at bounding box center [576, 483] width 131 height 26
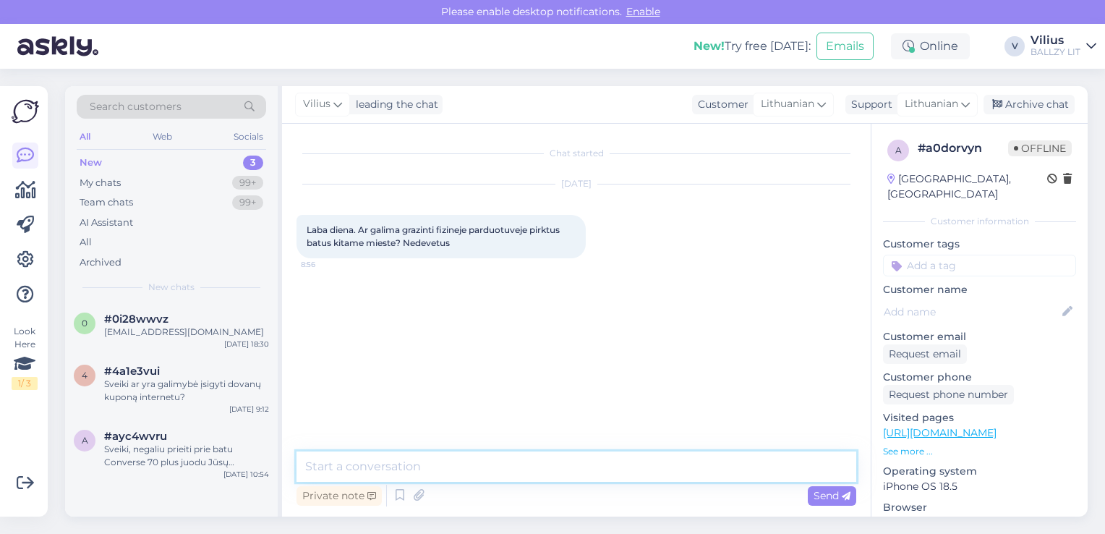
click at [539, 480] on textarea at bounding box center [577, 466] width 560 height 30
type textarea "Laba diena, taip galite, svarbiausia turėkite pirkimo čekį."
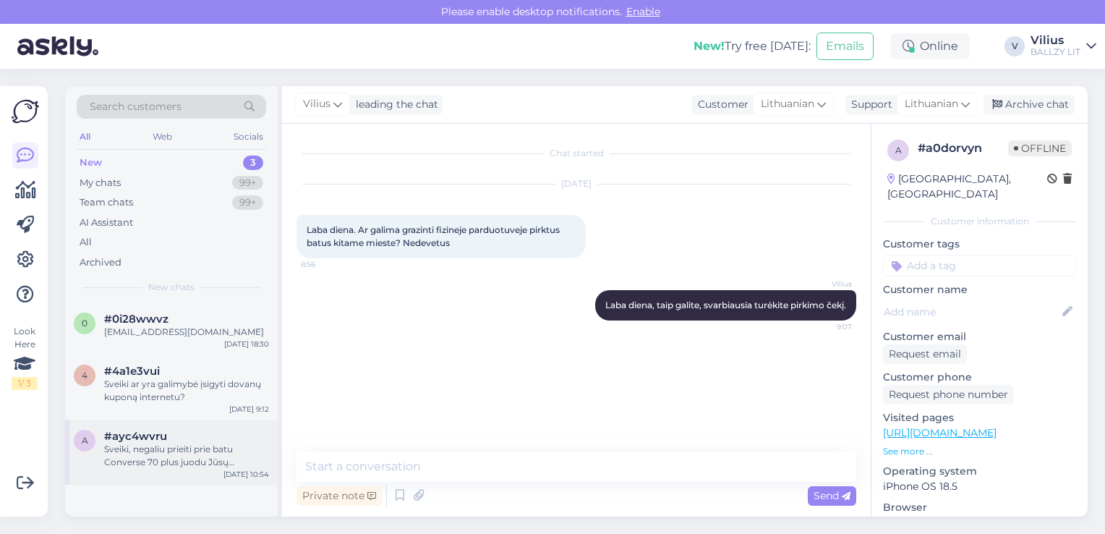
click at [179, 444] on div "Sveiki, negaliu prieiti prie batu Converse 70 plus juodu Jūsų puslapyje, ar gal…" at bounding box center [186, 456] width 165 height 26
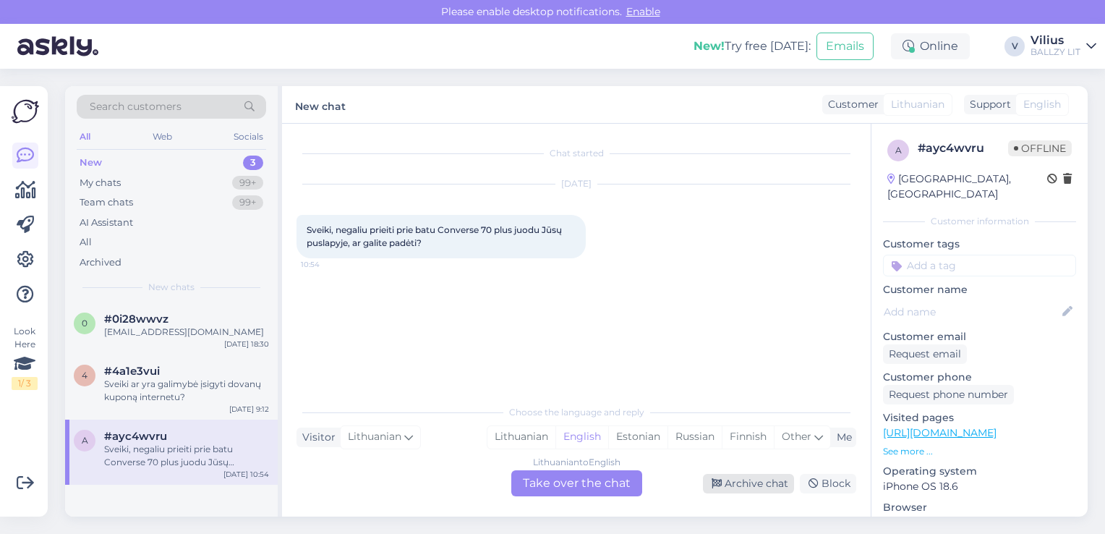
click at [768, 483] on div "Archive chat" at bounding box center [748, 484] width 91 height 20
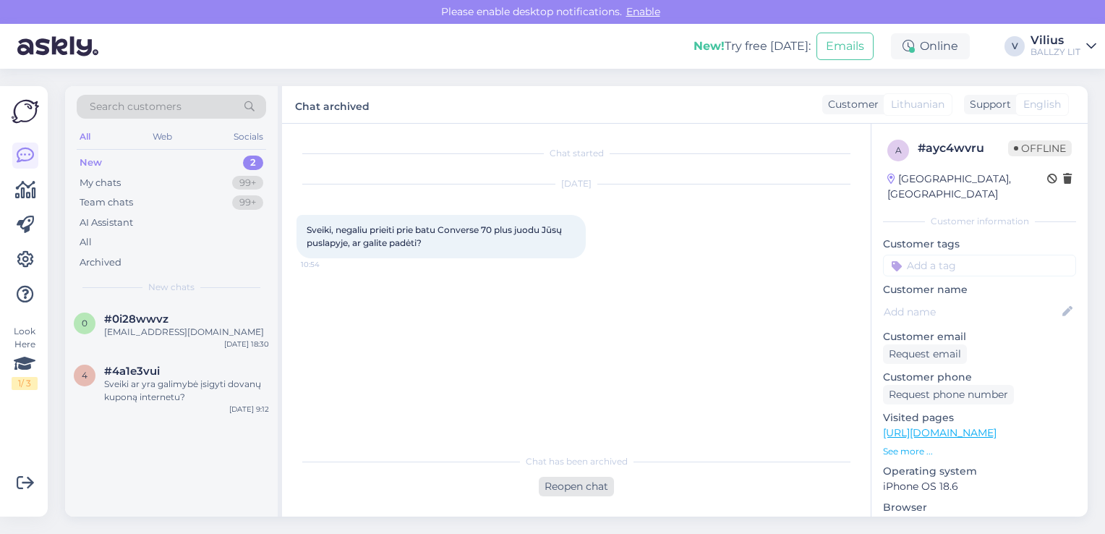
click at [561, 485] on div "Reopen chat" at bounding box center [576, 487] width 75 height 20
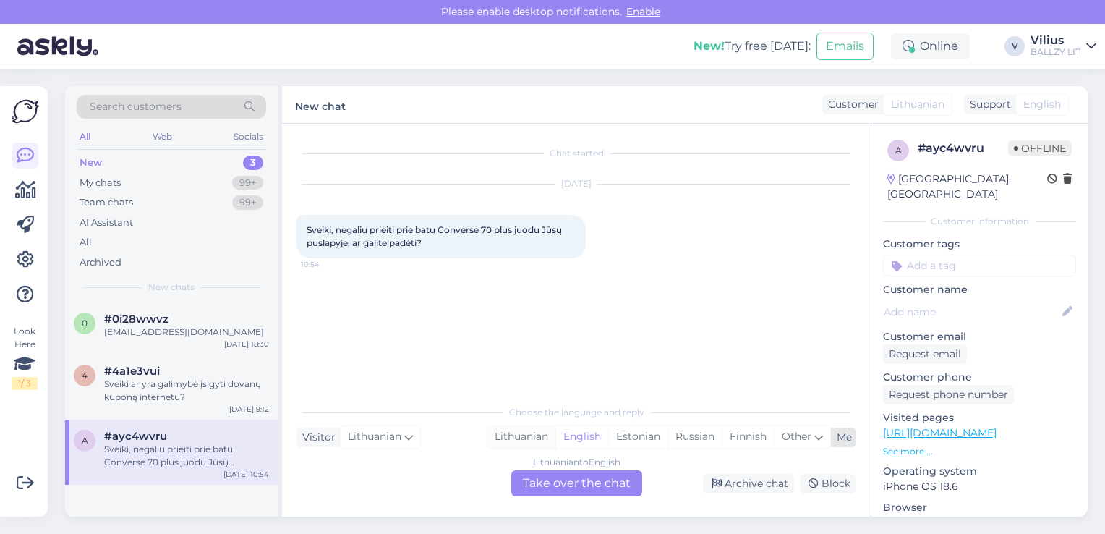
click at [506, 435] on div "Lithuanian" at bounding box center [522, 437] width 68 height 22
click at [557, 490] on div "Lithuanian to Lithuanian Take over the chat" at bounding box center [576, 483] width 131 height 26
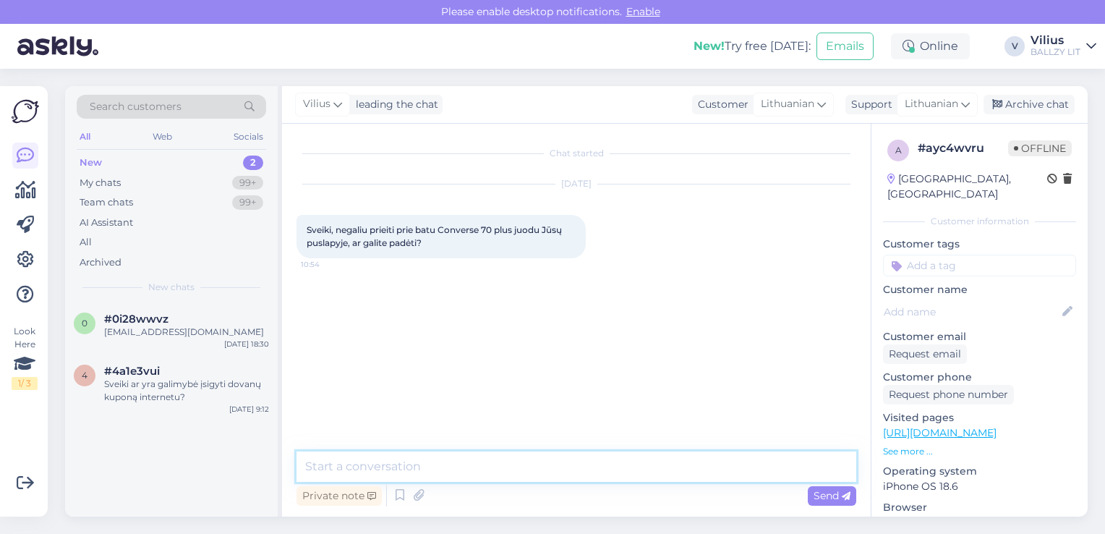
click at [501, 469] on textarea at bounding box center [577, 466] width 560 height 30
type textarea "A"
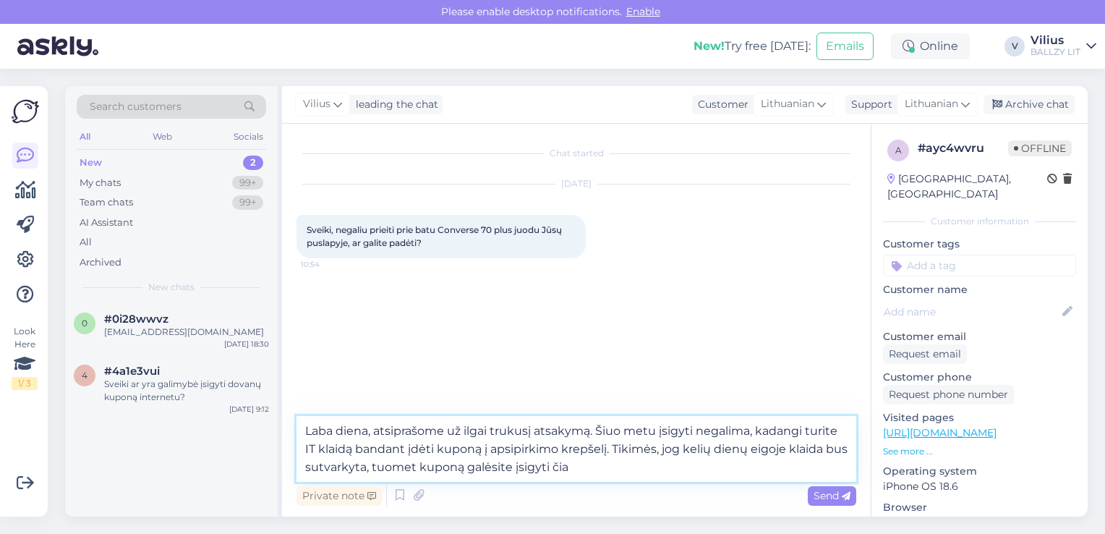
type textarea "Laba diena, atsiprašome už ilgai trukusį atsakymą. Šiuo metu įsigyti negalima, …"
drag, startPoint x: 598, startPoint y: 468, endPoint x: 231, endPoint y: 383, distance: 375.7
click at [231, 383] on div "Search customers All Web Socials New 2 My chats 99+ Team chats 99+ AI Assistant…" at bounding box center [576, 301] width 1023 height 430
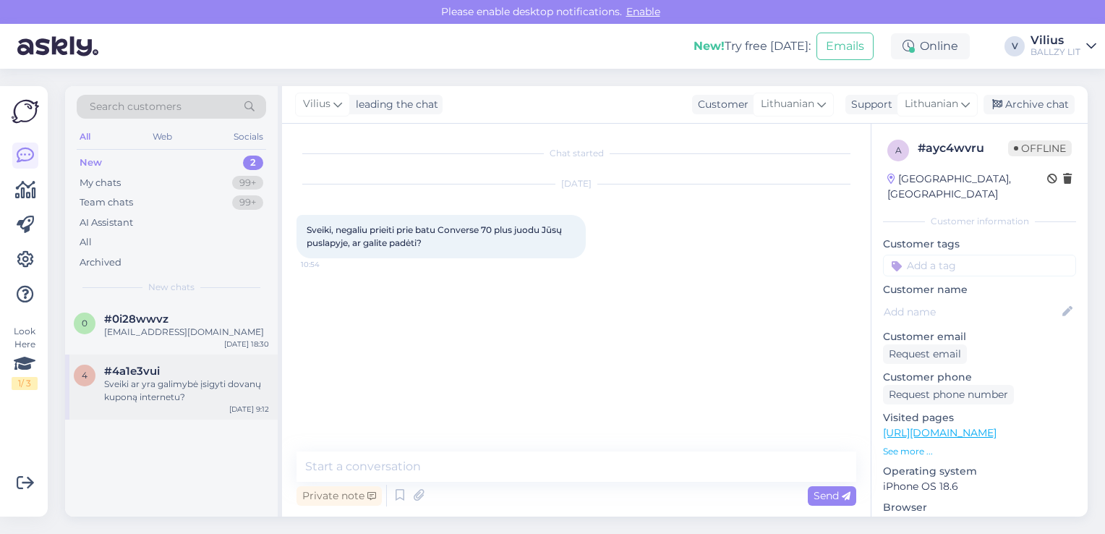
click at [182, 392] on div "Sveiki ar yra galimybė įsigyti dovanų kuponą internetu?" at bounding box center [186, 391] width 165 height 26
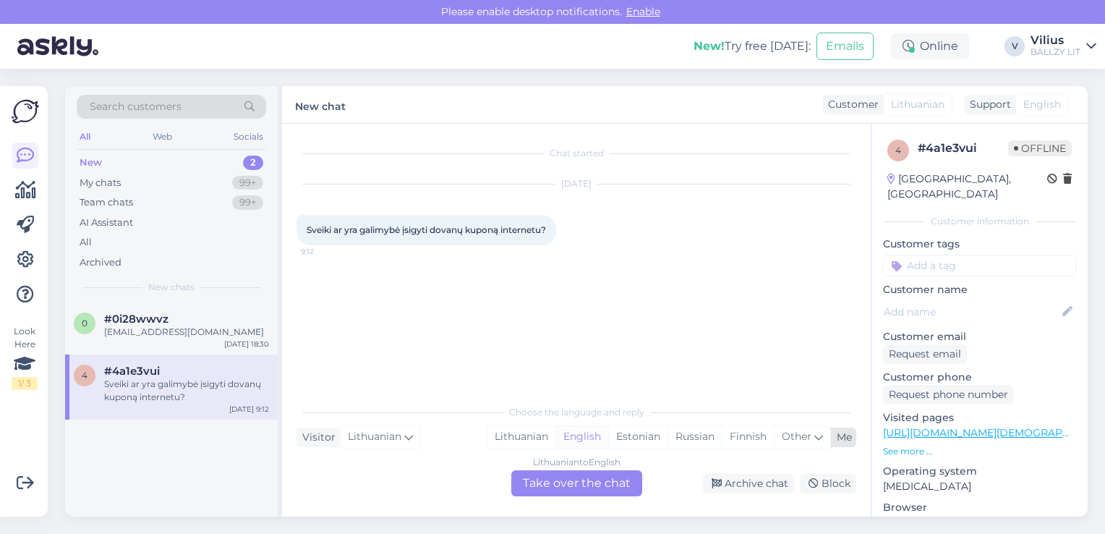
click at [556, 439] on div "English" at bounding box center [582, 437] width 53 height 22
click at [564, 485] on div "Lithuanian to English Take over the chat" at bounding box center [576, 483] width 131 height 26
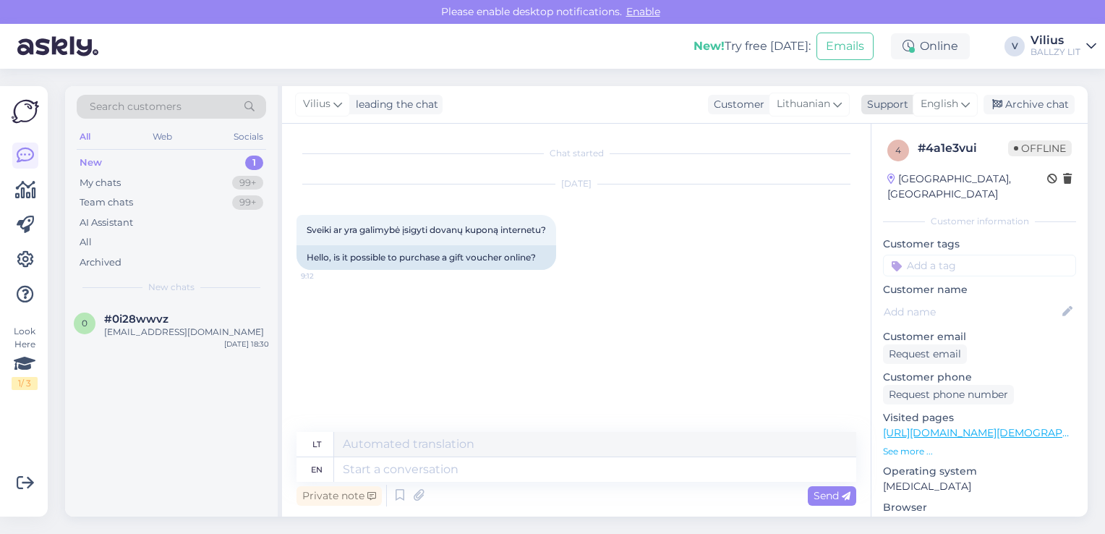
click at [947, 104] on span "English" at bounding box center [940, 104] width 38 height 16
type input "lith"
click at [891, 161] on link "Lithuanian" at bounding box center [920, 168] width 159 height 23
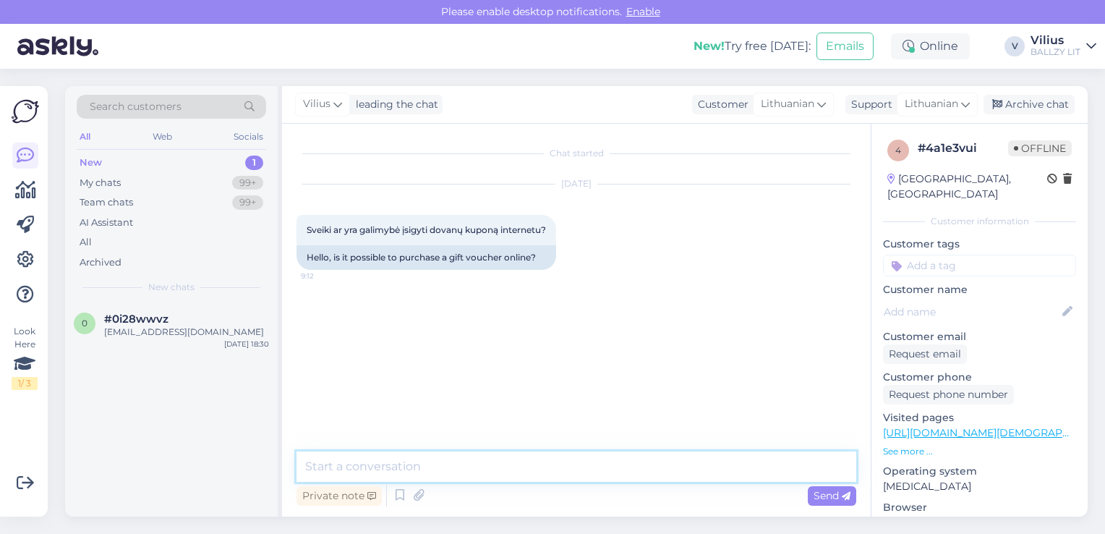
click at [382, 466] on textarea at bounding box center [577, 466] width 560 height 30
paste textarea "Laba diena, atsiprašome už ilgai trukusį atsakymą. Šiuo metu įsigyti negalima, …"
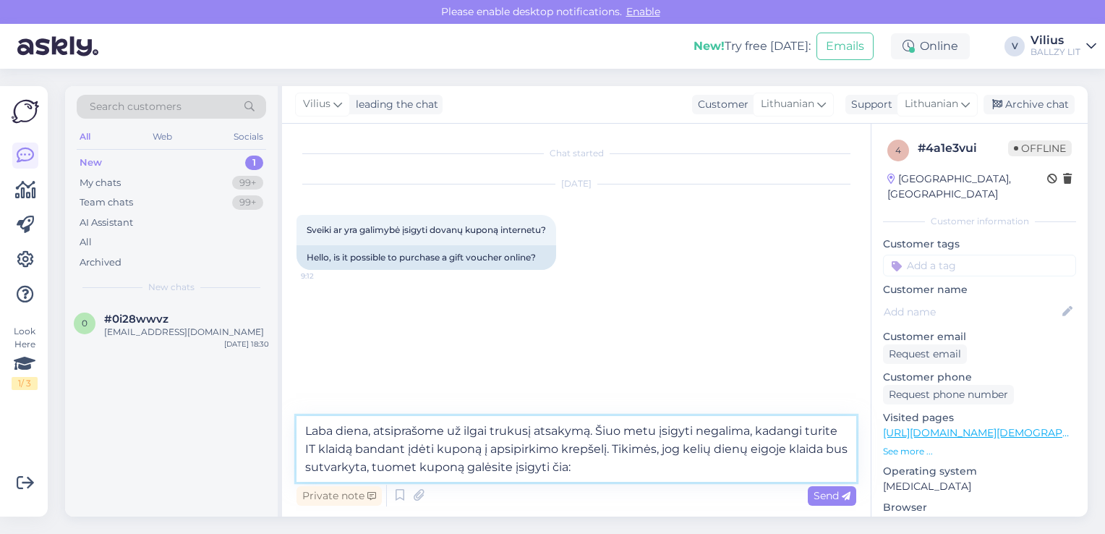
paste textarea "[URL][DOMAIN_NAME]"
type textarea "Laba diena, atsiprašome už ilgai trukusį atsakymą. Šiuo metu įsigyti negalima, …"
